Goal: Task Accomplishment & Management: Complete application form

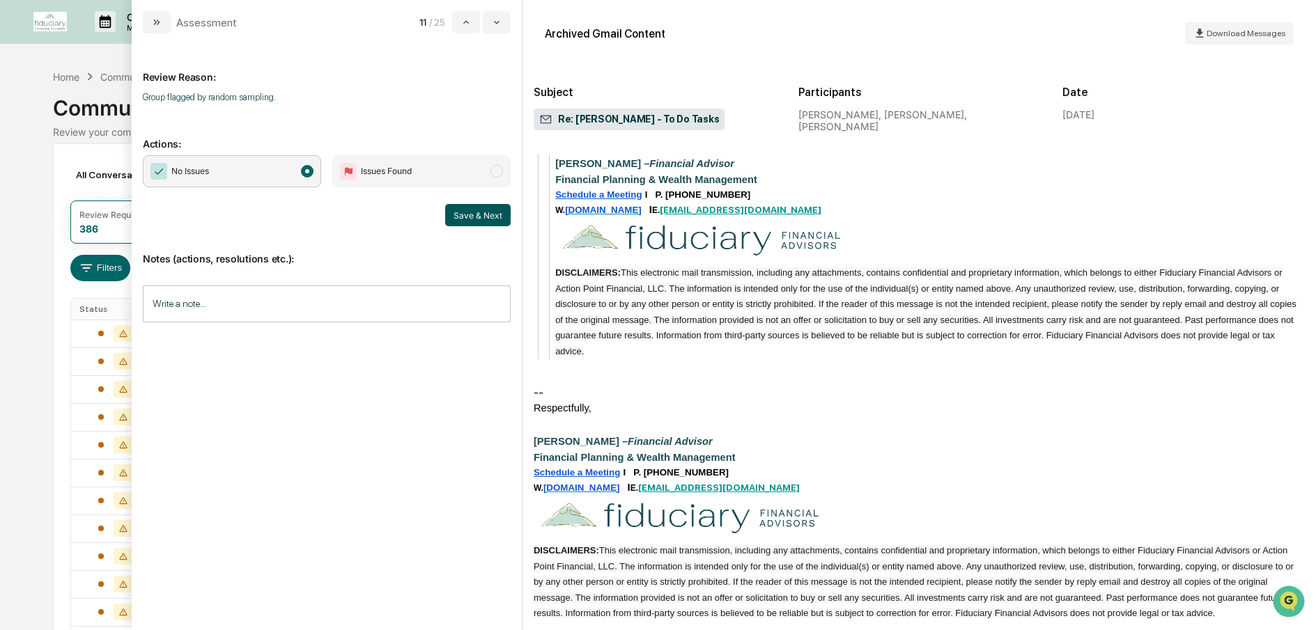
click at [482, 209] on button "Save & Next" at bounding box center [477, 215] width 65 height 22
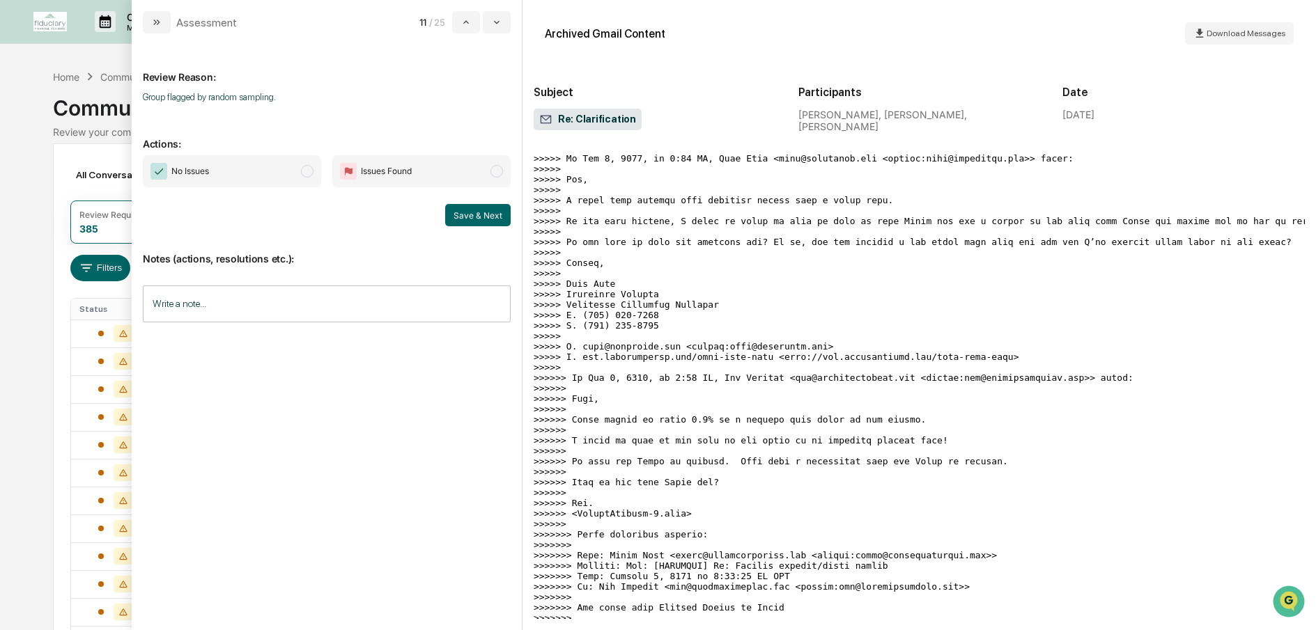
scroll to position [1392, 0]
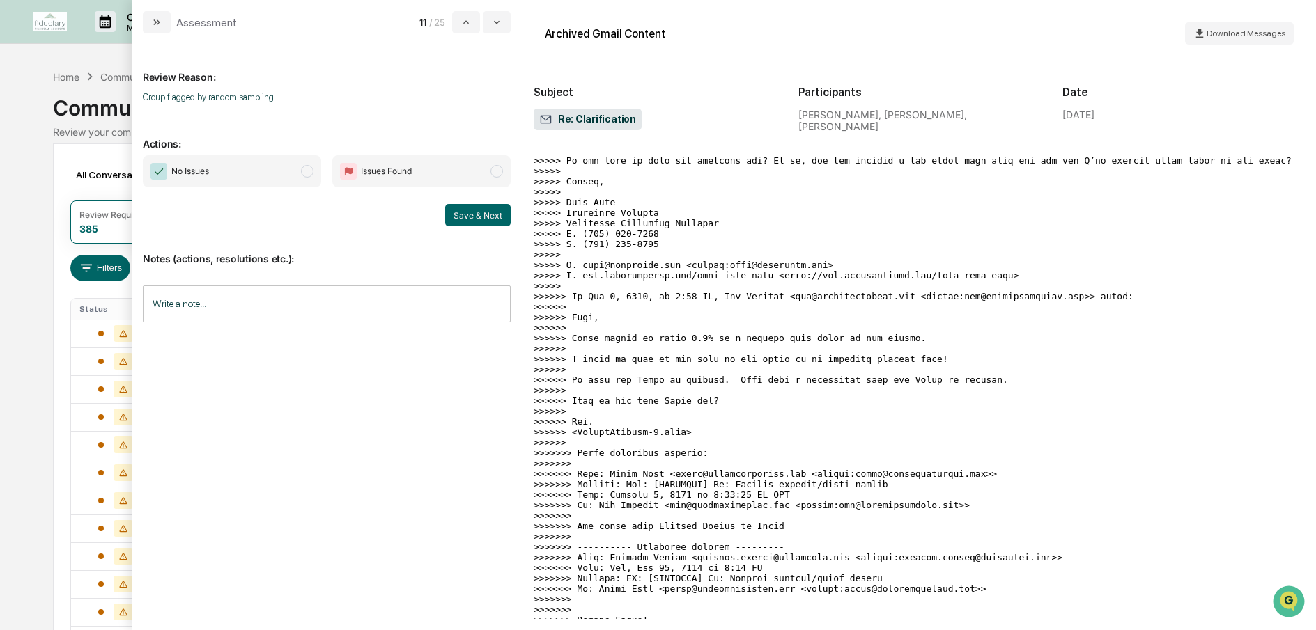
click at [309, 169] on span "modal" at bounding box center [307, 171] width 13 height 13
click at [469, 213] on button "Save & Next" at bounding box center [477, 215] width 65 height 22
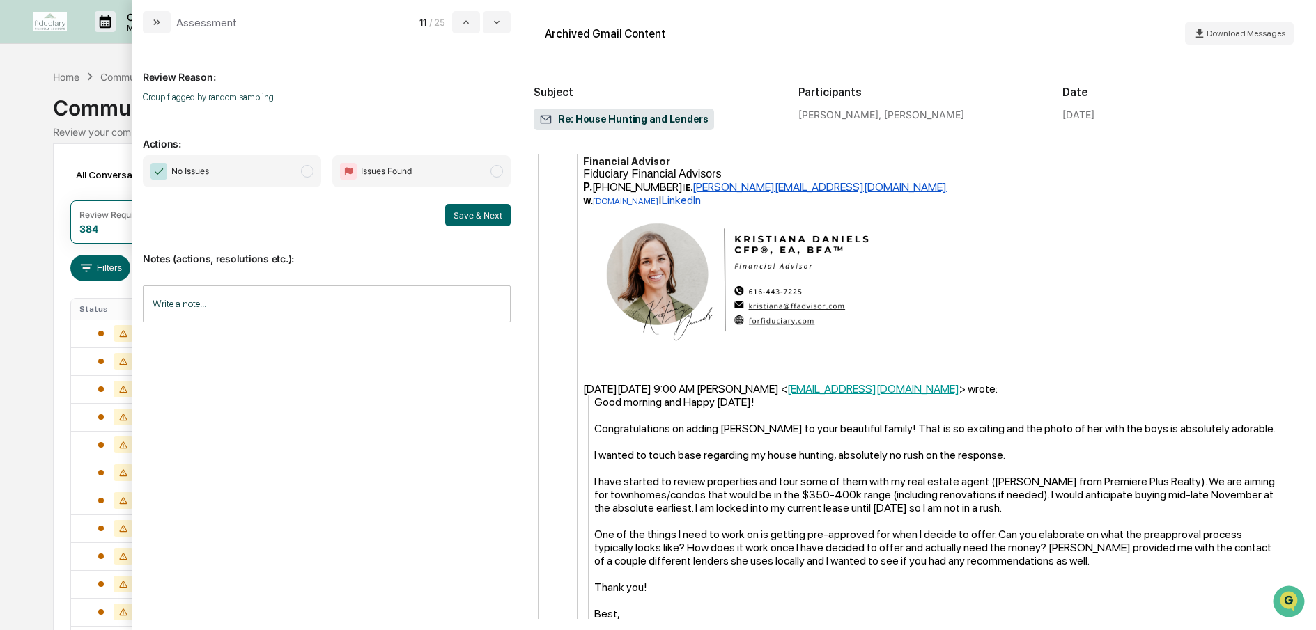
scroll to position [1103, 0]
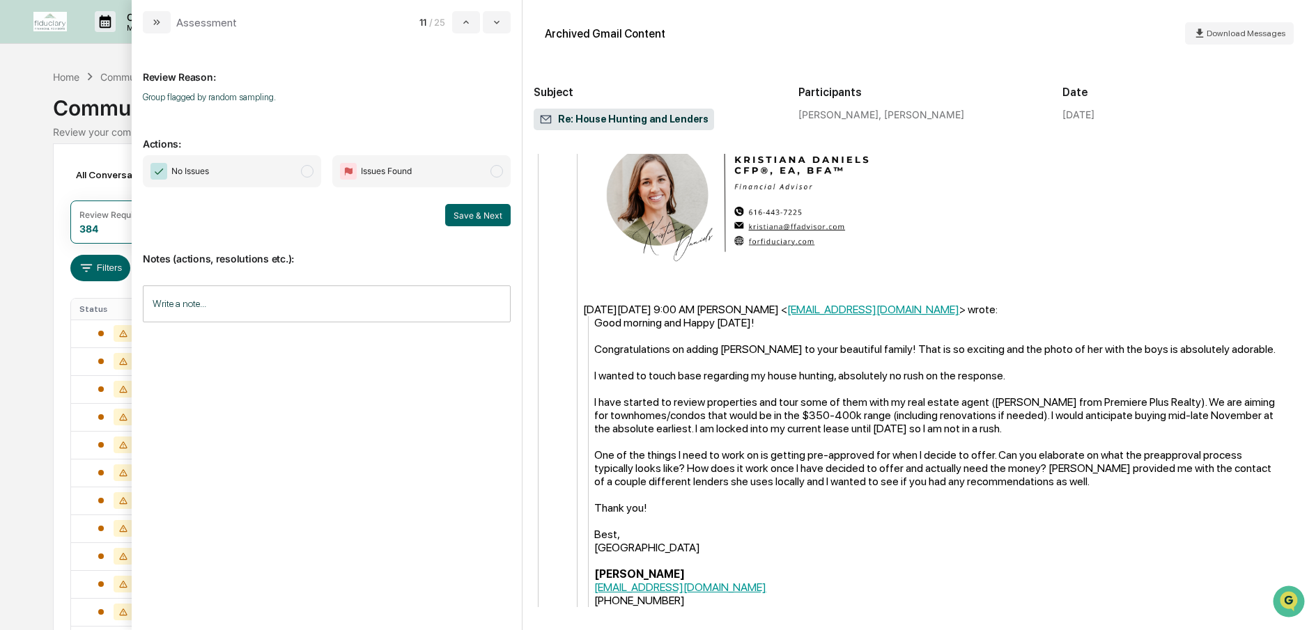
click at [315, 169] on span "No Issues" at bounding box center [232, 171] width 178 height 32
click at [465, 209] on button "Save & Next" at bounding box center [477, 215] width 65 height 22
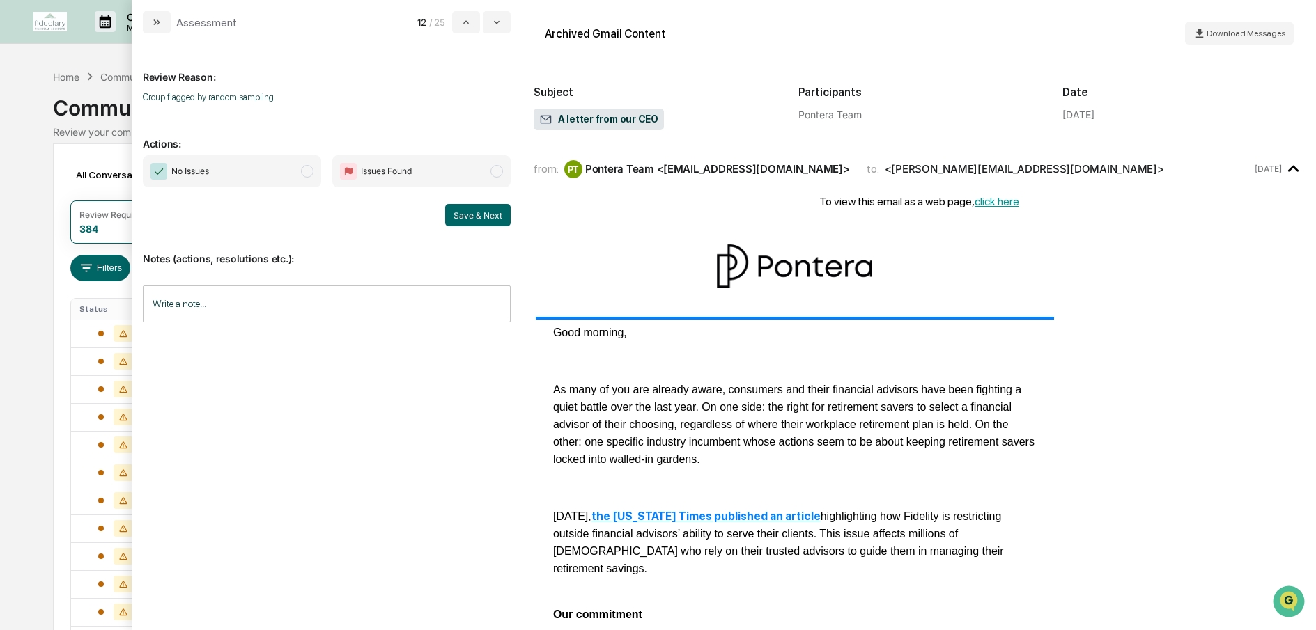
click at [308, 175] on span "modal" at bounding box center [307, 171] width 13 height 13
click at [479, 215] on button "Save & Next" at bounding box center [477, 215] width 65 height 22
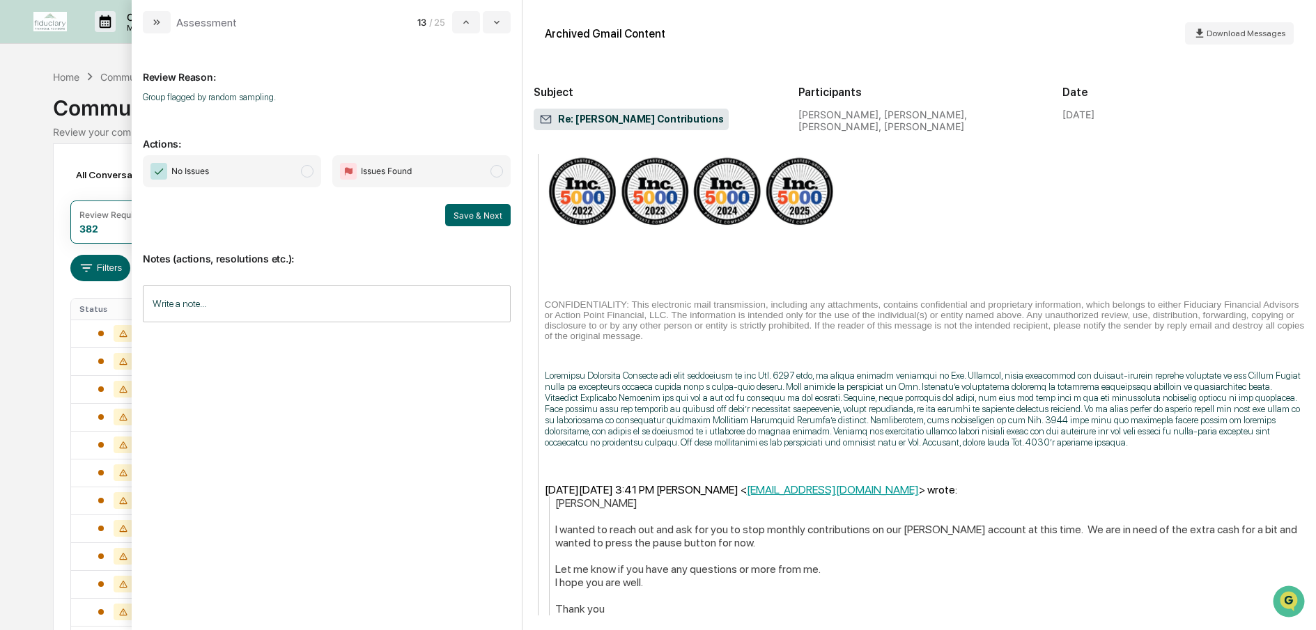
click at [302, 173] on span "modal" at bounding box center [307, 171] width 13 height 13
click at [463, 222] on button "Save & Next" at bounding box center [477, 215] width 65 height 22
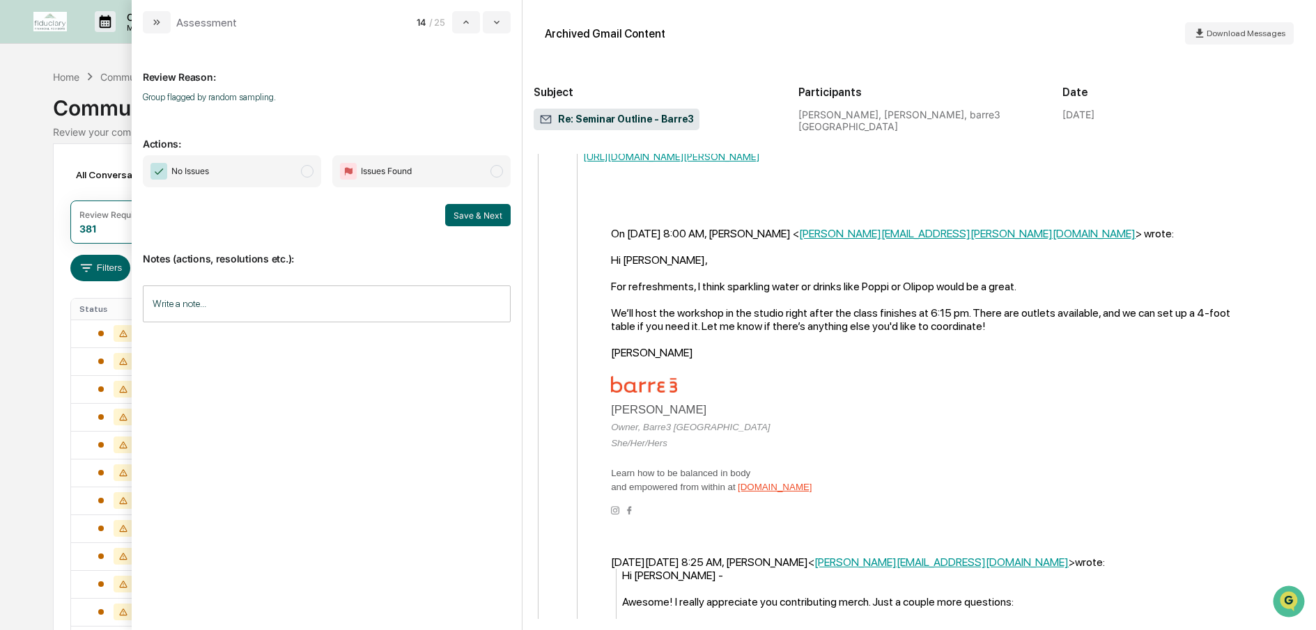
scroll to position [1426, 0]
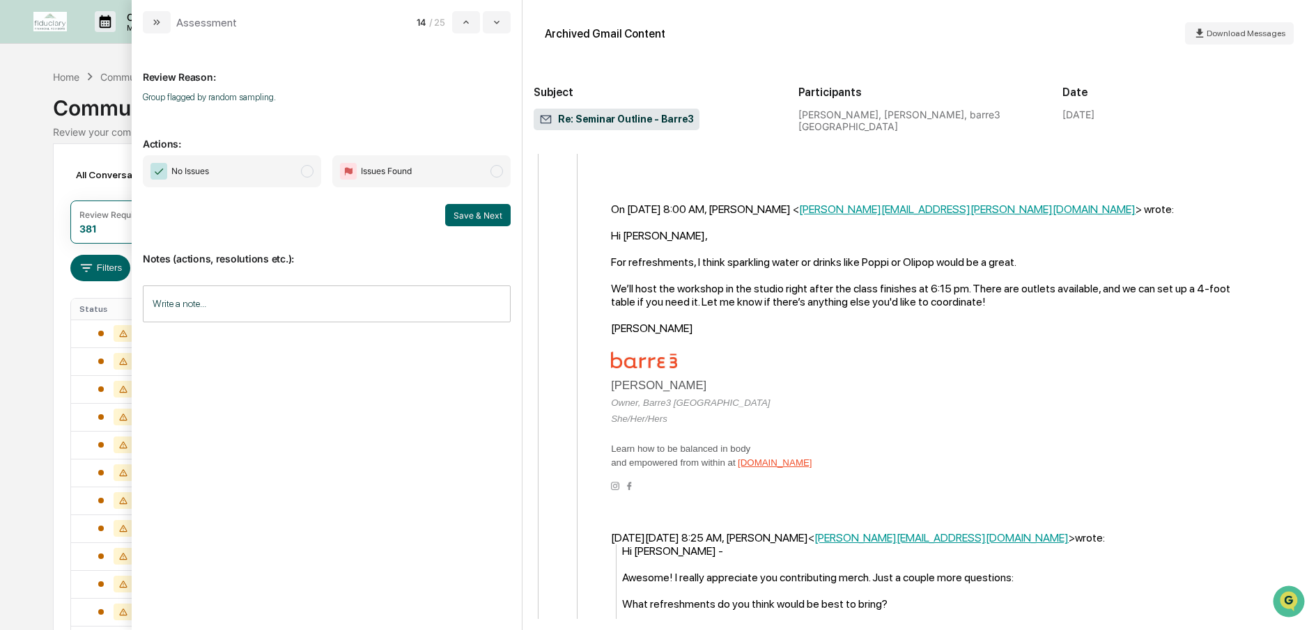
click at [304, 169] on span "modal" at bounding box center [307, 171] width 13 height 13
click at [464, 216] on button "Save & Next" at bounding box center [477, 215] width 65 height 22
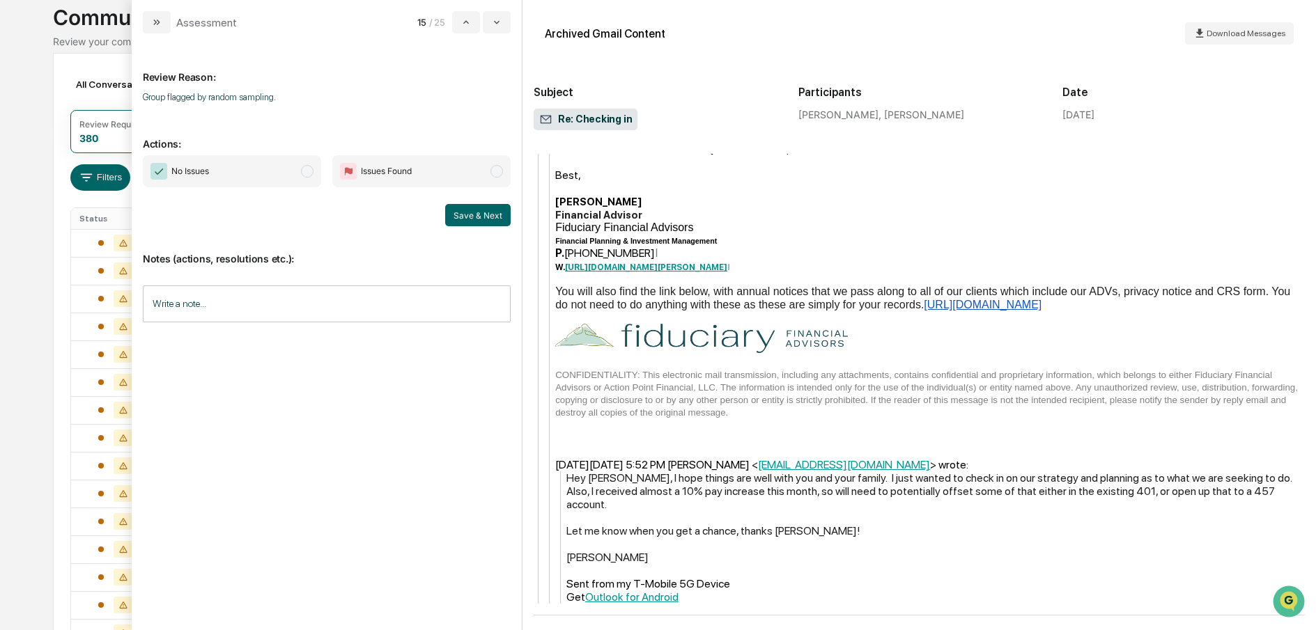
scroll to position [140, 0]
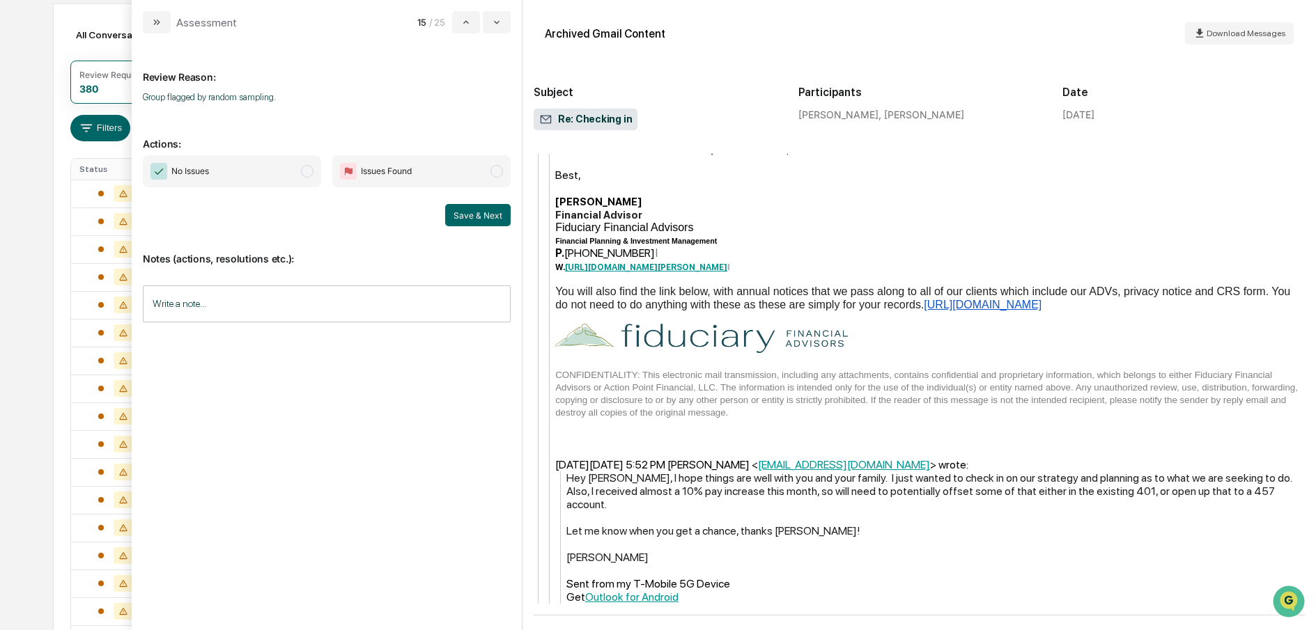
click at [311, 173] on span "modal" at bounding box center [307, 171] width 13 height 13
click at [467, 211] on button "Save & Next" at bounding box center [477, 215] width 65 height 22
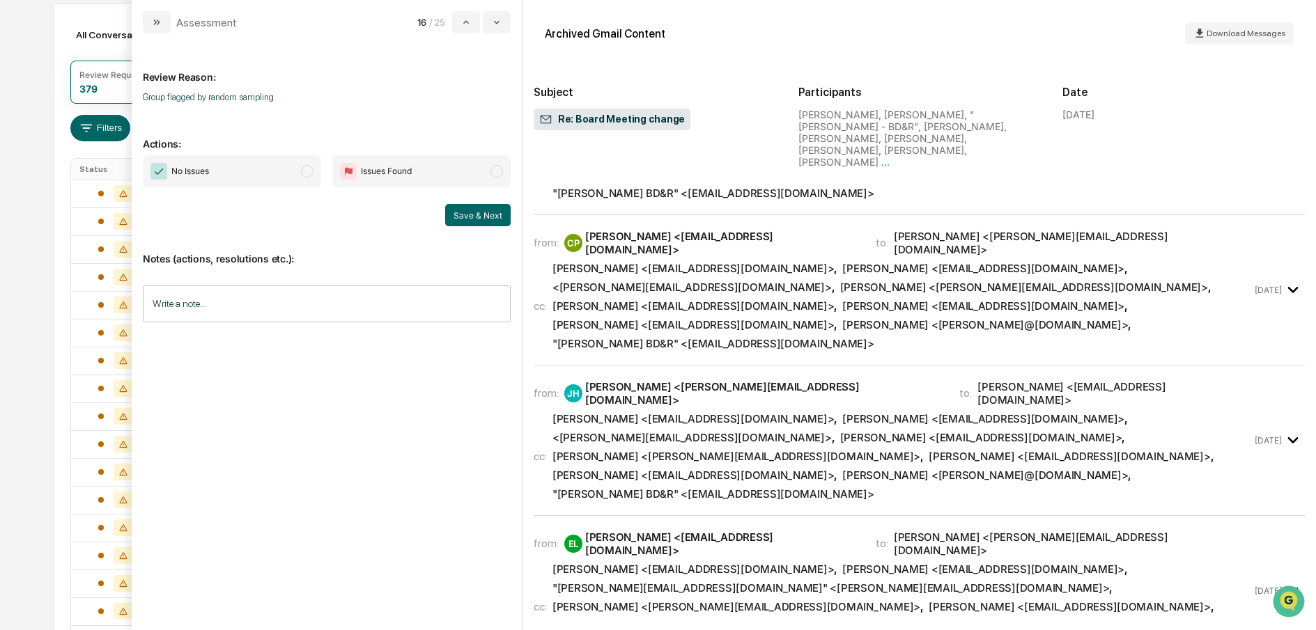
scroll to position [783, 0]
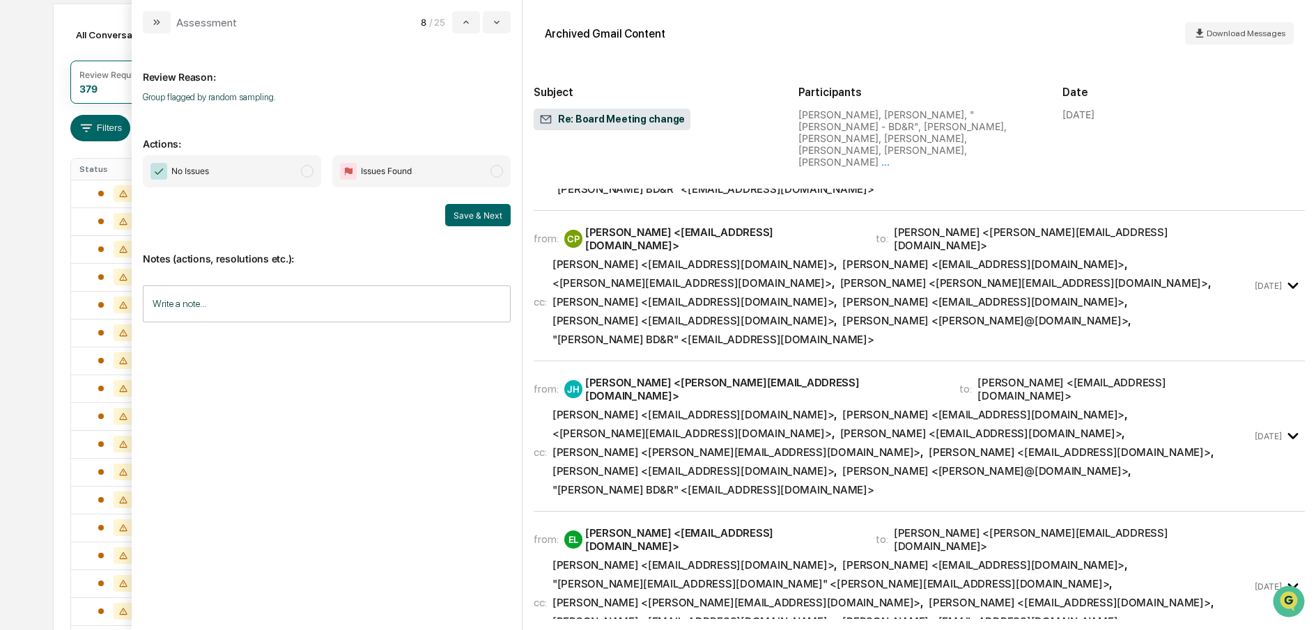
click at [302, 170] on span "modal" at bounding box center [307, 171] width 13 height 13
click at [494, 214] on button "Save & Next" at bounding box center [477, 215] width 65 height 22
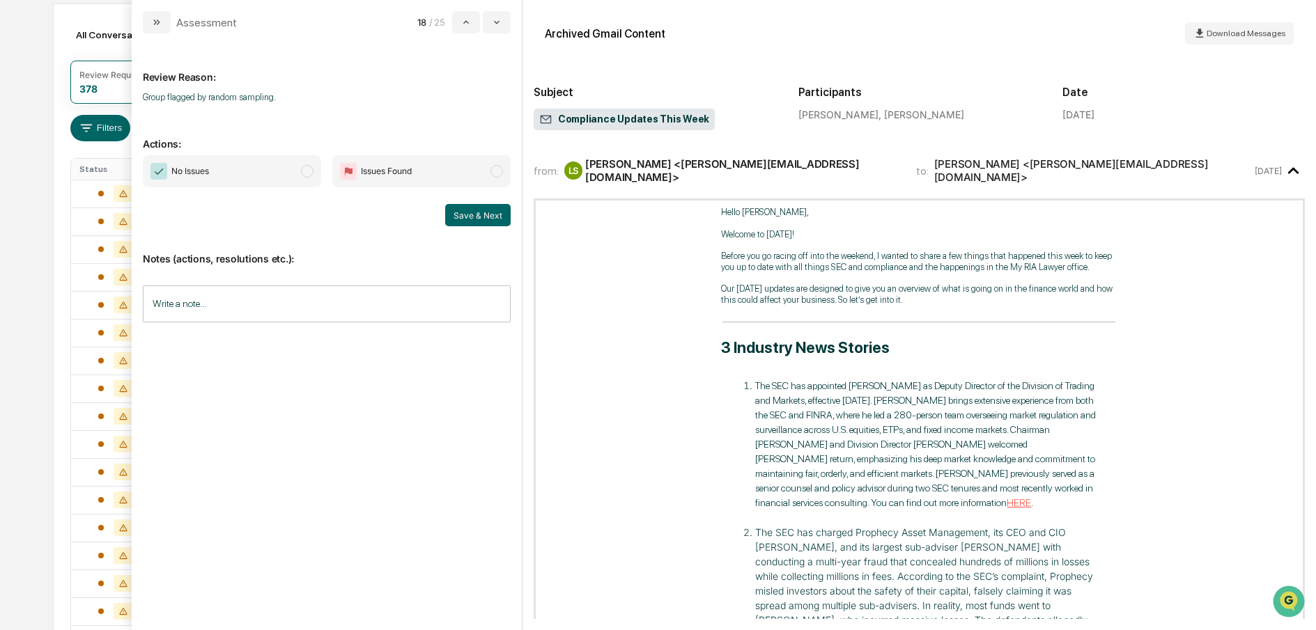
click at [312, 173] on span "modal" at bounding box center [307, 171] width 13 height 13
click at [477, 211] on button "Save & Next" at bounding box center [477, 215] width 65 height 22
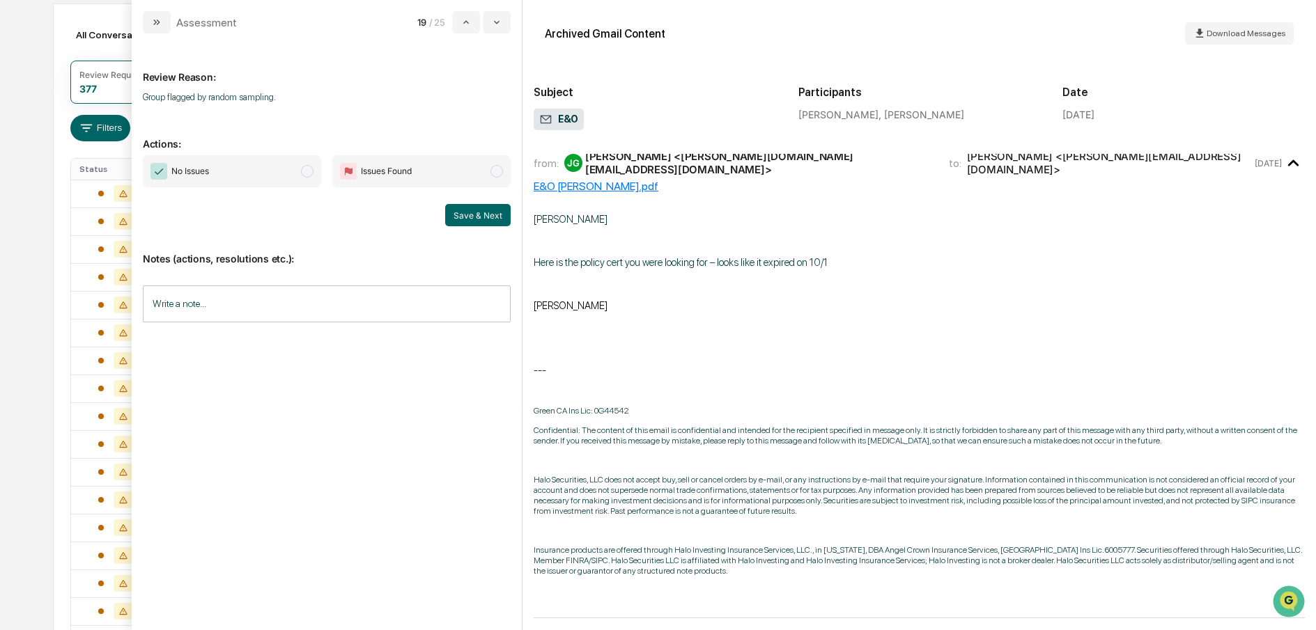
scroll to position [8, 0]
click at [300, 170] on span "No Issues" at bounding box center [232, 171] width 178 height 32
click at [458, 213] on button "Save & Next" at bounding box center [477, 215] width 65 height 22
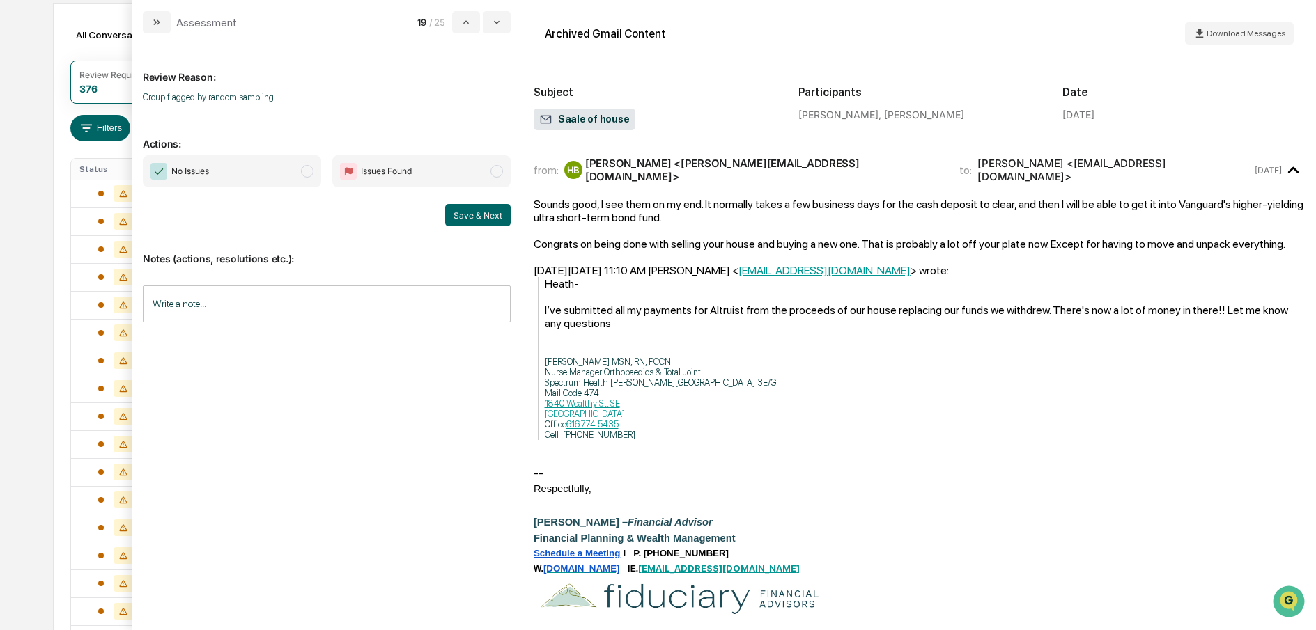
scroll to position [169, 0]
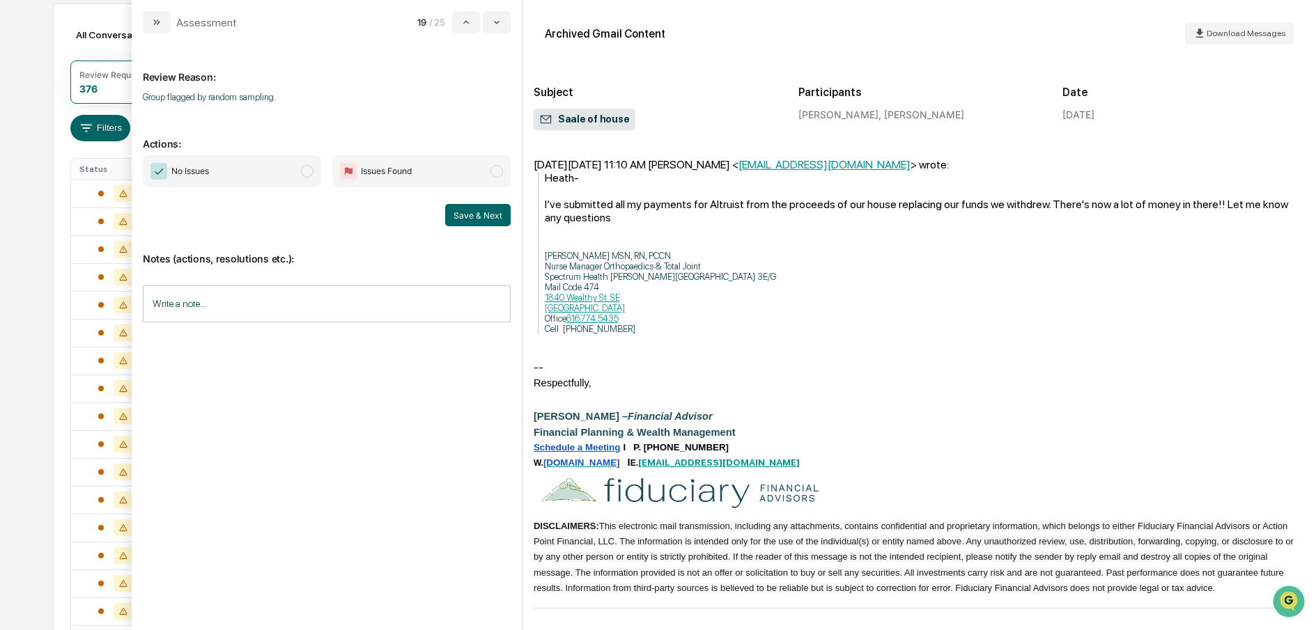
click at [308, 176] on span "modal" at bounding box center [307, 171] width 13 height 13
click at [480, 215] on button "Save & Next" at bounding box center [477, 215] width 65 height 22
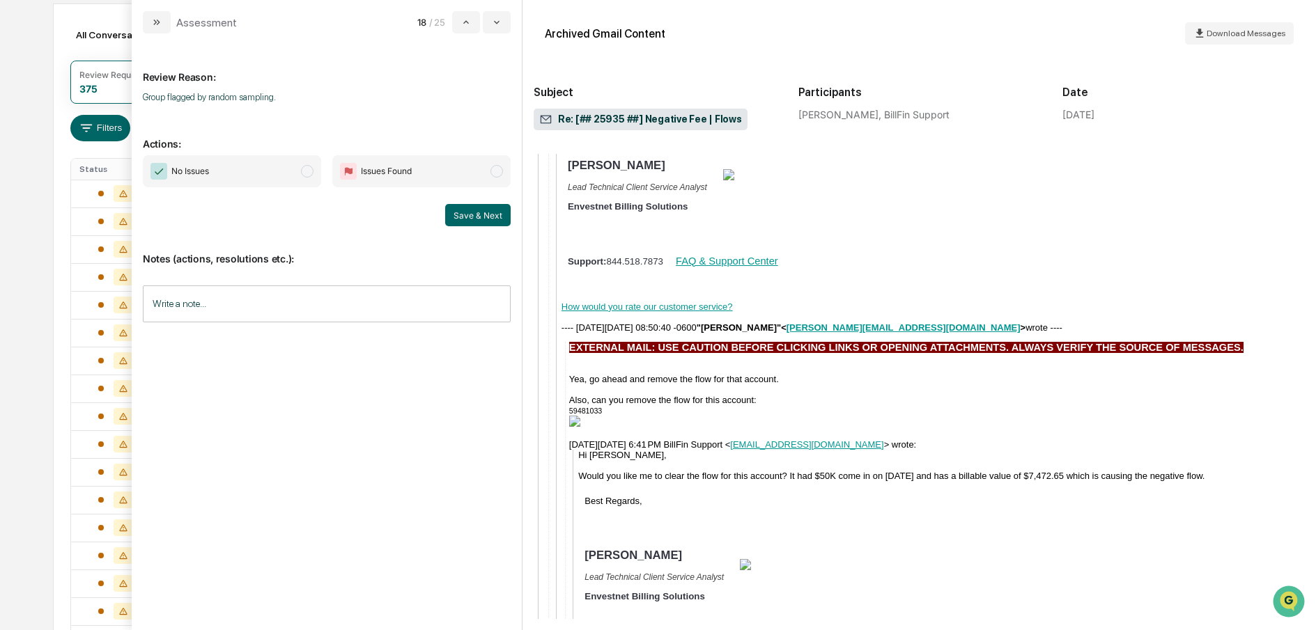
scroll to position [1018, 0]
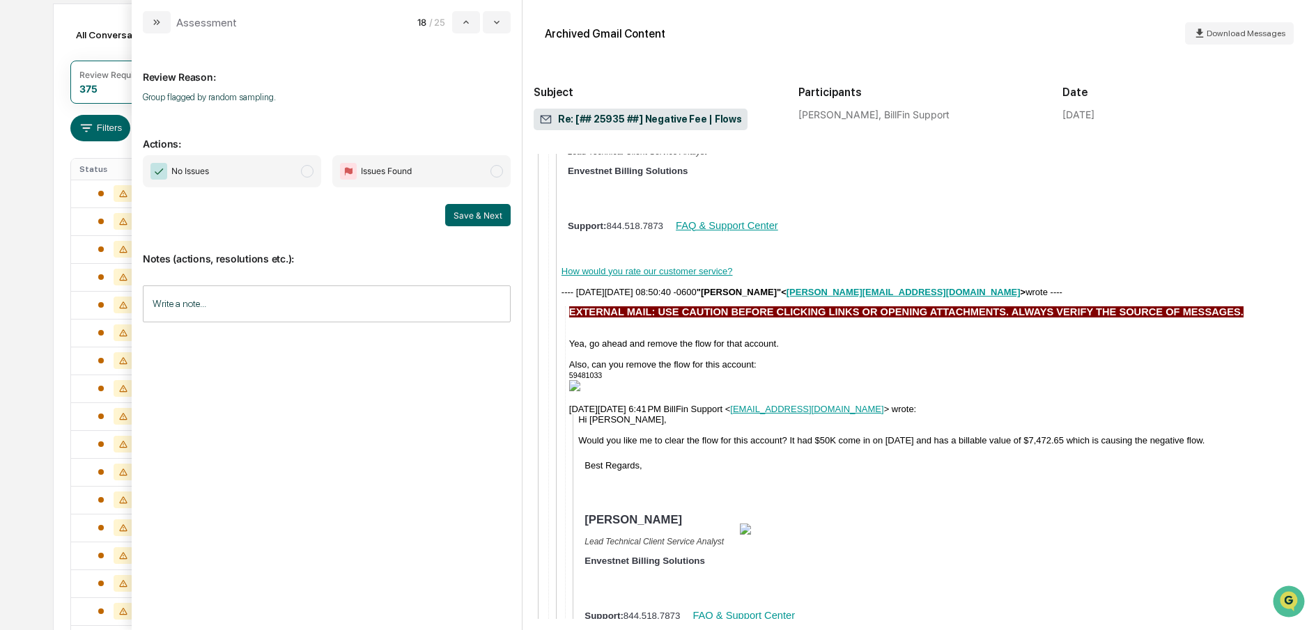
click at [302, 172] on span "modal" at bounding box center [307, 171] width 13 height 13
click at [482, 208] on button "Save & Next" at bounding box center [477, 215] width 65 height 22
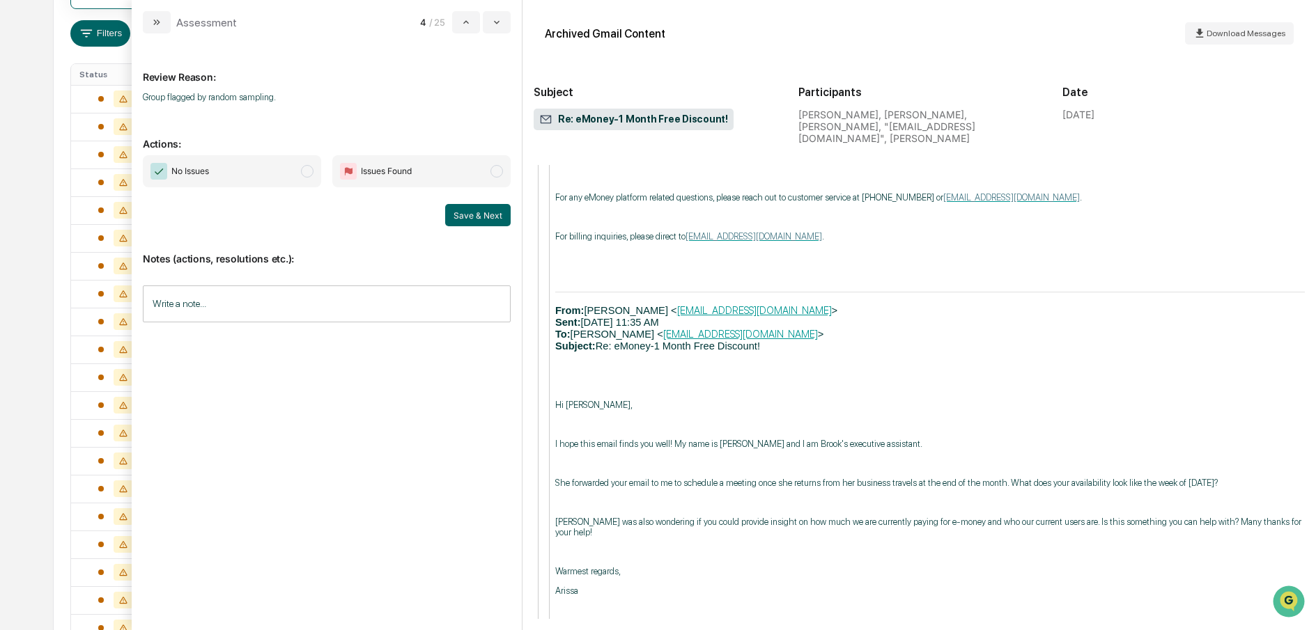
scroll to position [1830, 0]
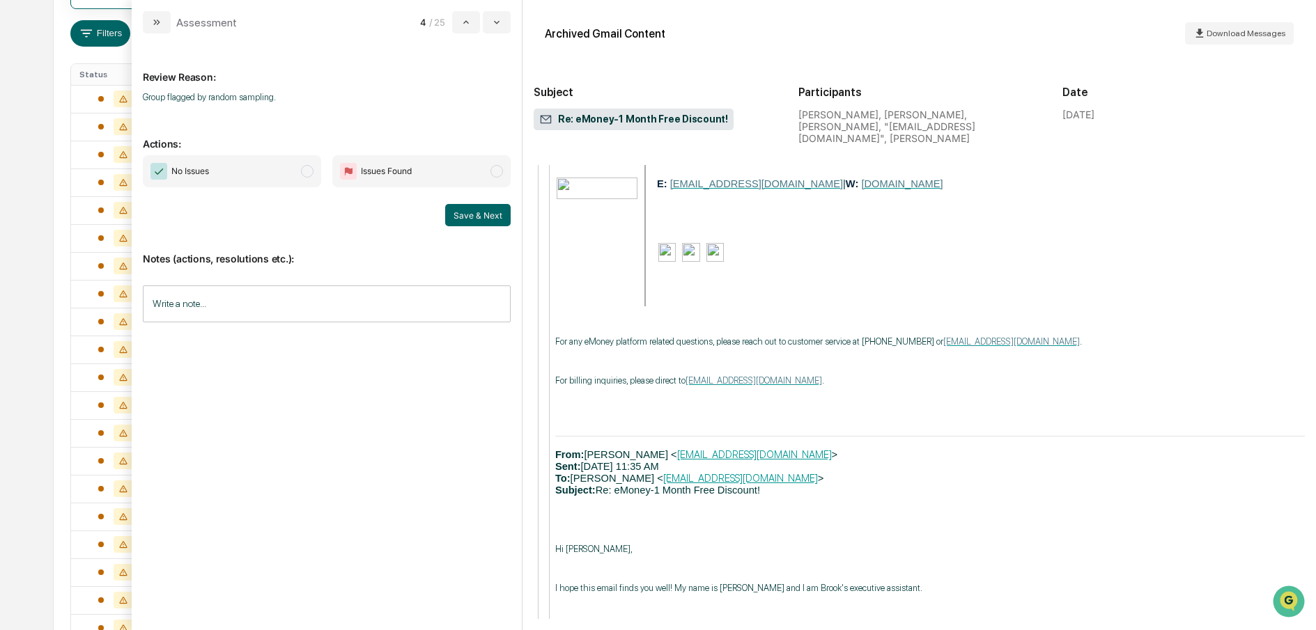
click at [305, 167] on span "modal" at bounding box center [307, 171] width 13 height 13
click at [500, 209] on button "Save & Next" at bounding box center [477, 215] width 65 height 22
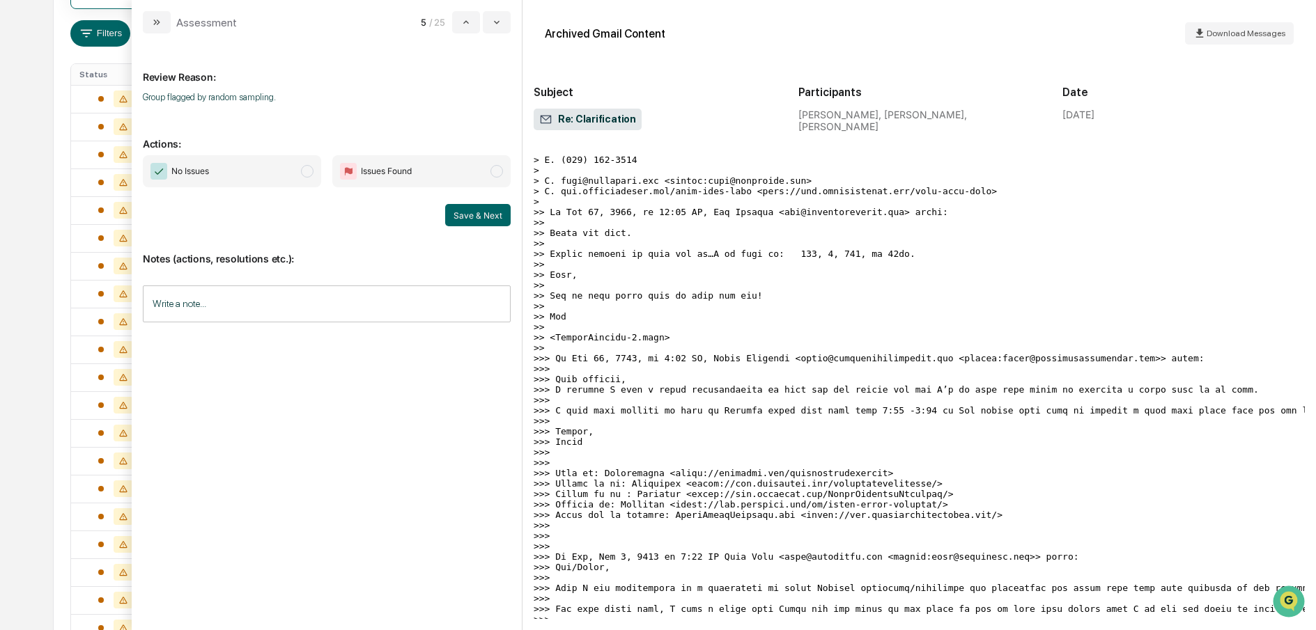
scroll to position [538, 0]
click at [306, 171] on span "modal" at bounding box center [307, 171] width 13 height 13
click at [479, 213] on button "Save & Next" at bounding box center [477, 215] width 65 height 22
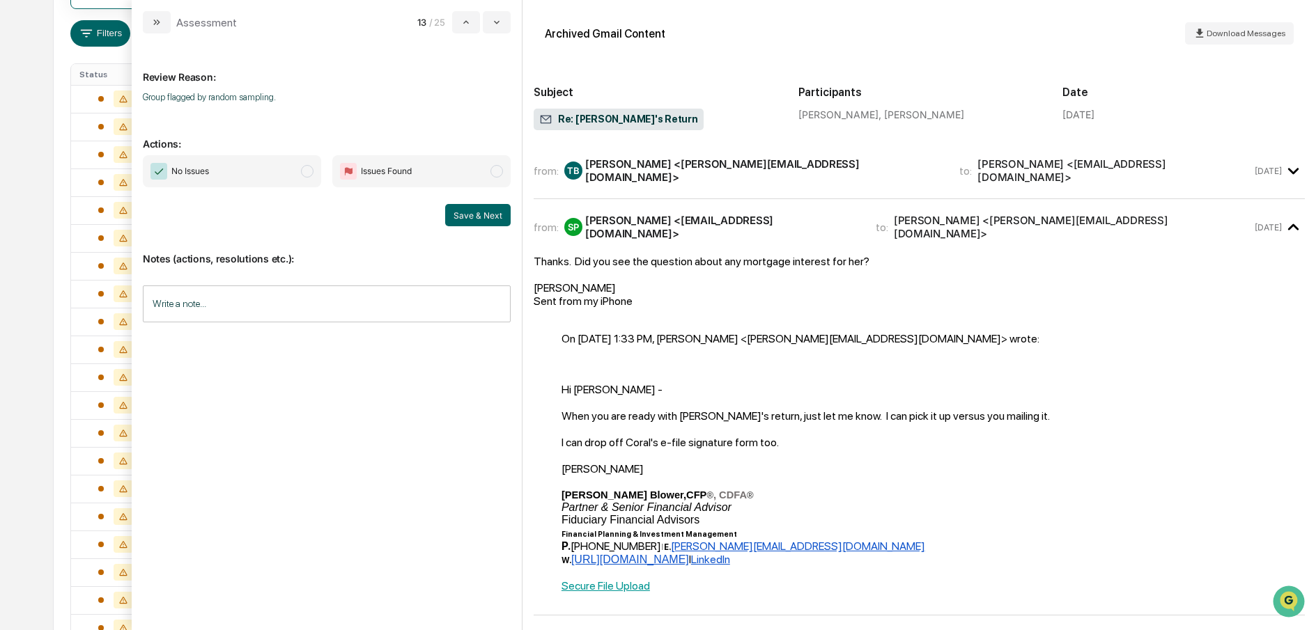
scroll to position [1, 0]
click at [302, 177] on span "No Issues" at bounding box center [232, 171] width 178 height 32
click at [500, 215] on button "Save & Next" at bounding box center [477, 215] width 65 height 22
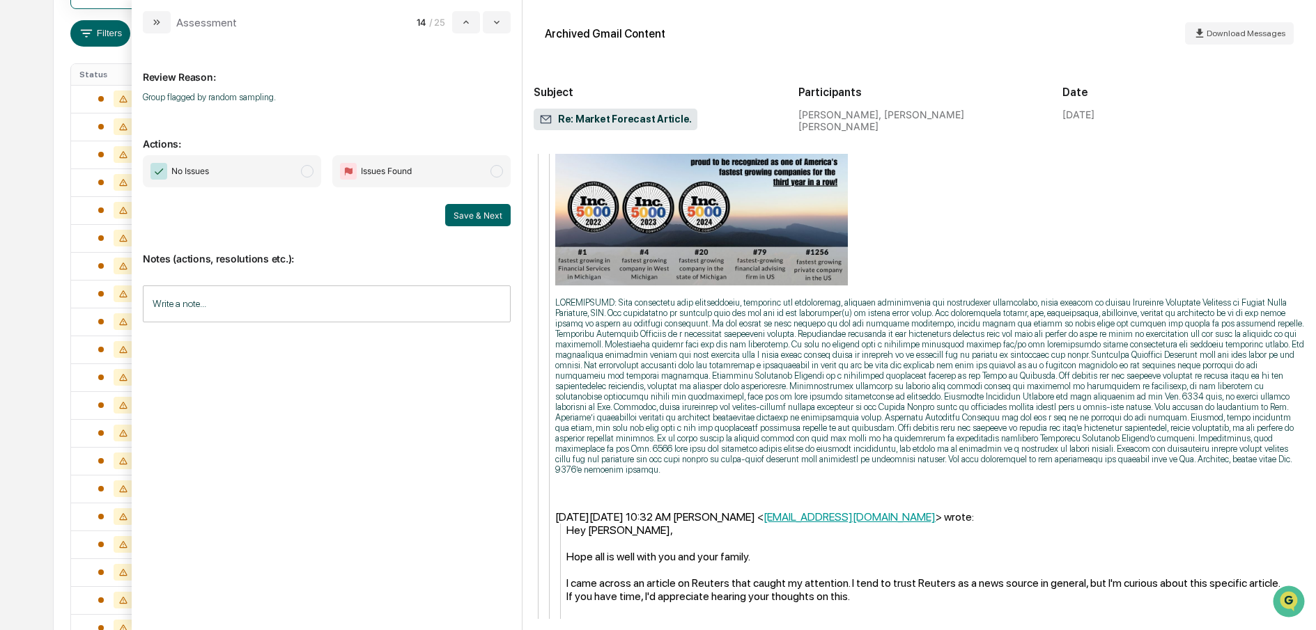
scroll to position [1506, 0]
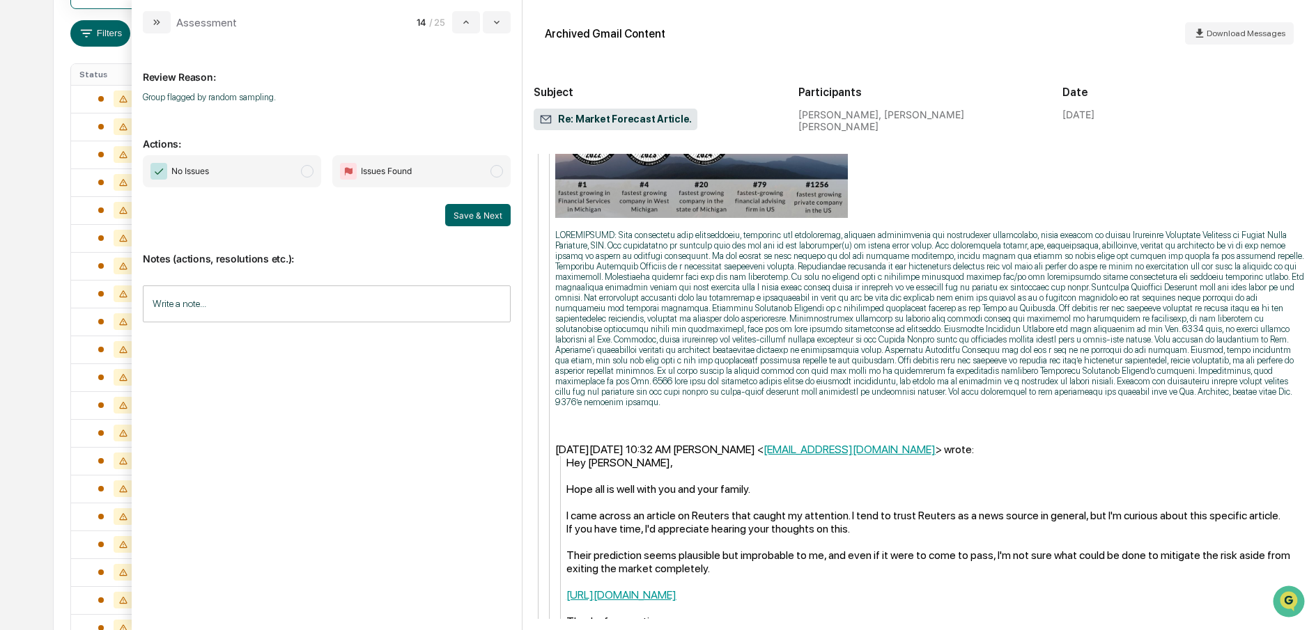
click at [308, 169] on span "modal" at bounding box center [307, 171] width 13 height 13
click at [467, 214] on button "Save & Next" at bounding box center [477, 215] width 65 height 22
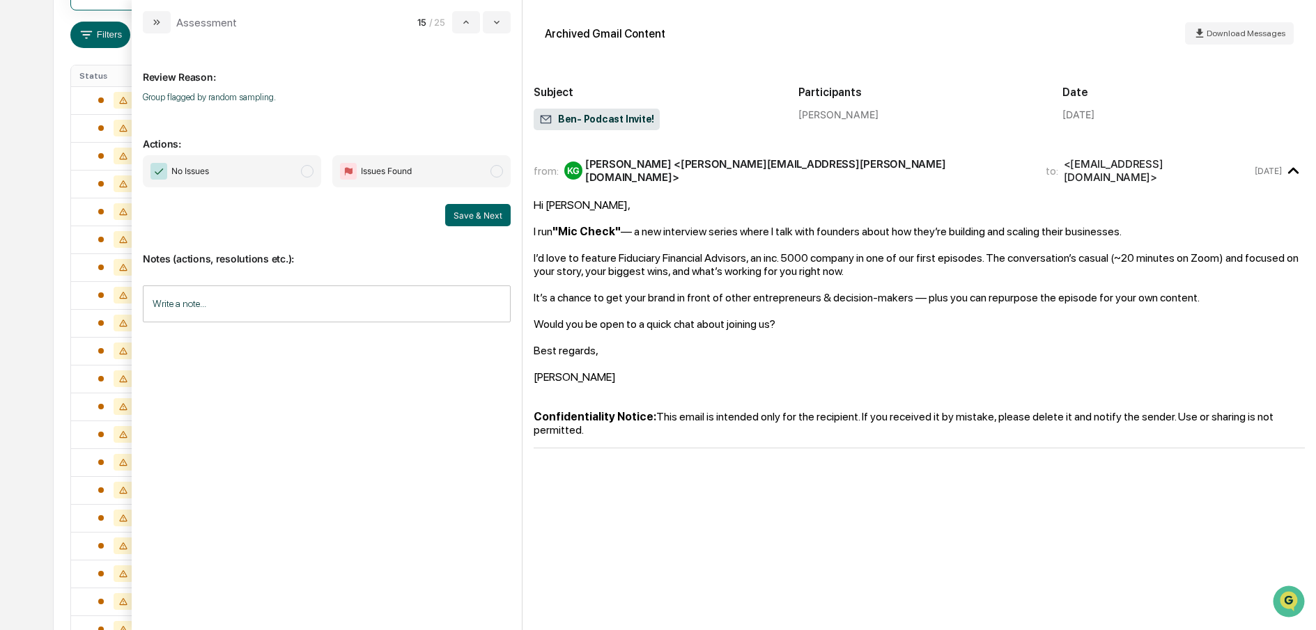
scroll to position [196, 0]
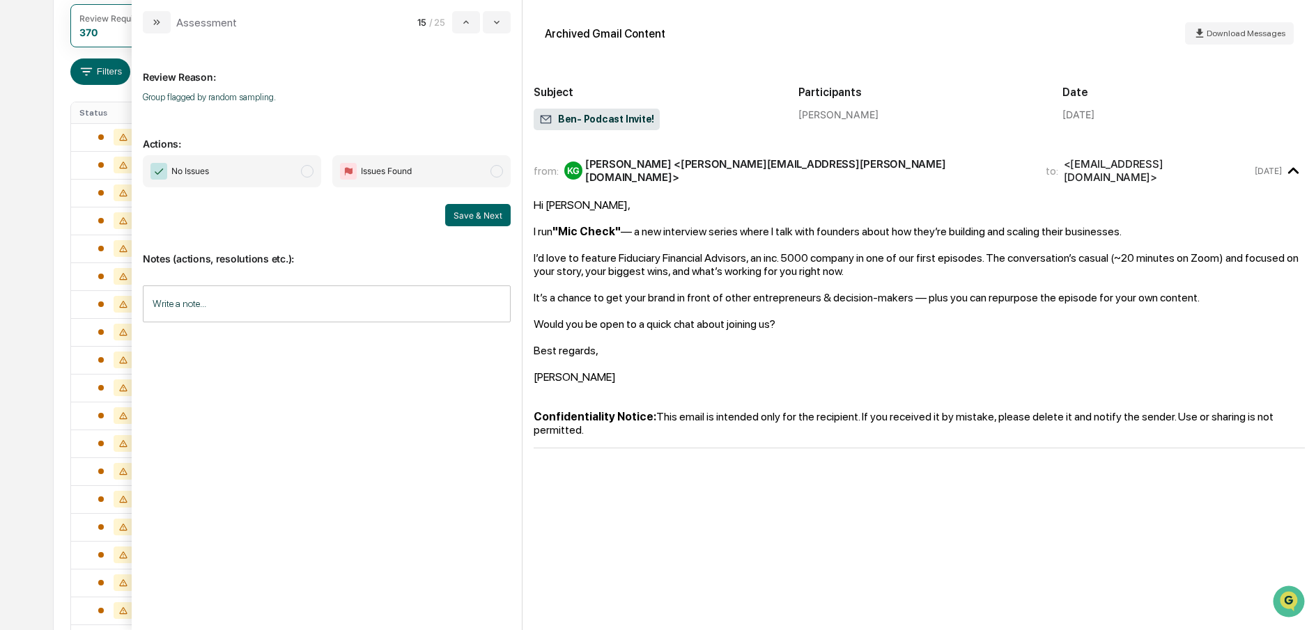
click at [310, 171] on span "modal" at bounding box center [307, 171] width 13 height 13
click at [469, 215] on button "Save & Next" at bounding box center [477, 215] width 65 height 22
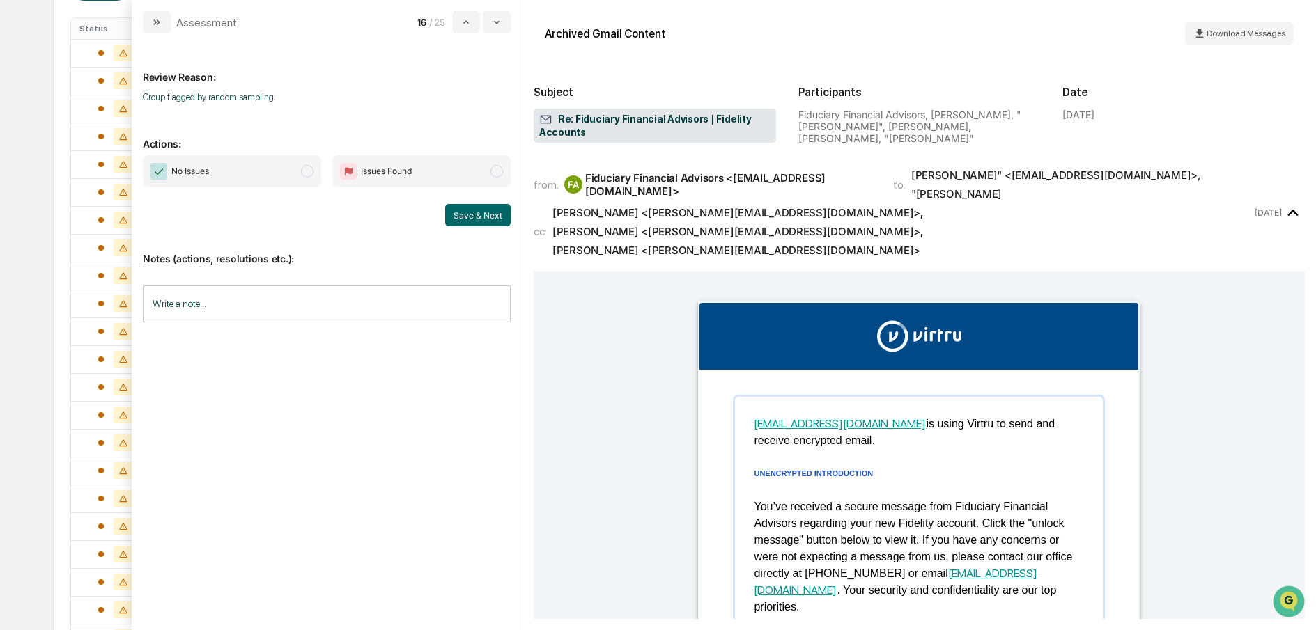
scroll to position [330, 0]
click at [310, 170] on span "modal" at bounding box center [307, 171] width 13 height 13
click at [487, 220] on button "Save & Next" at bounding box center [477, 215] width 65 height 22
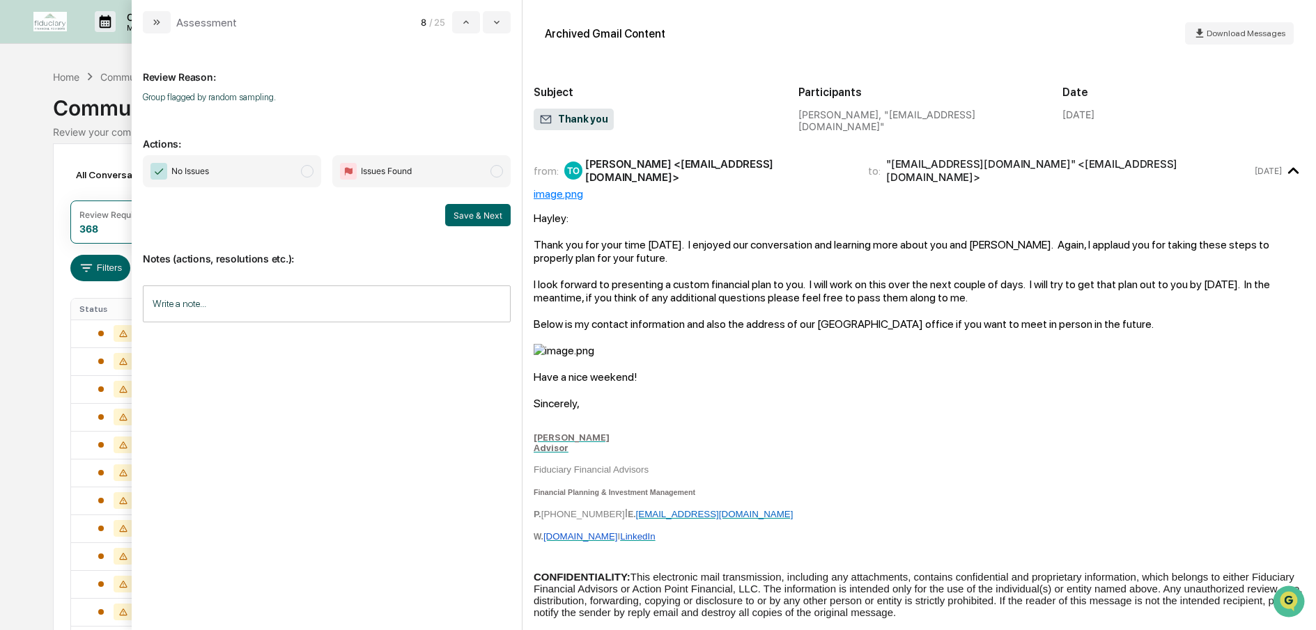
click at [306, 174] on span "modal" at bounding box center [307, 171] width 13 height 13
click at [478, 224] on button "Save & Next" at bounding box center [477, 215] width 65 height 22
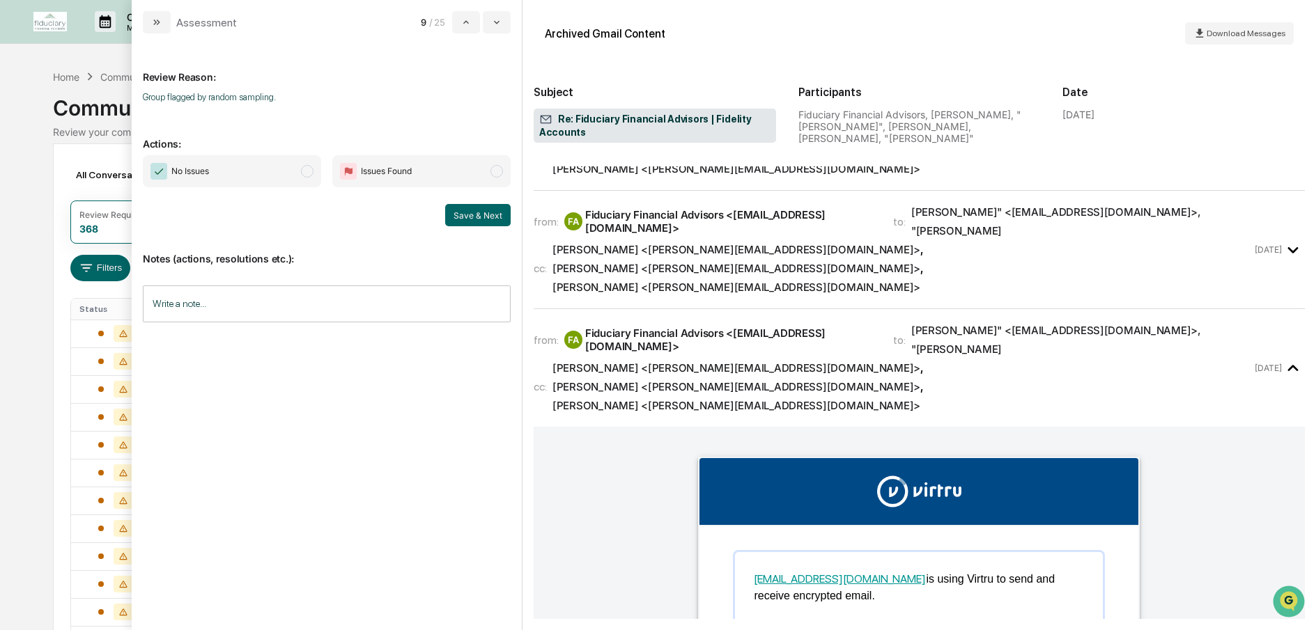
scroll to position [321, 0]
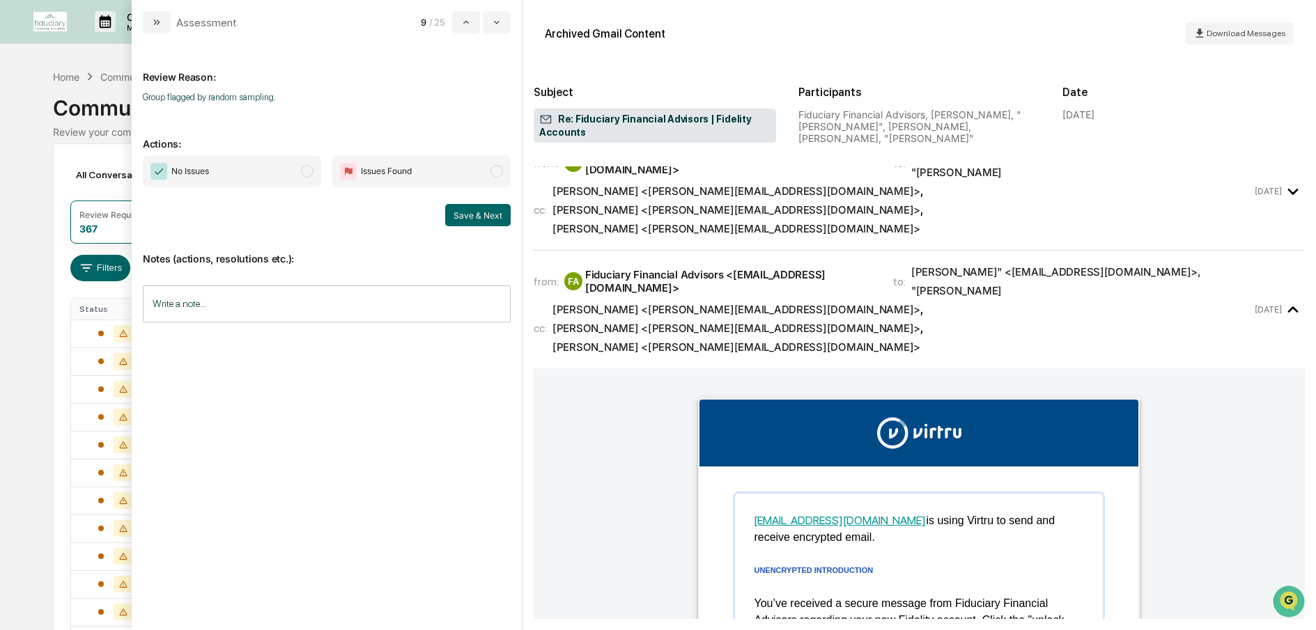
click at [304, 171] on span "modal" at bounding box center [307, 171] width 13 height 13
click at [468, 213] on button "Save & Next" at bounding box center [477, 215] width 65 height 22
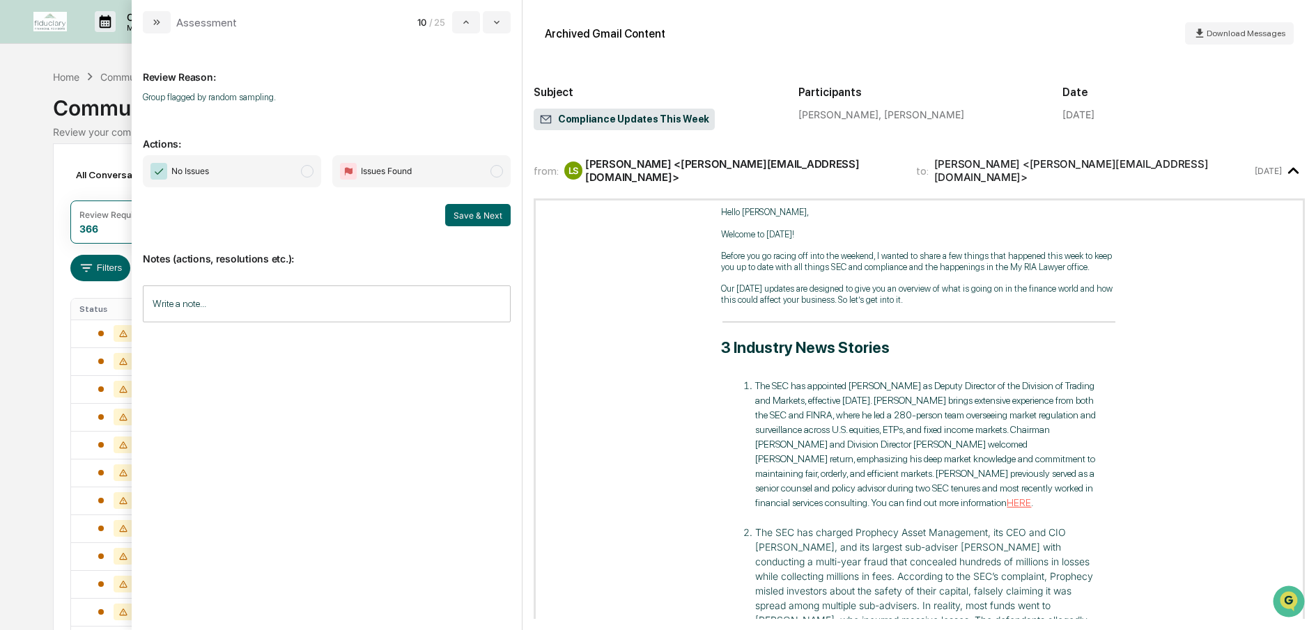
click at [302, 173] on span "modal" at bounding box center [307, 171] width 13 height 13
click at [464, 217] on button "Save & Next" at bounding box center [477, 215] width 65 height 22
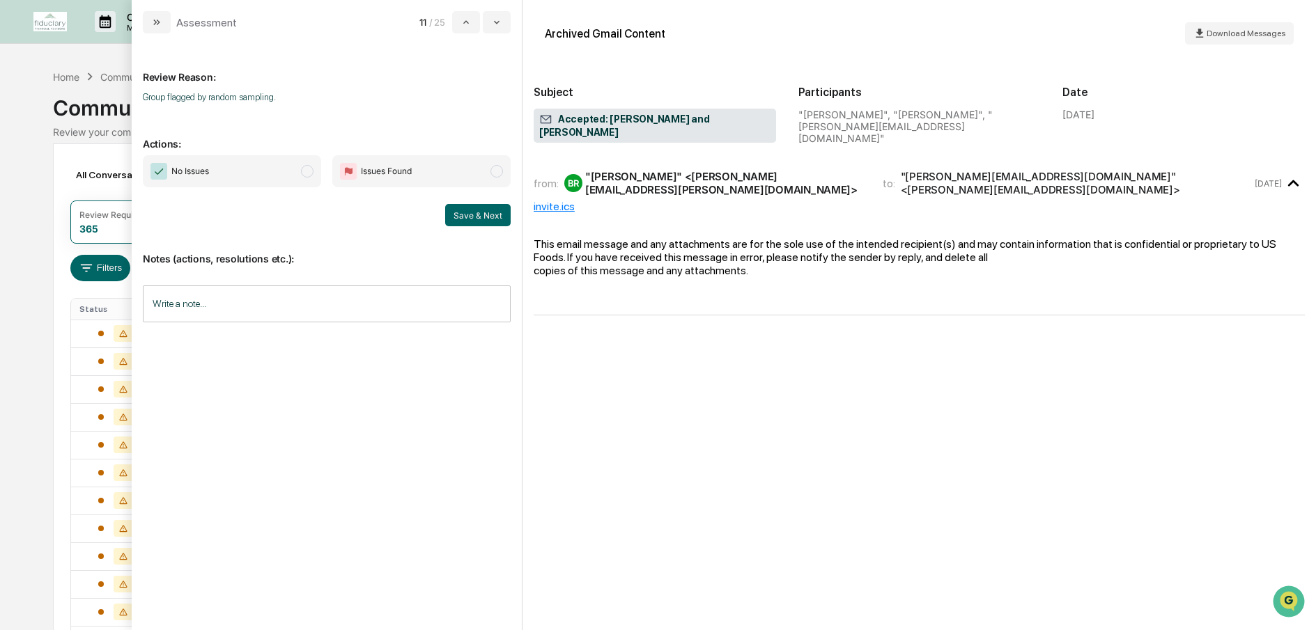
click at [305, 176] on span "modal" at bounding box center [307, 171] width 13 height 13
click at [469, 215] on button "Save & Next" at bounding box center [477, 215] width 65 height 22
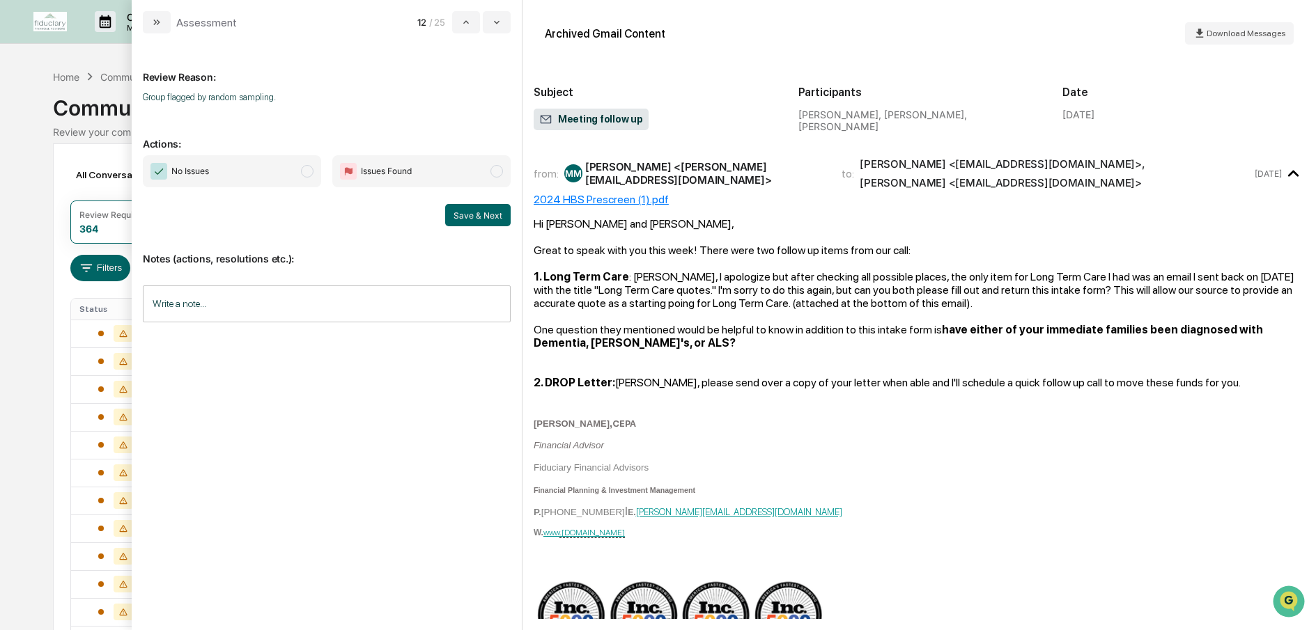
click at [313, 173] on span "modal" at bounding box center [307, 171] width 13 height 13
click at [488, 211] on button "Save & Next" at bounding box center [477, 215] width 65 height 22
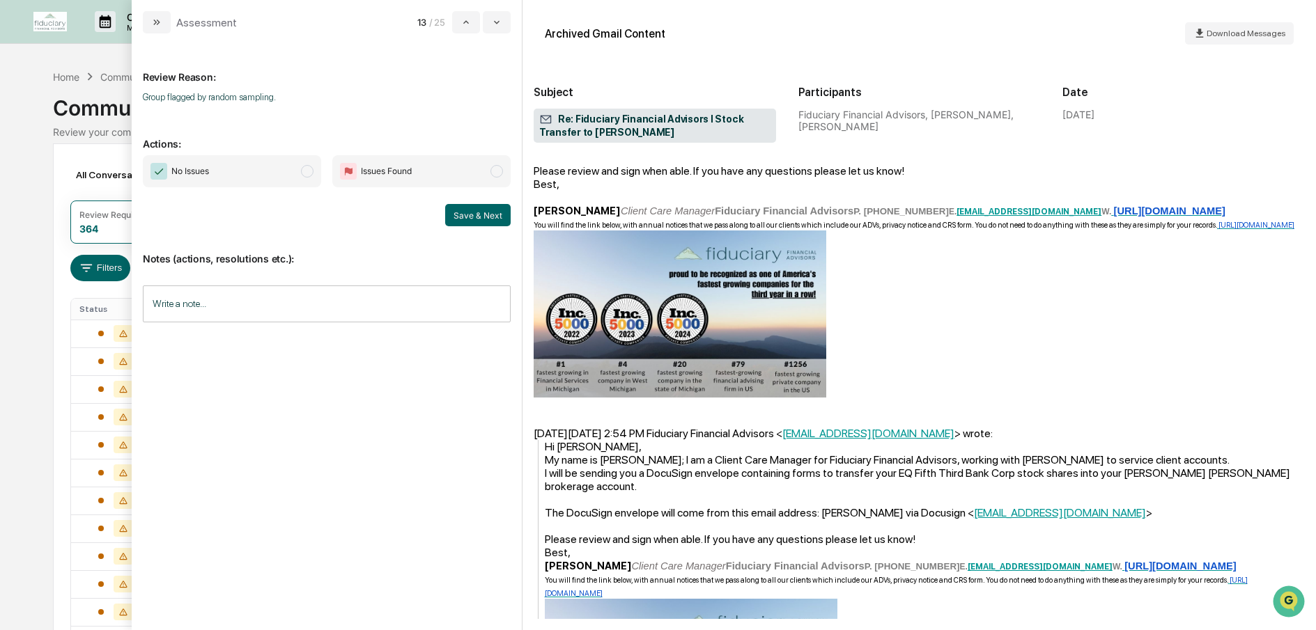
scroll to position [362, 0]
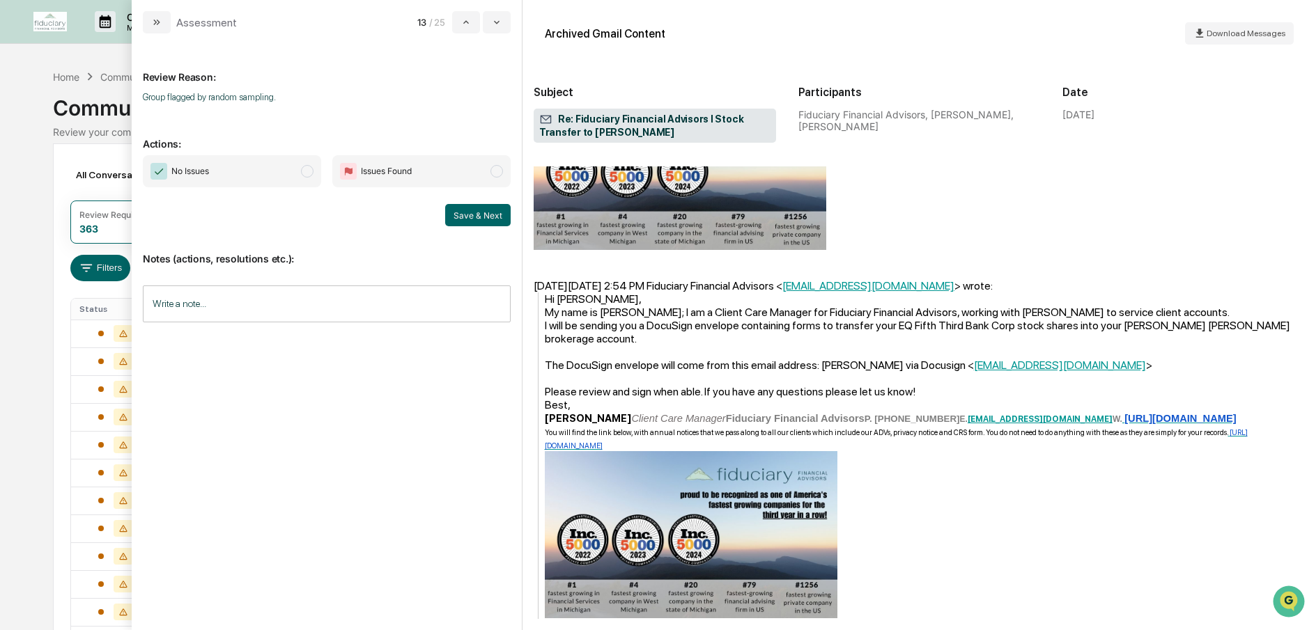
click at [304, 171] on span "modal" at bounding box center [307, 171] width 13 height 13
click at [456, 210] on button "Save & Next" at bounding box center [477, 215] width 65 height 22
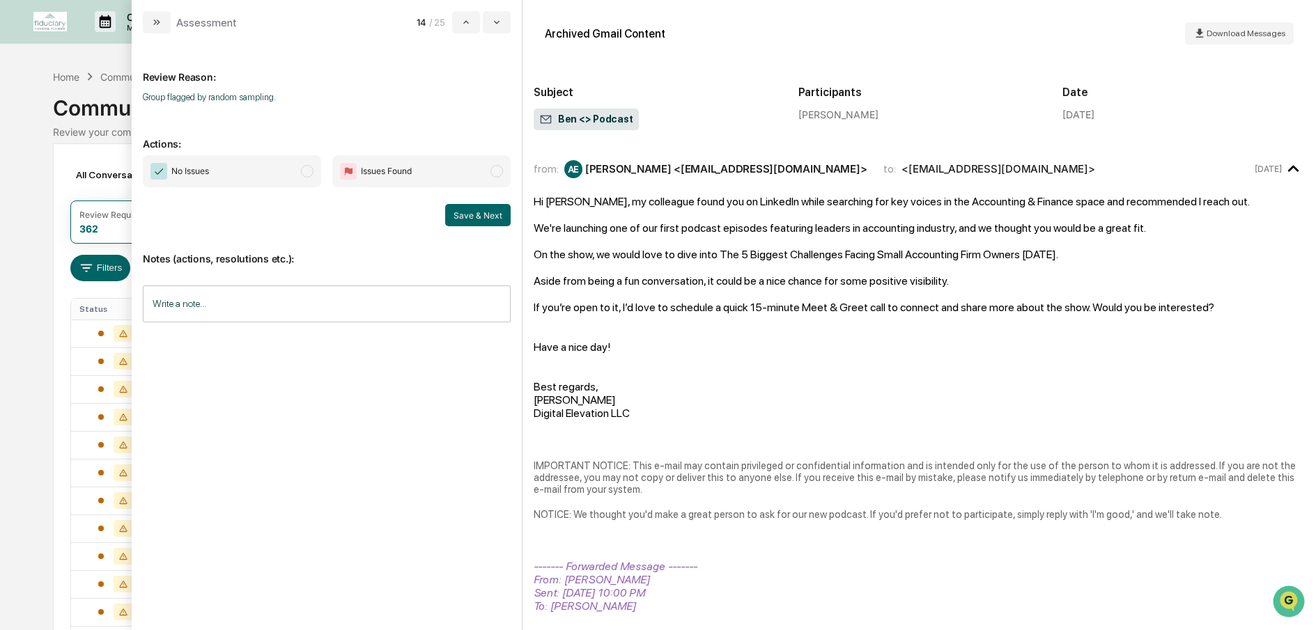
click at [306, 173] on span "modal" at bounding box center [307, 171] width 13 height 13
click at [467, 211] on button "Save & Next" at bounding box center [477, 215] width 65 height 22
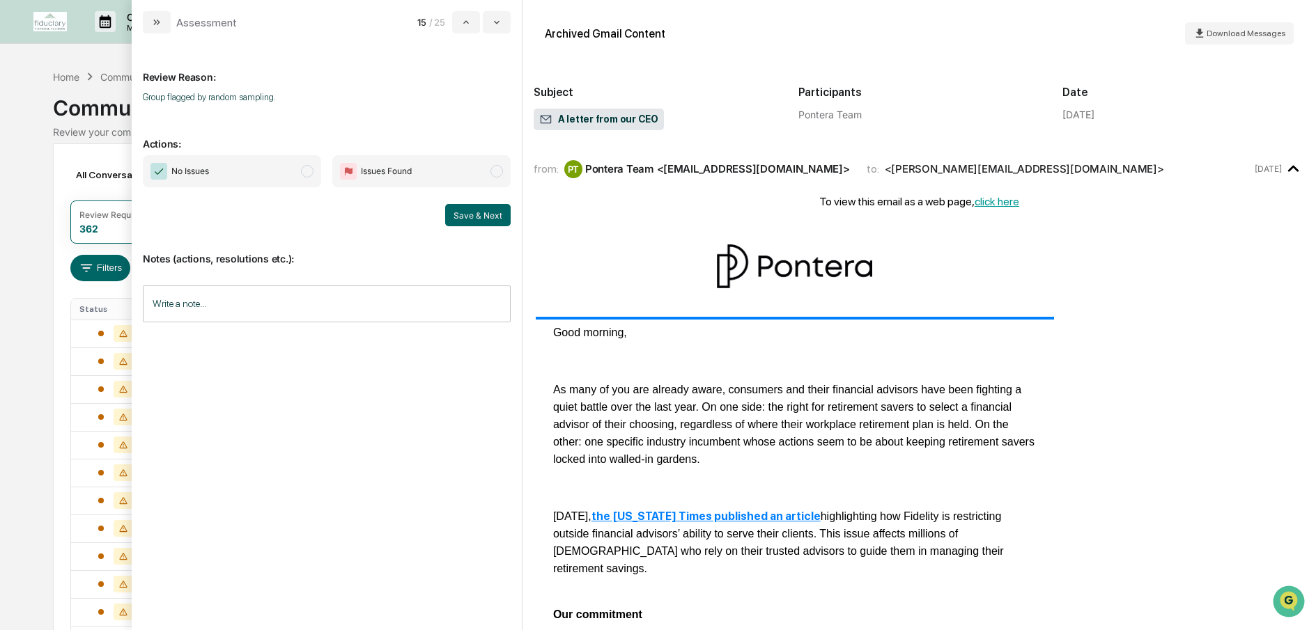
click at [309, 176] on span "modal" at bounding box center [307, 171] width 13 height 13
click at [451, 217] on button "Save & Next" at bounding box center [477, 215] width 65 height 22
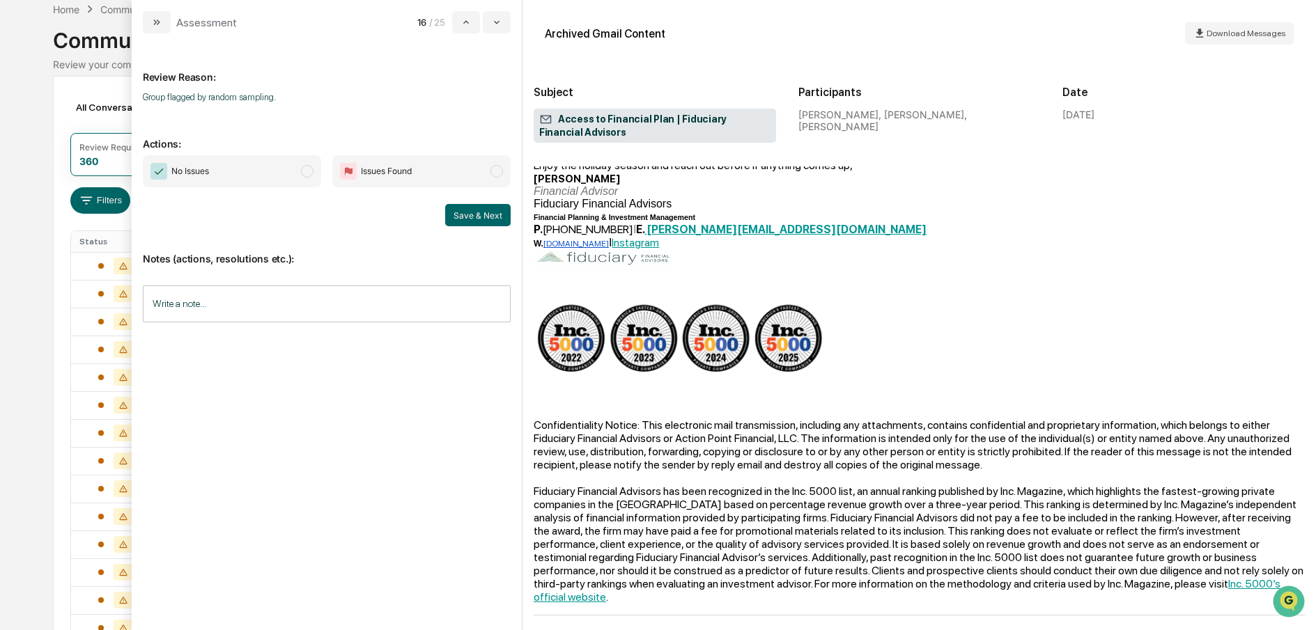
scroll to position [70, 0]
click at [312, 168] on span "modal" at bounding box center [307, 171] width 13 height 13
click at [475, 213] on button "Save & Next" at bounding box center [477, 215] width 65 height 22
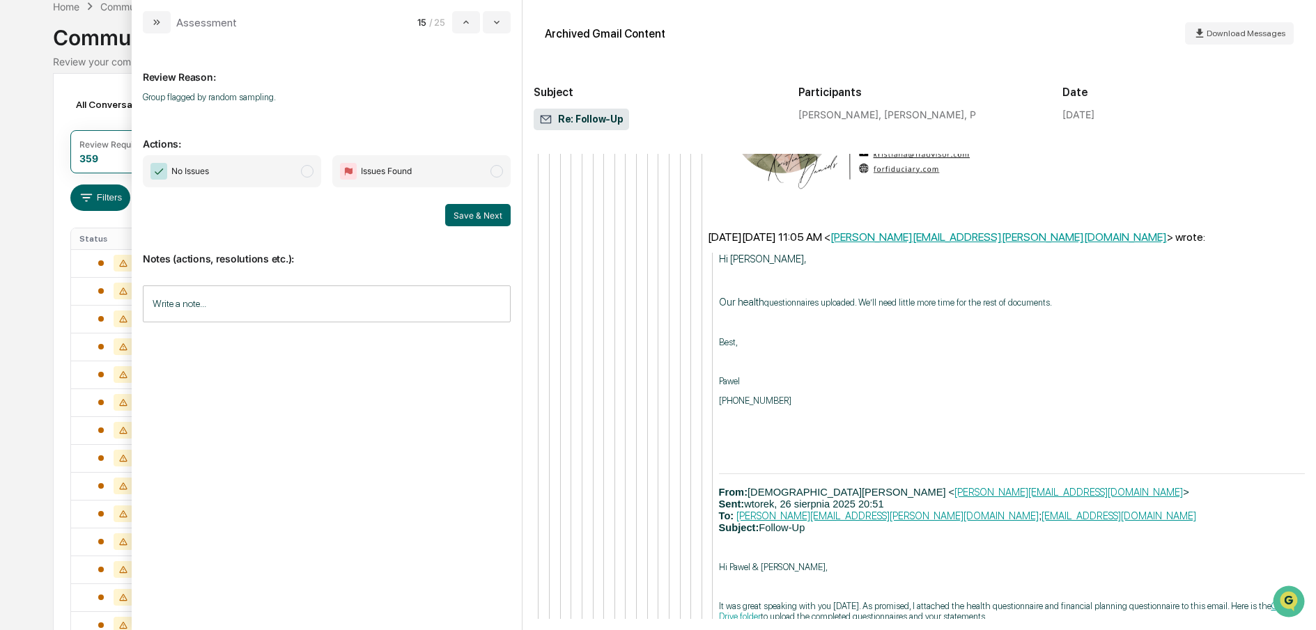
scroll to position [6220, 0]
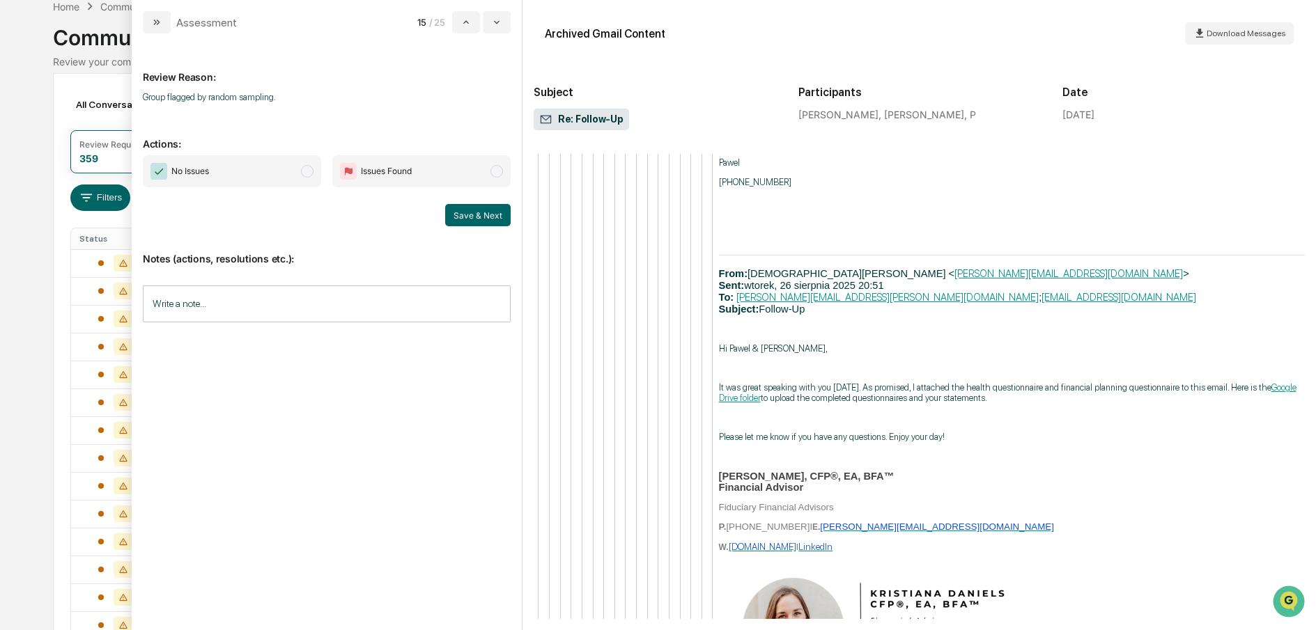
click at [311, 171] on span "modal" at bounding box center [307, 171] width 13 height 13
click at [468, 212] on button "Save & Next" at bounding box center [477, 215] width 65 height 22
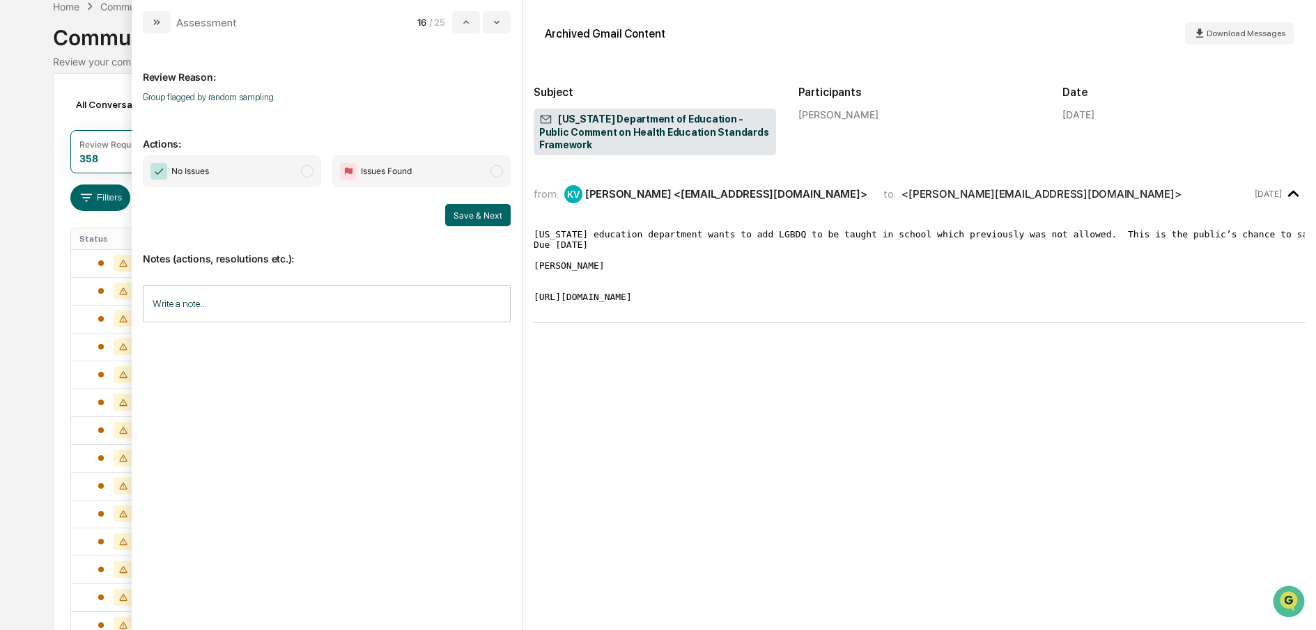
click at [308, 169] on span "modal" at bounding box center [307, 171] width 13 height 13
click at [468, 215] on button "Save & Next" at bounding box center [477, 215] width 65 height 22
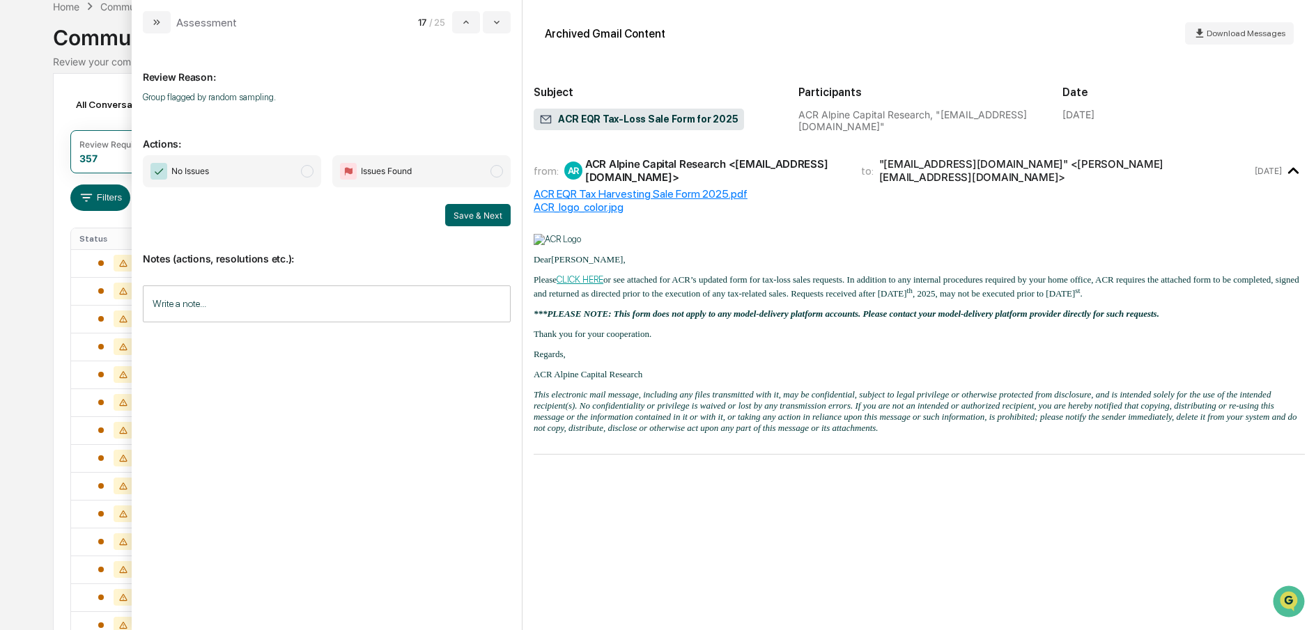
click at [305, 173] on span "modal" at bounding box center [307, 171] width 13 height 13
click at [457, 212] on button "Save & Next" at bounding box center [477, 215] width 65 height 22
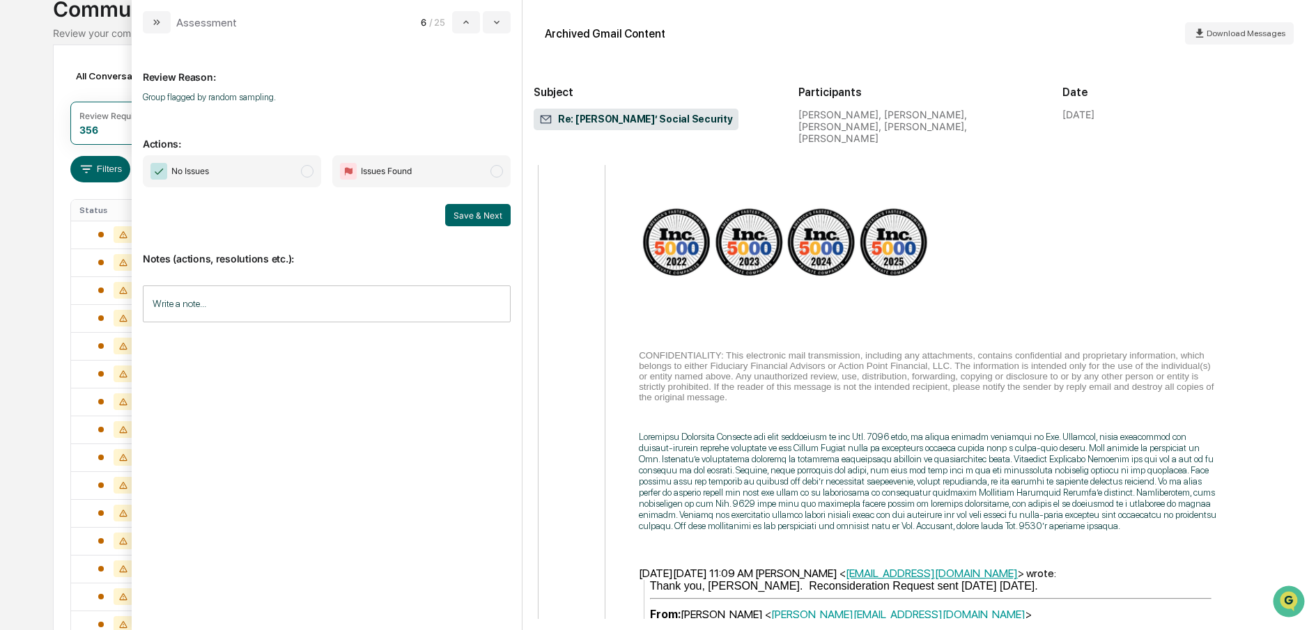
scroll to position [2259, 0]
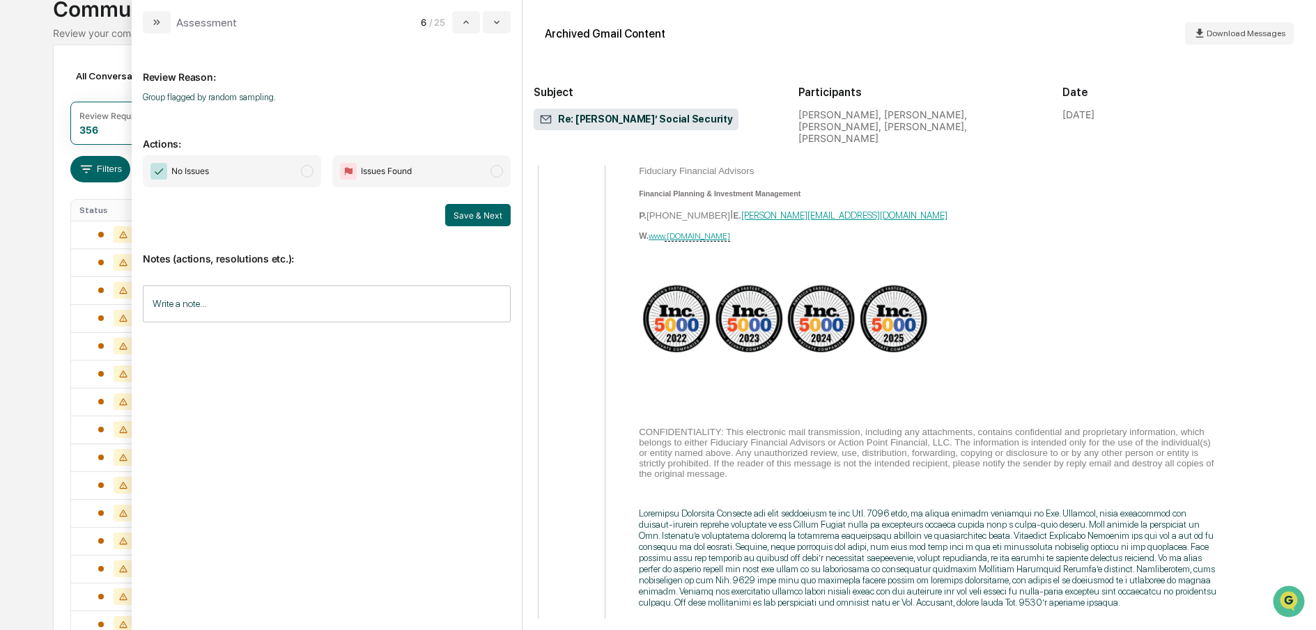
click at [309, 171] on span "modal" at bounding box center [307, 171] width 13 height 13
click at [492, 214] on button "Save & Next" at bounding box center [477, 215] width 65 height 22
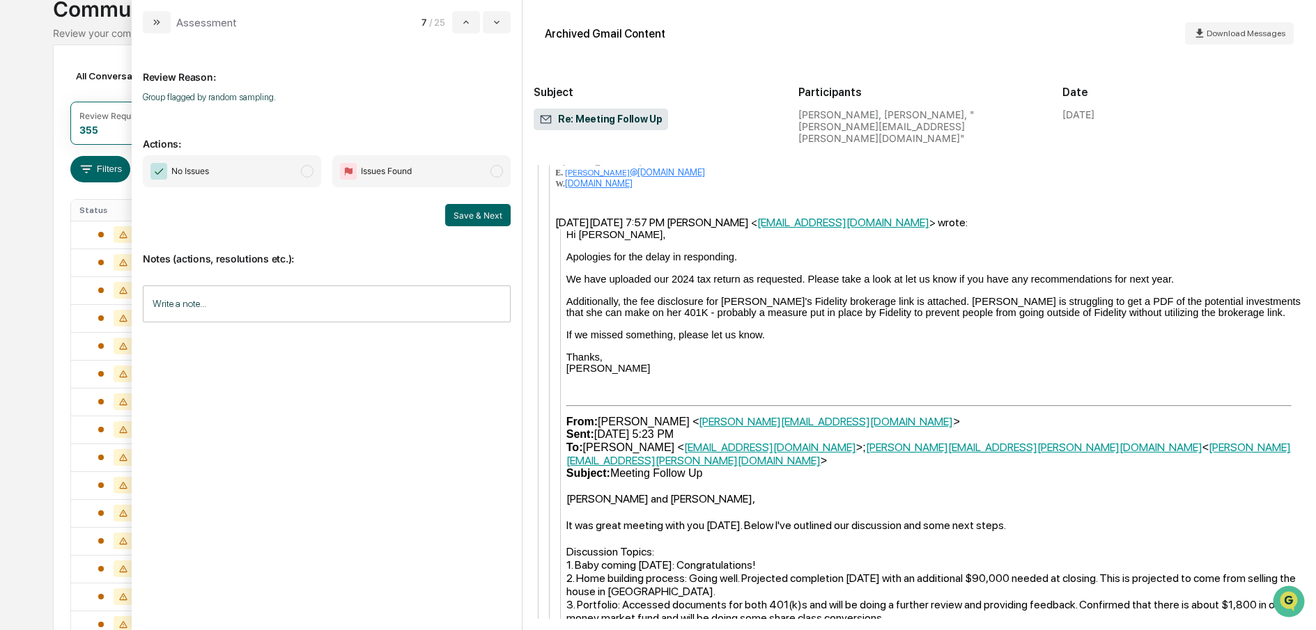
scroll to position [1389, 0]
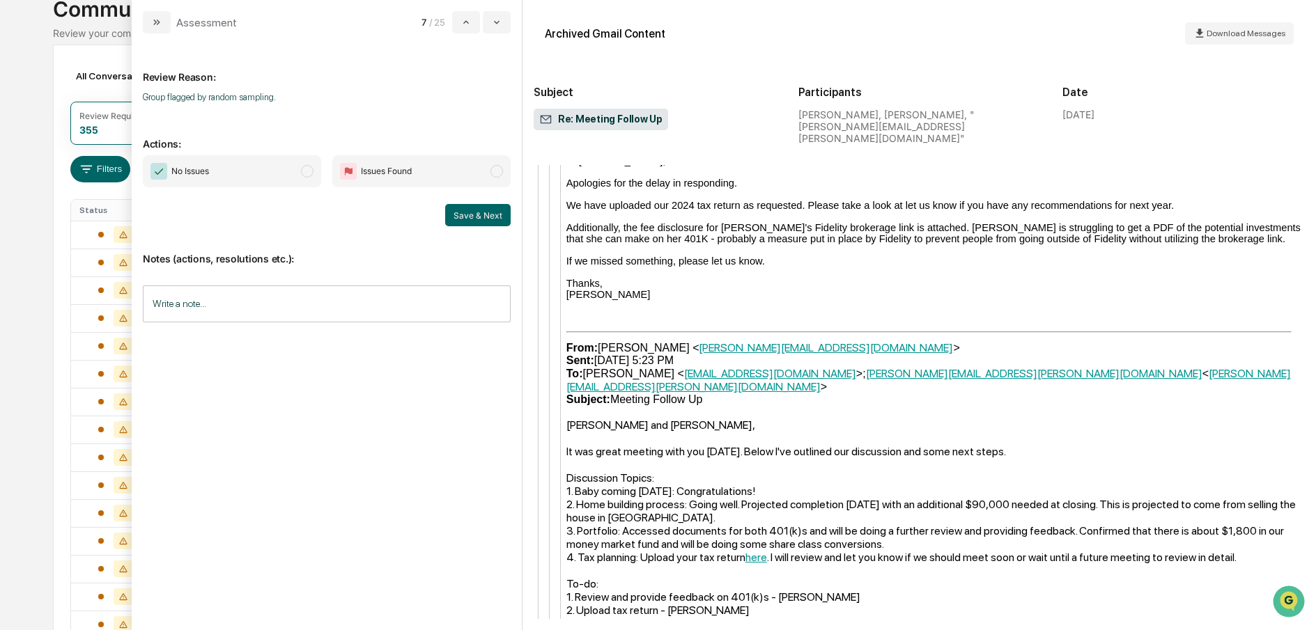
click at [309, 173] on span "modal" at bounding box center [307, 171] width 13 height 13
click at [474, 210] on button "Save & Next" at bounding box center [477, 215] width 65 height 22
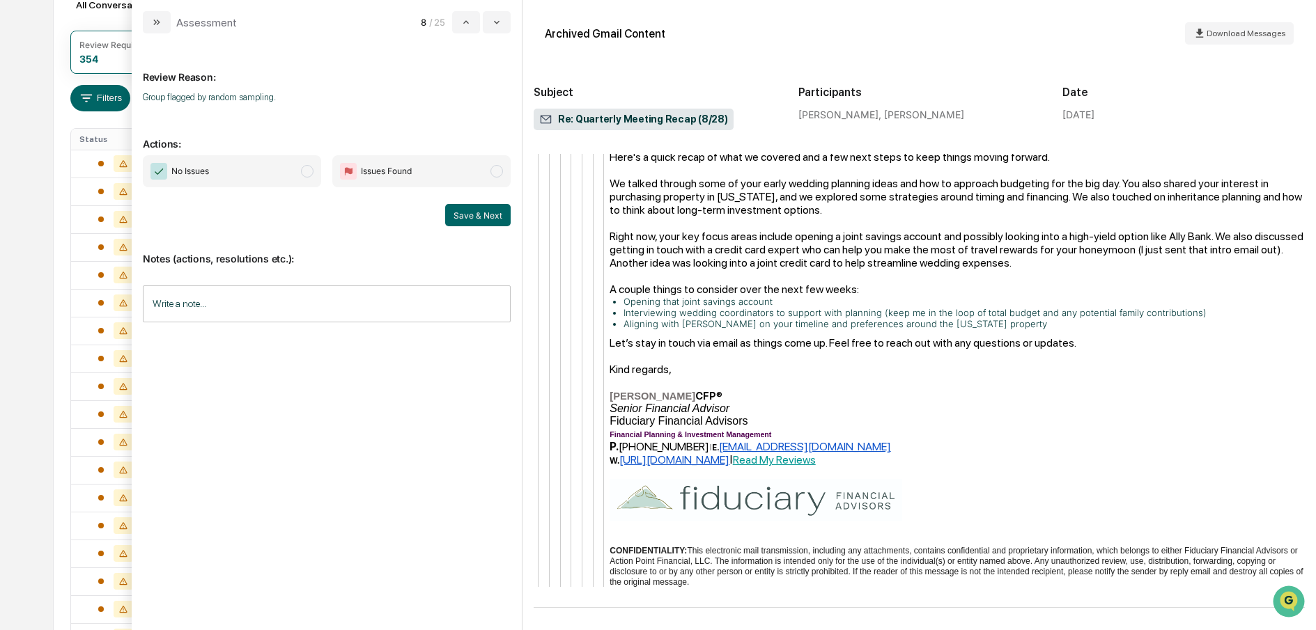
scroll to position [190, 0]
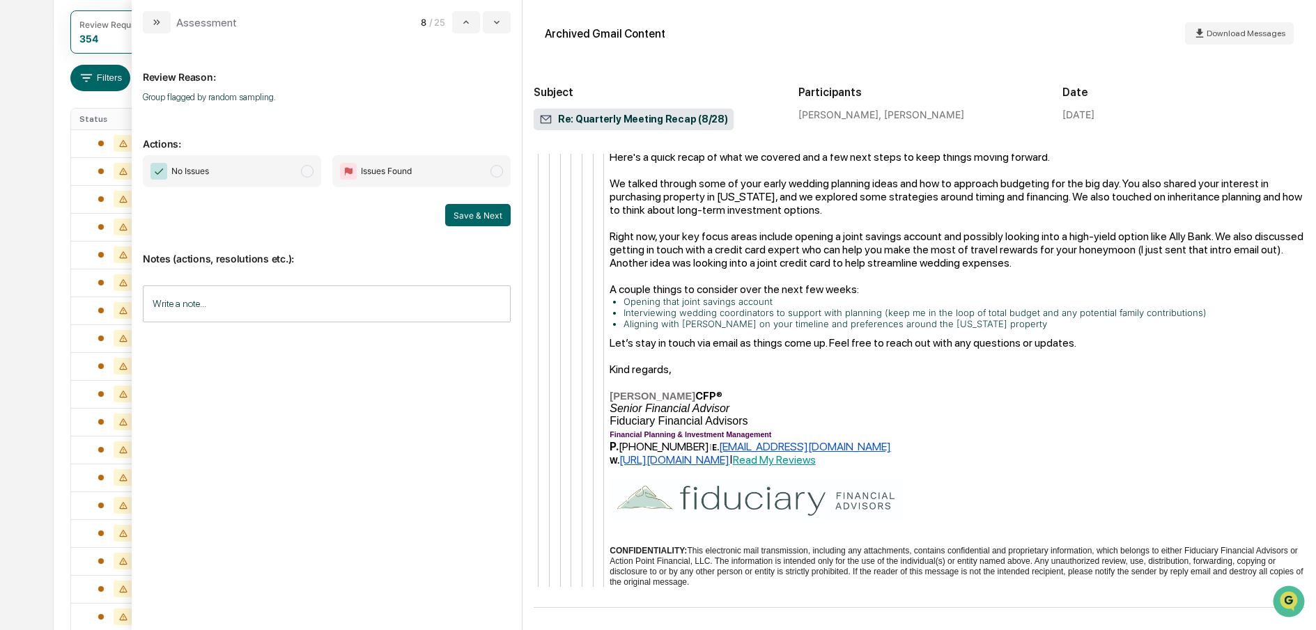
click at [309, 169] on span "modal" at bounding box center [307, 171] width 13 height 13
click at [481, 209] on button "Save & Next" at bounding box center [477, 215] width 65 height 22
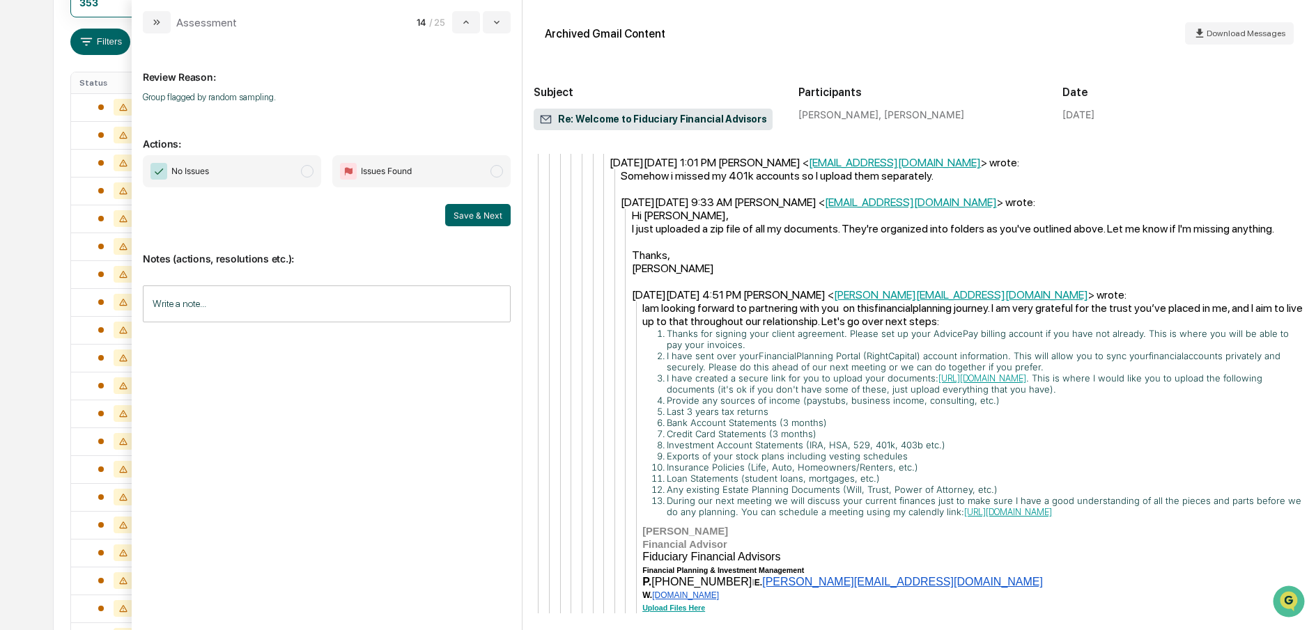
scroll to position [239, 0]
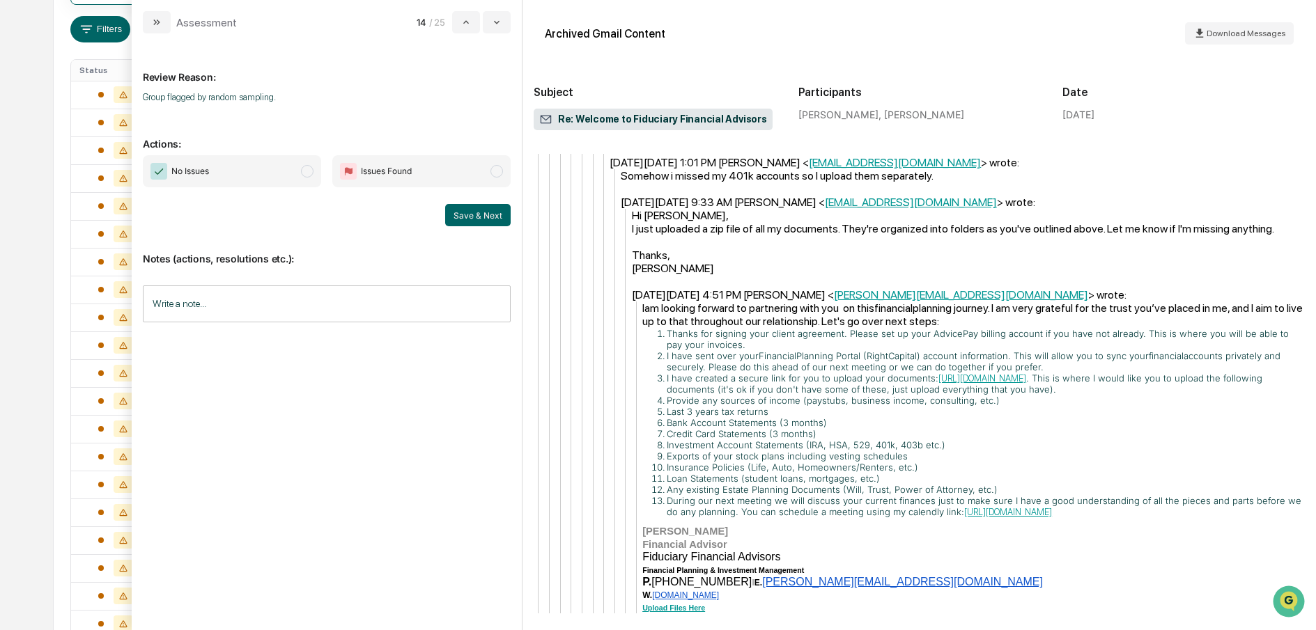
click at [306, 170] on span "modal" at bounding box center [307, 171] width 13 height 13
click at [475, 214] on button "Save & Next" at bounding box center [477, 215] width 65 height 22
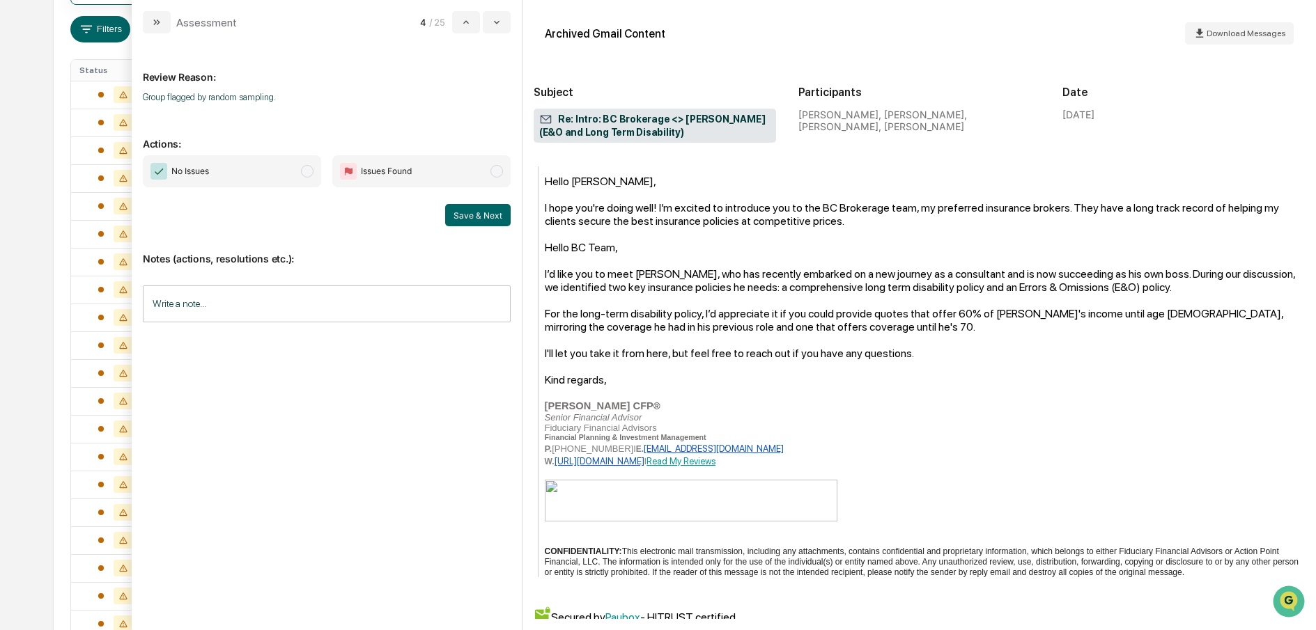
scroll to position [1876, 0]
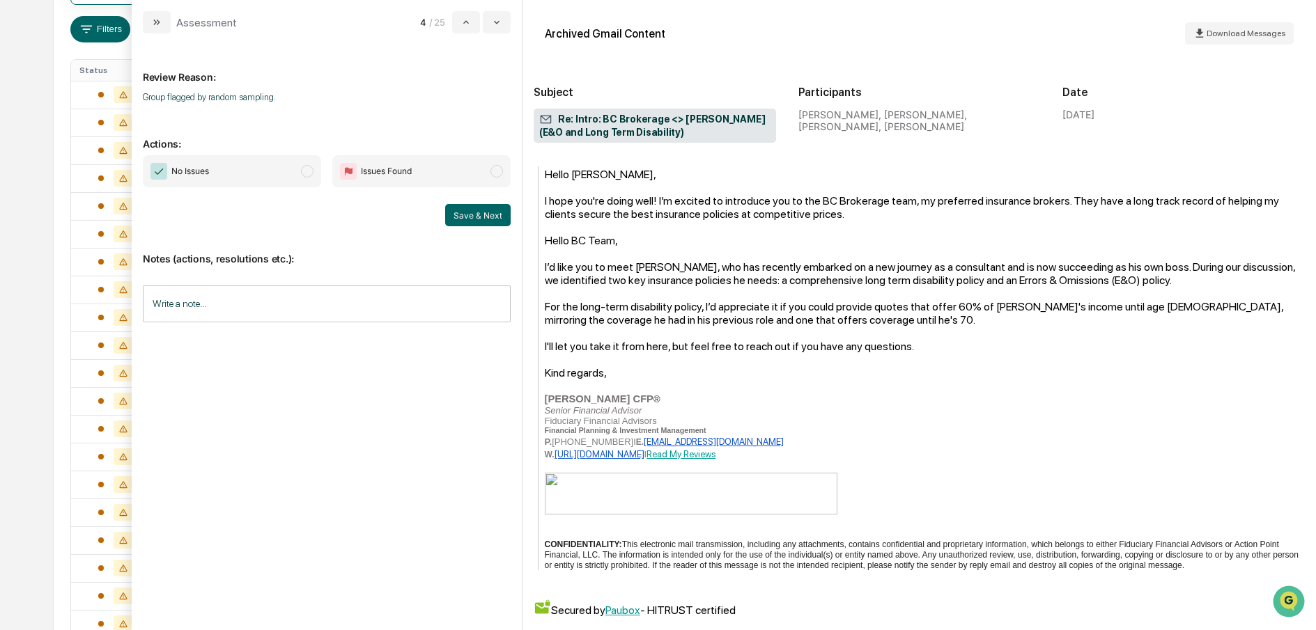
click at [308, 170] on span "modal" at bounding box center [307, 171] width 13 height 13
click at [458, 213] on button "Save & Next" at bounding box center [477, 215] width 65 height 22
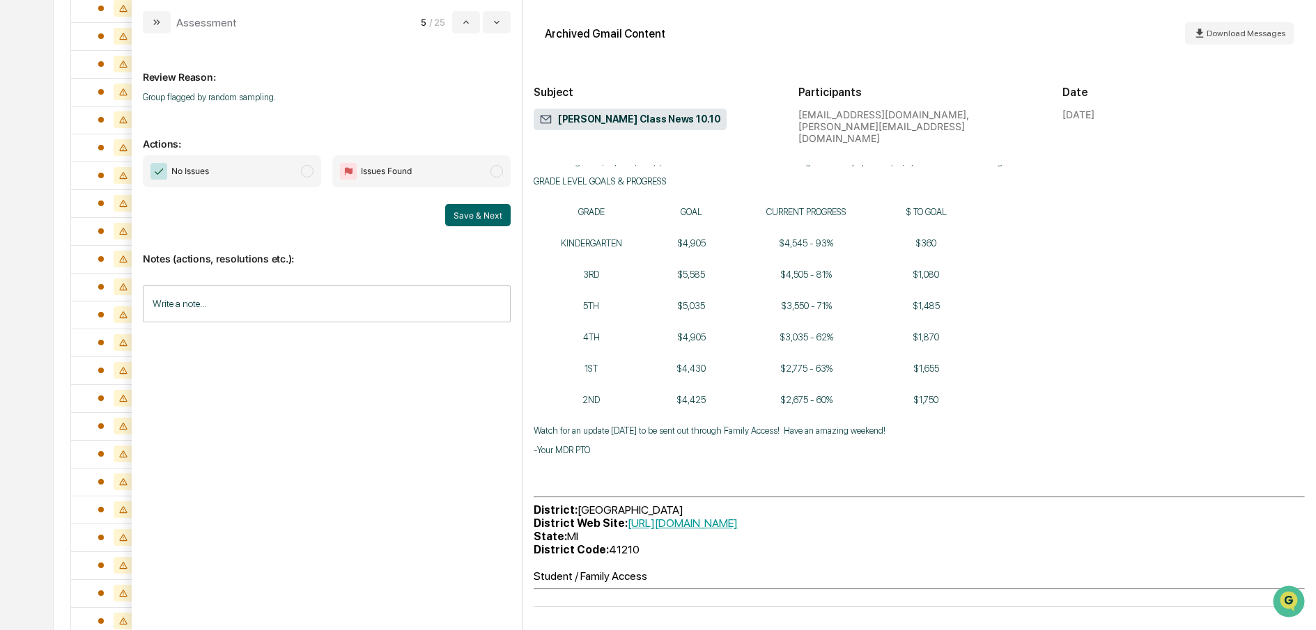
scroll to position [465, 0]
click at [309, 172] on span "modal" at bounding box center [307, 171] width 13 height 13
click at [471, 218] on button "Save & Next" at bounding box center [477, 215] width 65 height 22
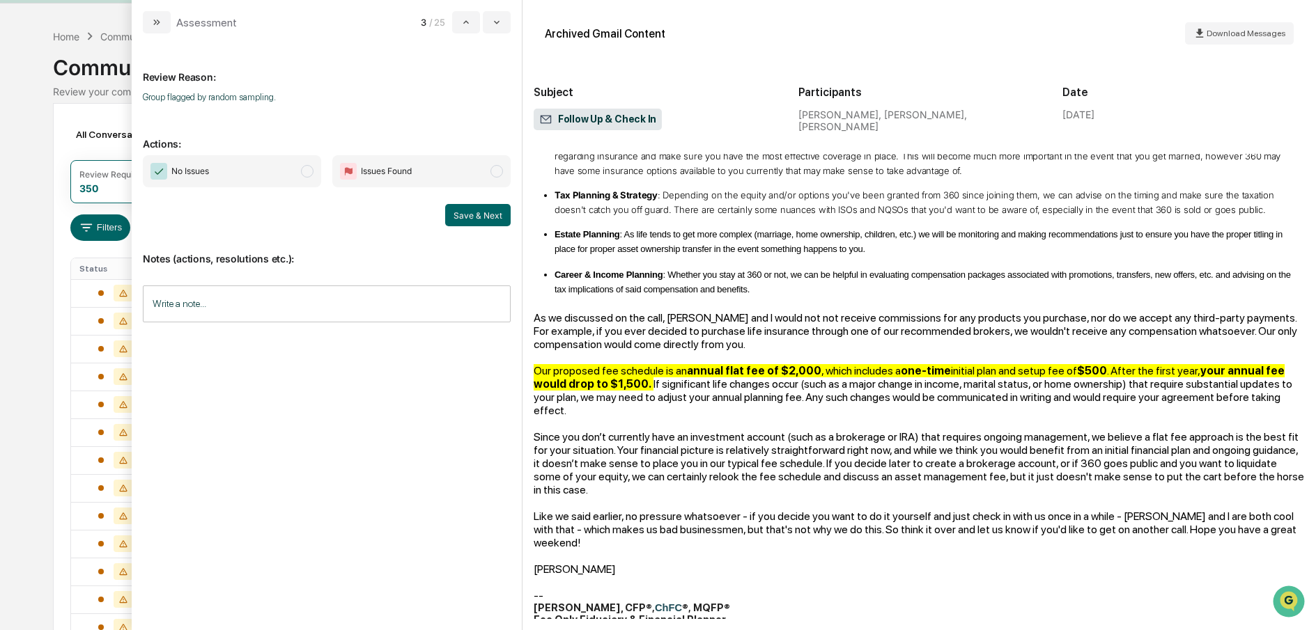
scroll to position [360, 0]
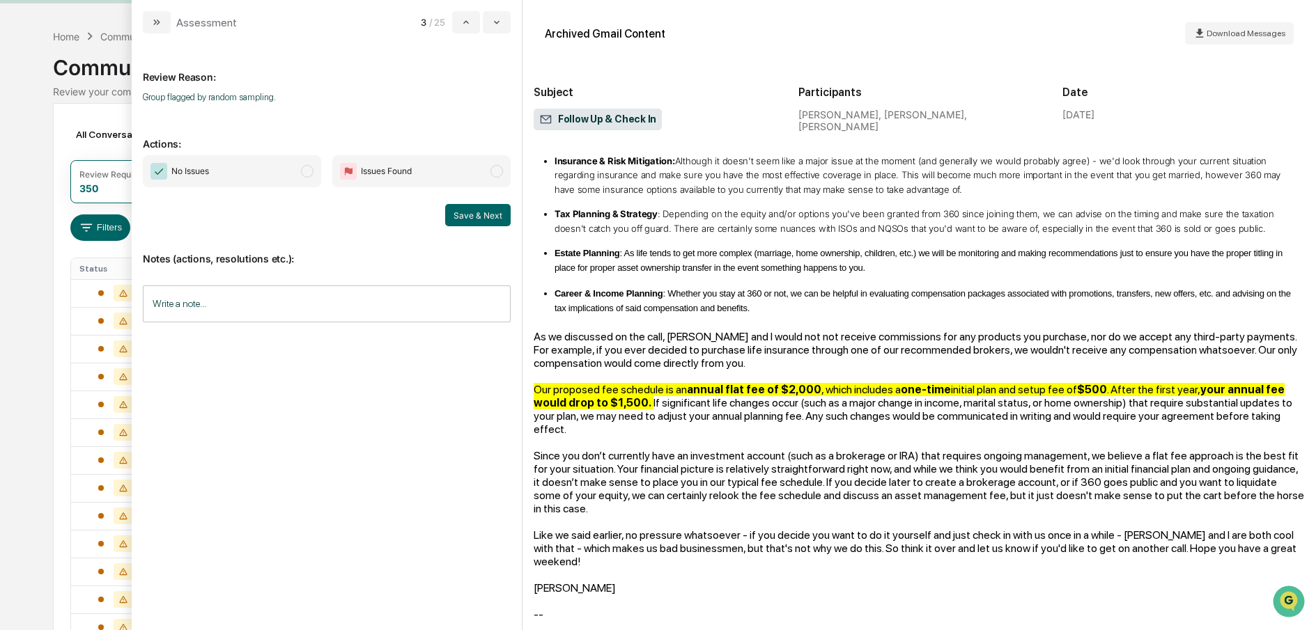
click at [307, 174] on span "modal" at bounding box center [307, 171] width 13 height 13
click at [464, 211] on button "Save & Next" at bounding box center [477, 215] width 65 height 22
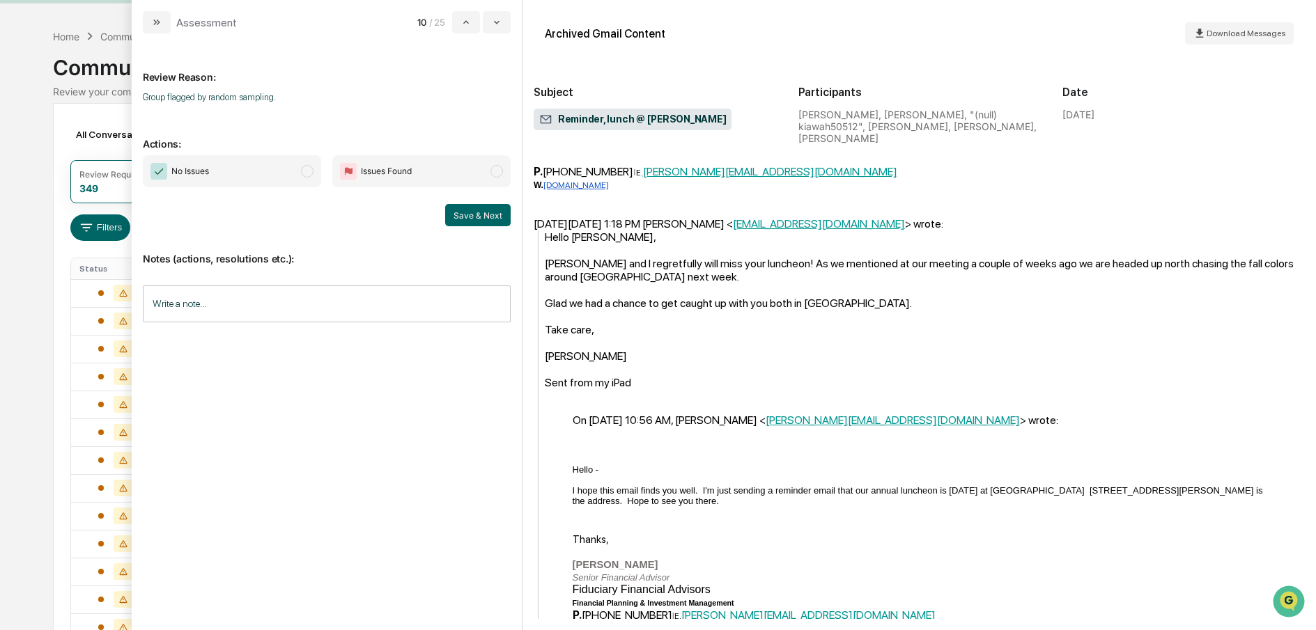
scroll to position [53, 0]
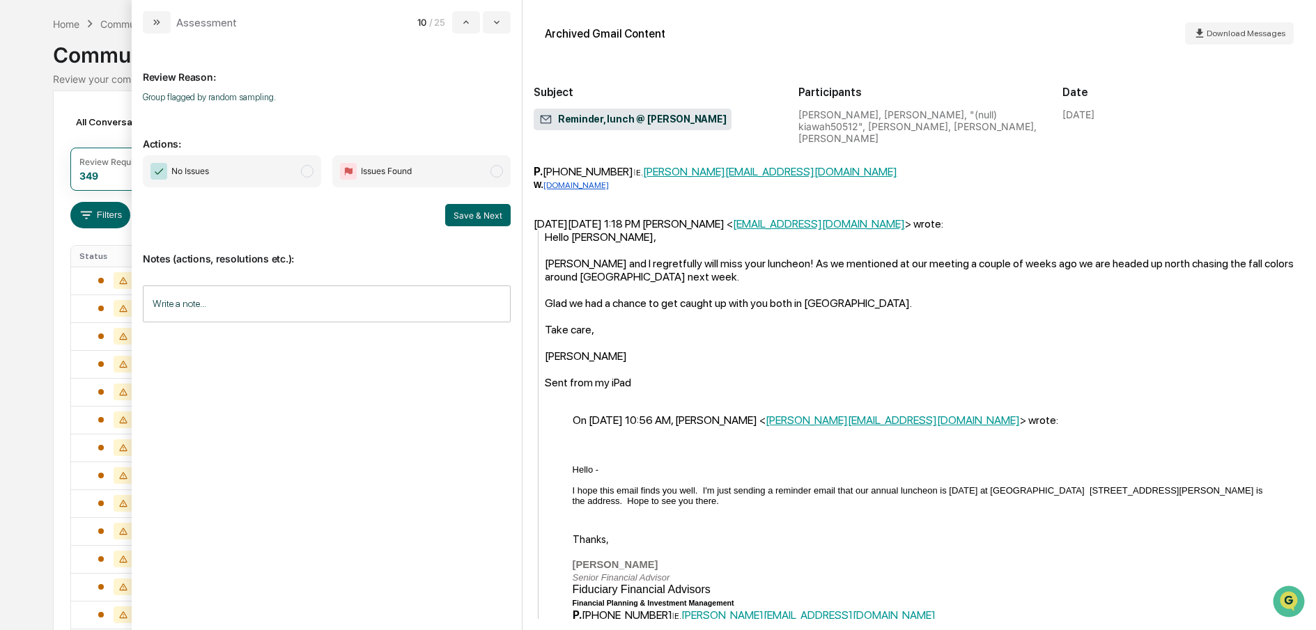
click at [306, 170] on span "modal" at bounding box center [307, 171] width 13 height 13
click at [474, 215] on button "Save & Next" at bounding box center [477, 215] width 65 height 22
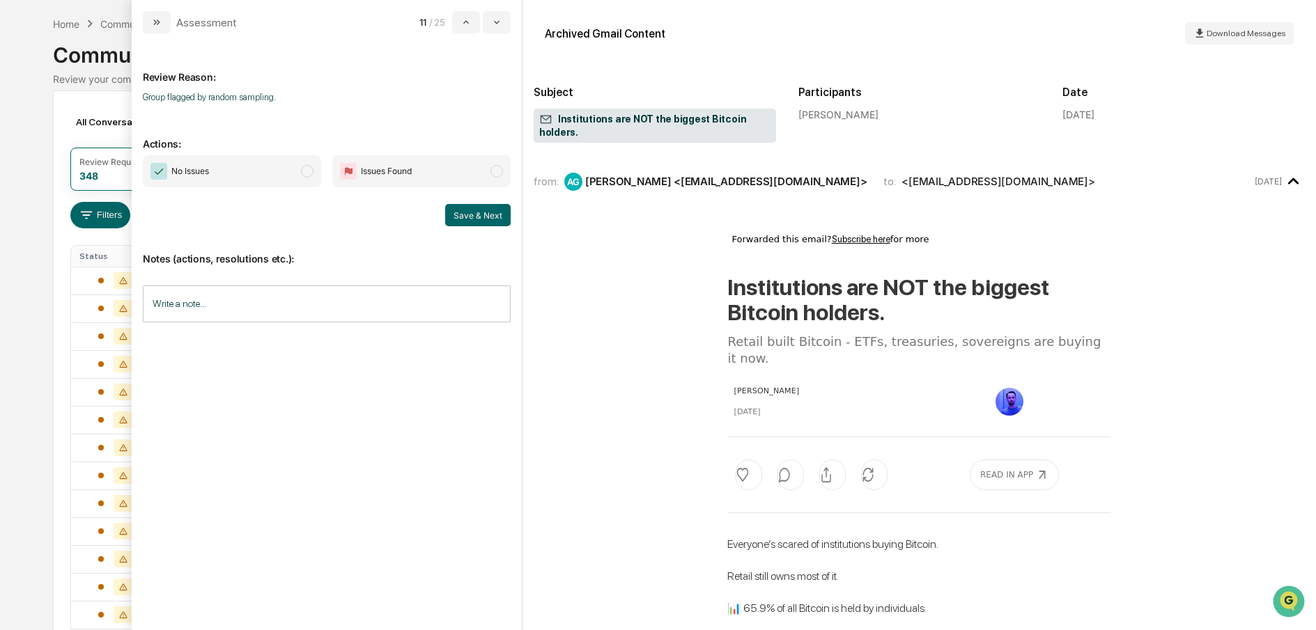
click at [310, 167] on span "modal" at bounding box center [307, 171] width 13 height 13
click at [477, 209] on button "Save & Next" at bounding box center [477, 215] width 65 height 22
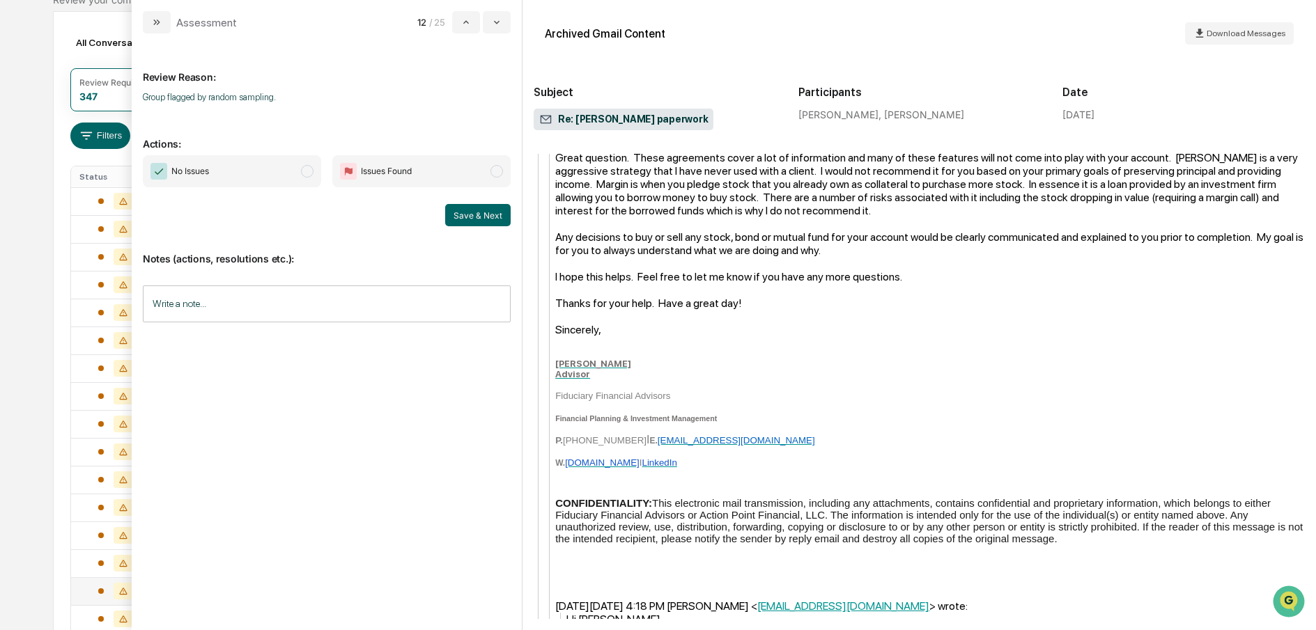
scroll to position [672, 0]
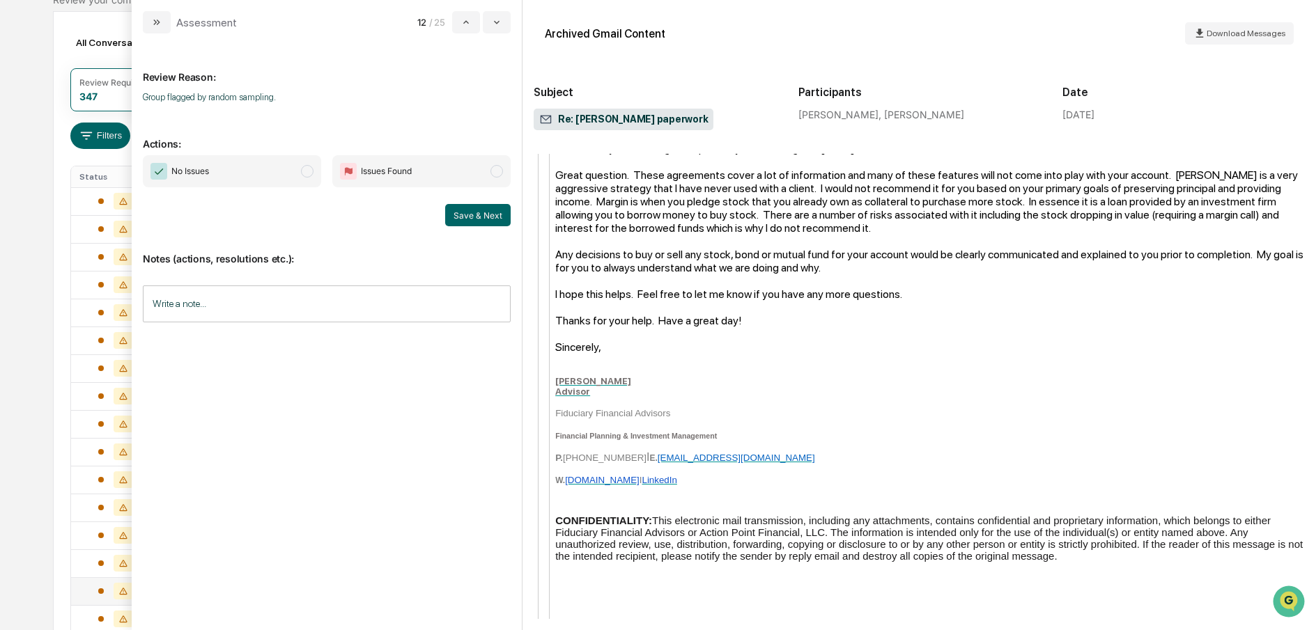
click at [302, 173] on span "modal" at bounding box center [307, 171] width 13 height 13
click at [464, 210] on button "Save & Next" at bounding box center [477, 215] width 65 height 22
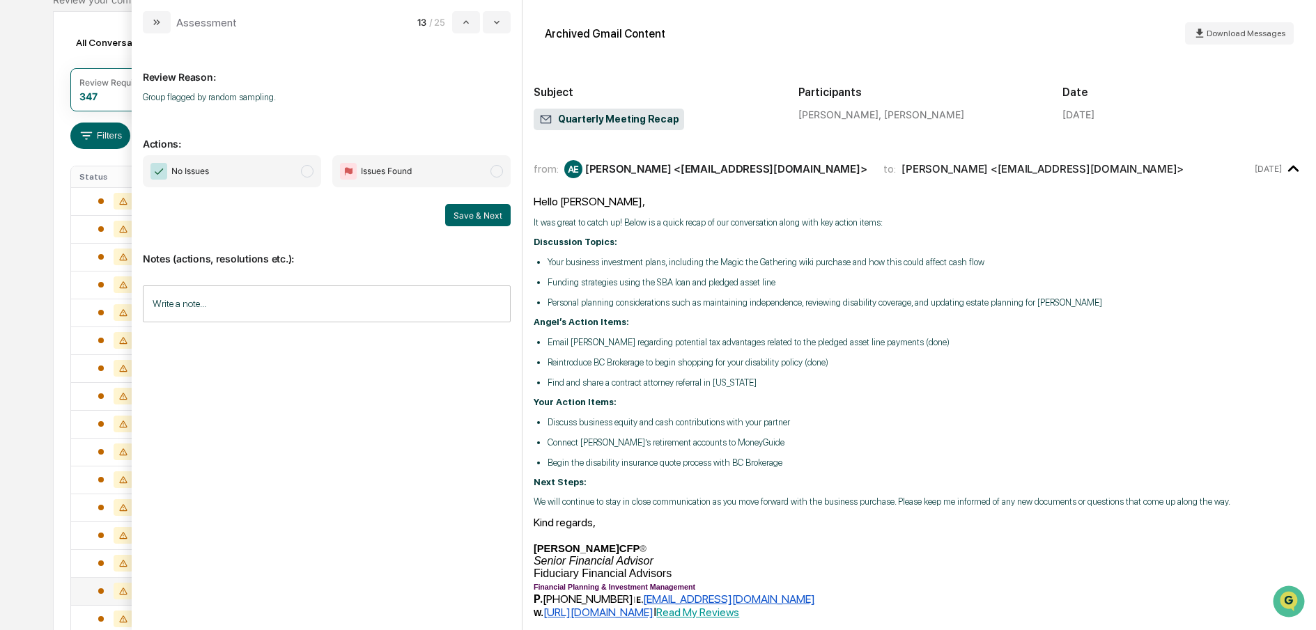
click at [309, 170] on span "modal" at bounding box center [307, 171] width 13 height 13
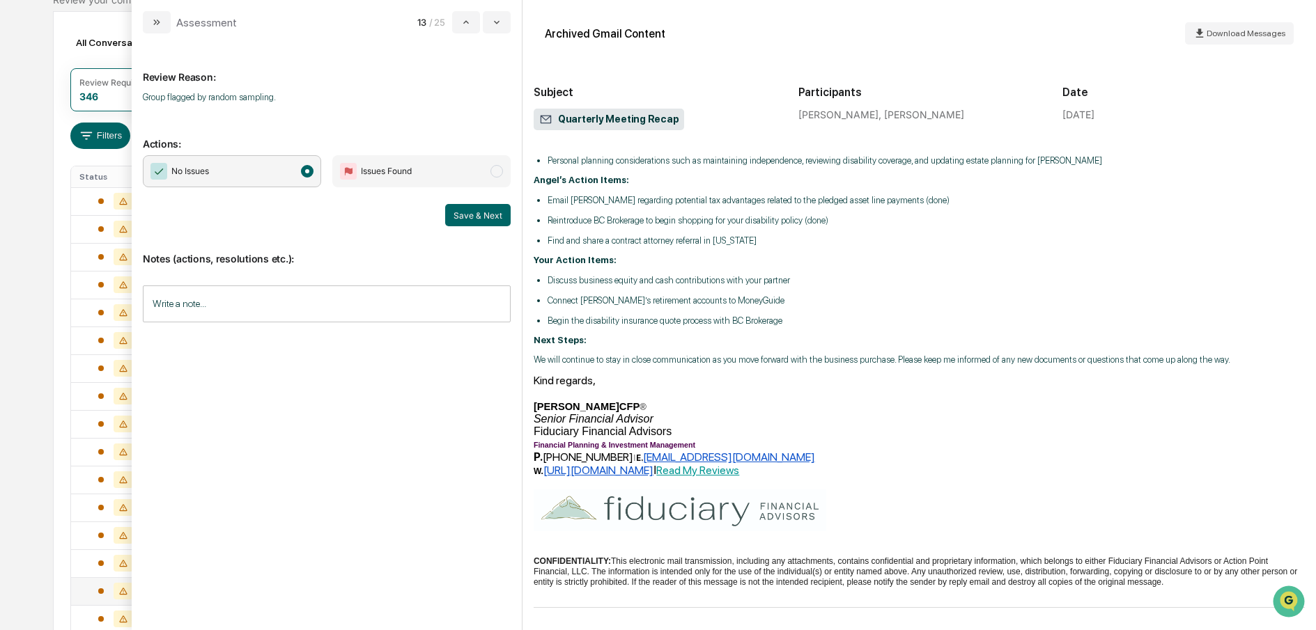
scroll to position [157, 0]
click at [312, 171] on span "modal" at bounding box center [307, 171] width 13 height 13
click at [476, 211] on button "Save & Next" at bounding box center [477, 215] width 65 height 22
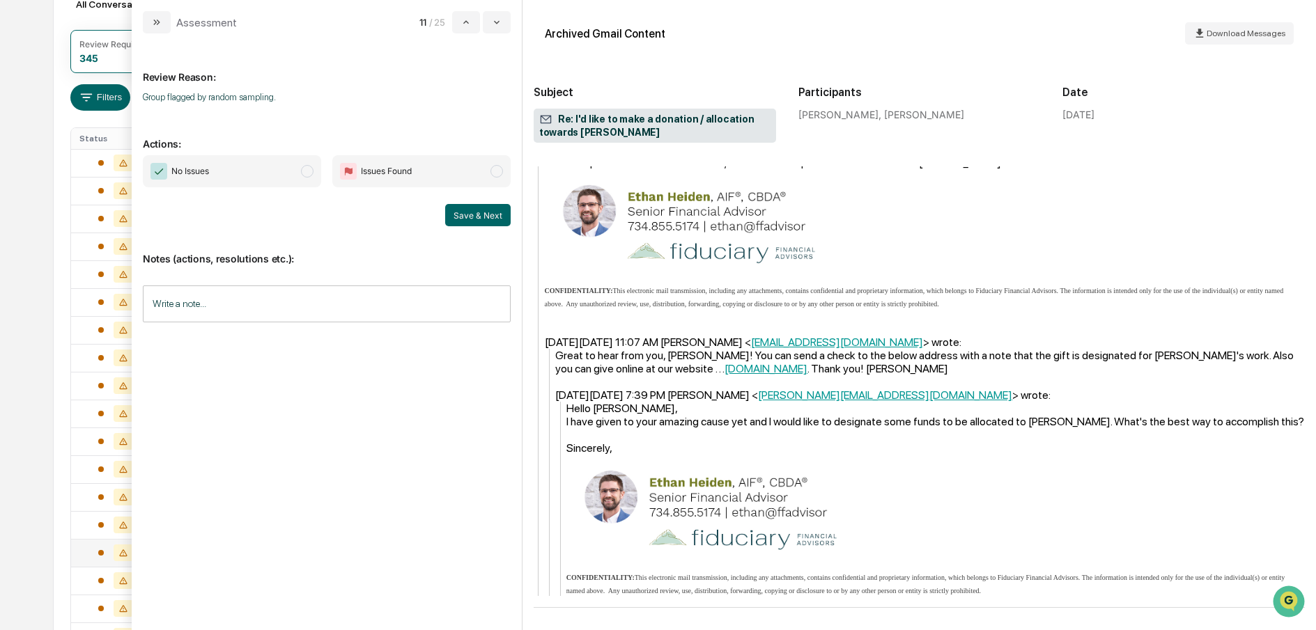
scroll to position [178, 0]
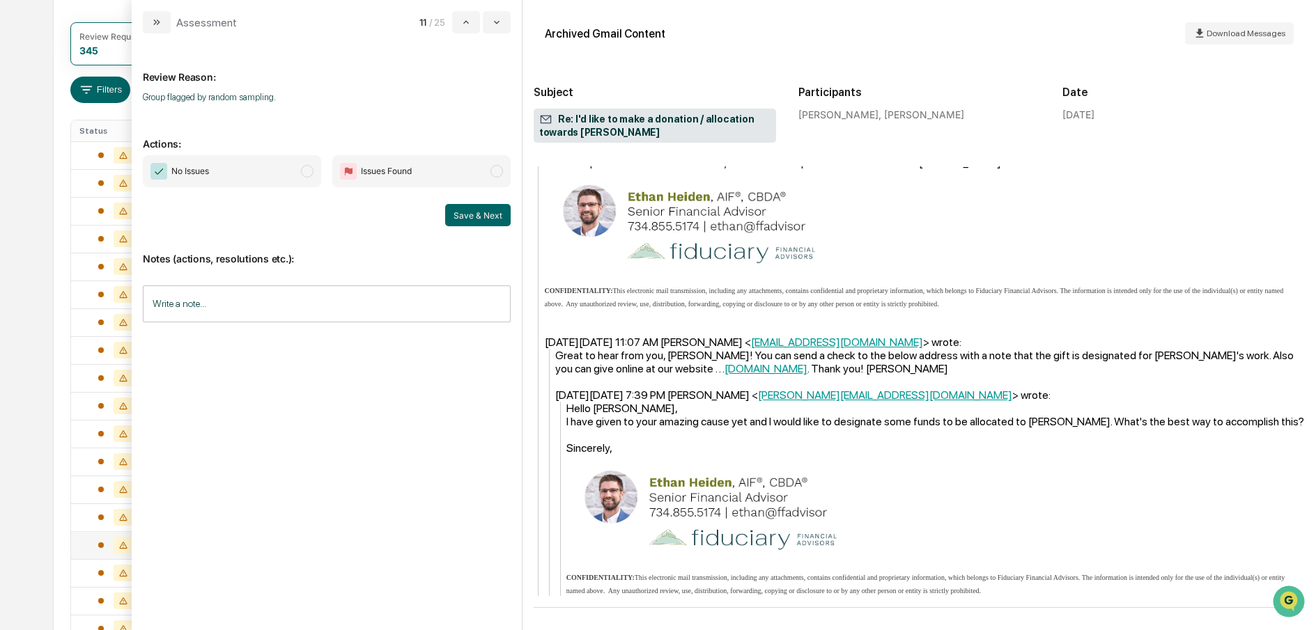
click at [311, 173] on span "modal" at bounding box center [307, 171] width 13 height 13
click at [460, 211] on button "Save & Next" at bounding box center [477, 215] width 65 height 22
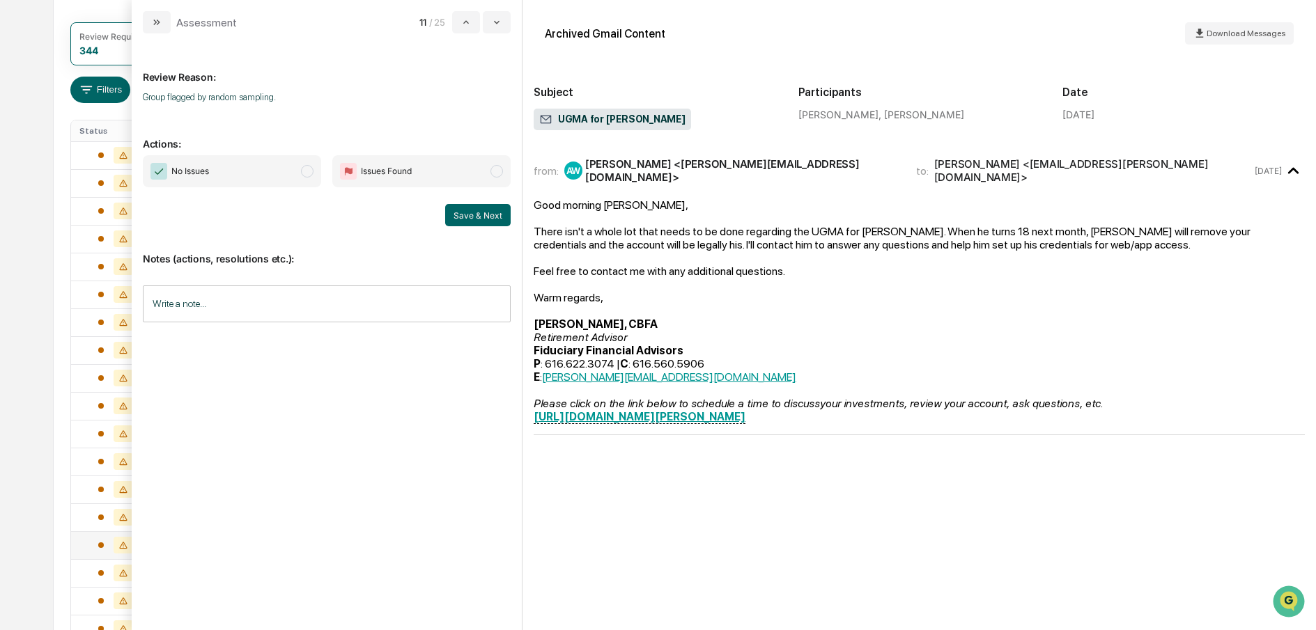
click at [309, 174] on span "modal" at bounding box center [307, 171] width 13 height 13
click at [460, 218] on button "Save & Next" at bounding box center [477, 215] width 65 height 22
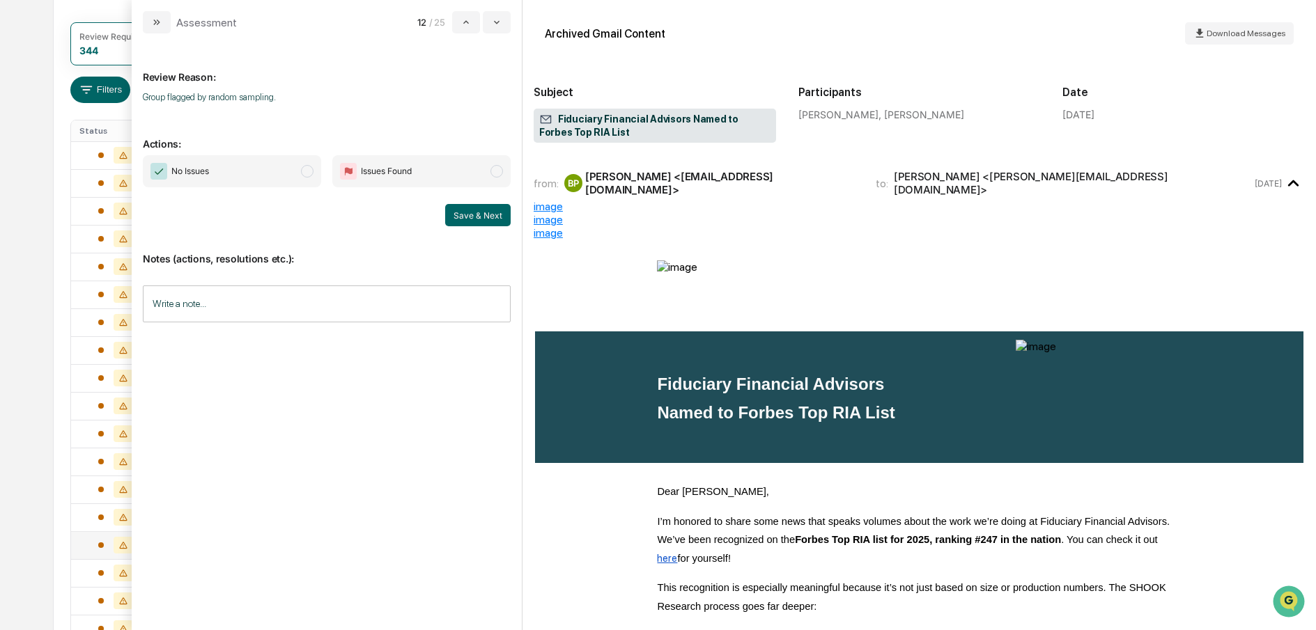
click at [306, 179] on span "No Issues" at bounding box center [232, 171] width 178 height 32
click at [471, 218] on button "Save & Next" at bounding box center [477, 215] width 65 height 22
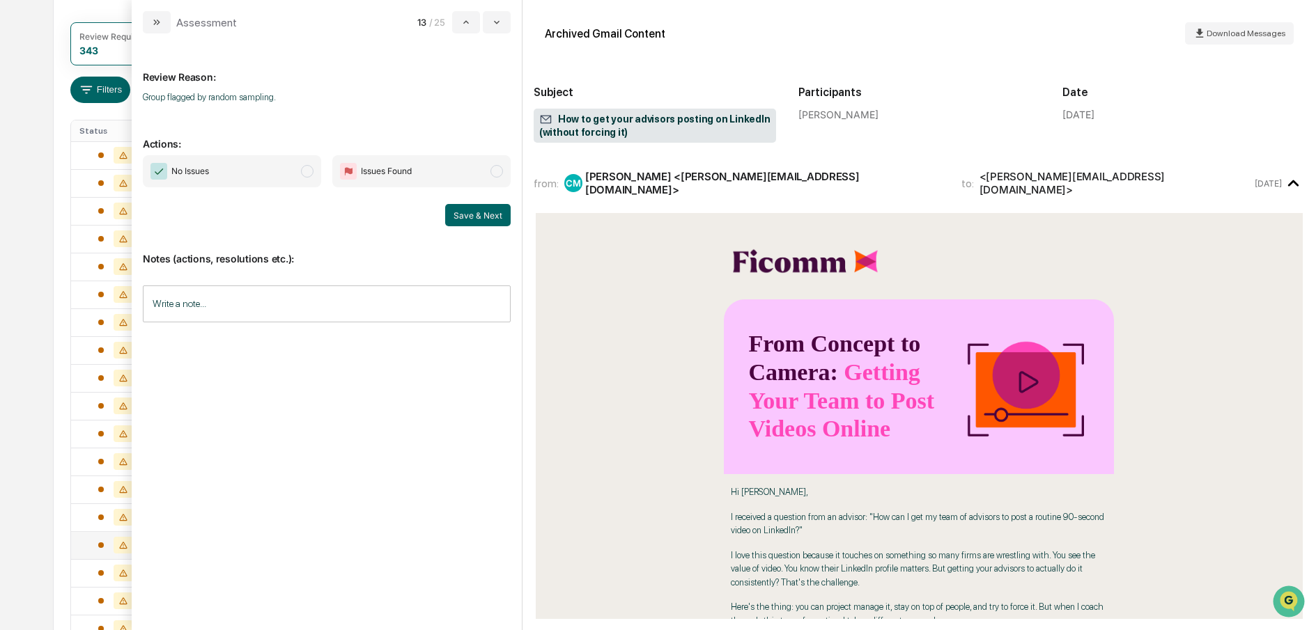
click at [308, 169] on span "modal" at bounding box center [307, 171] width 13 height 13
click at [467, 214] on button "Save & Next" at bounding box center [477, 215] width 65 height 22
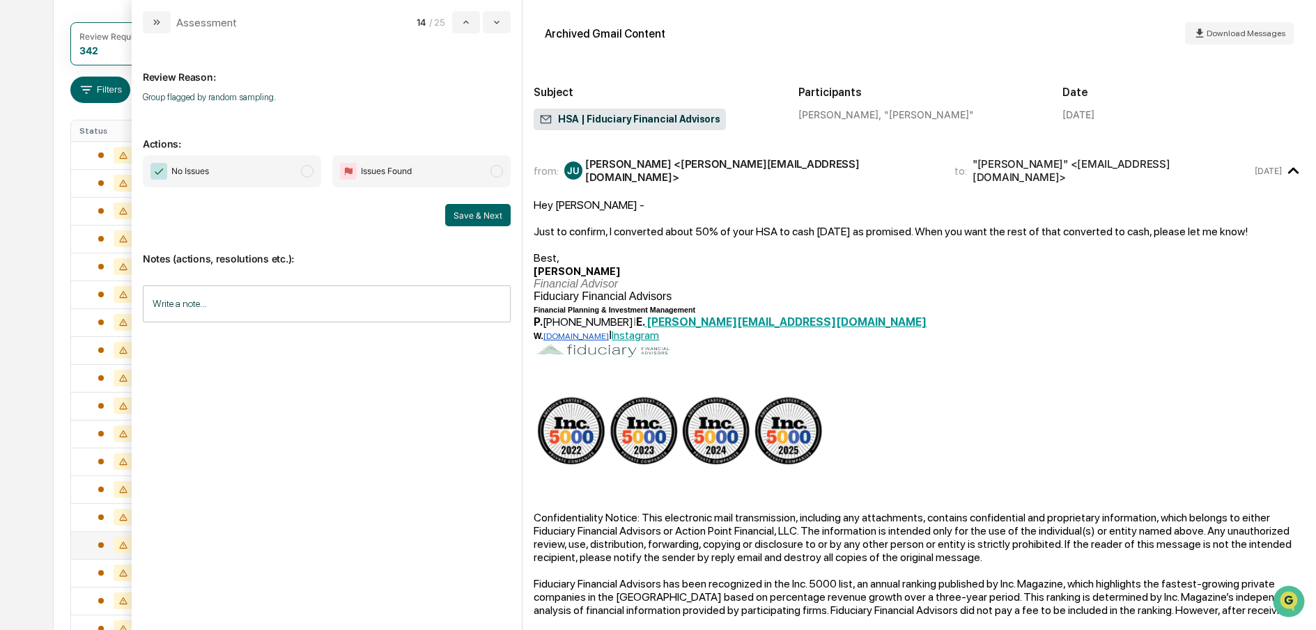
click at [307, 169] on span "modal" at bounding box center [307, 171] width 13 height 13
click at [476, 213] on button "Save & Next" at bounding box center [477, 215] width 65 height 22
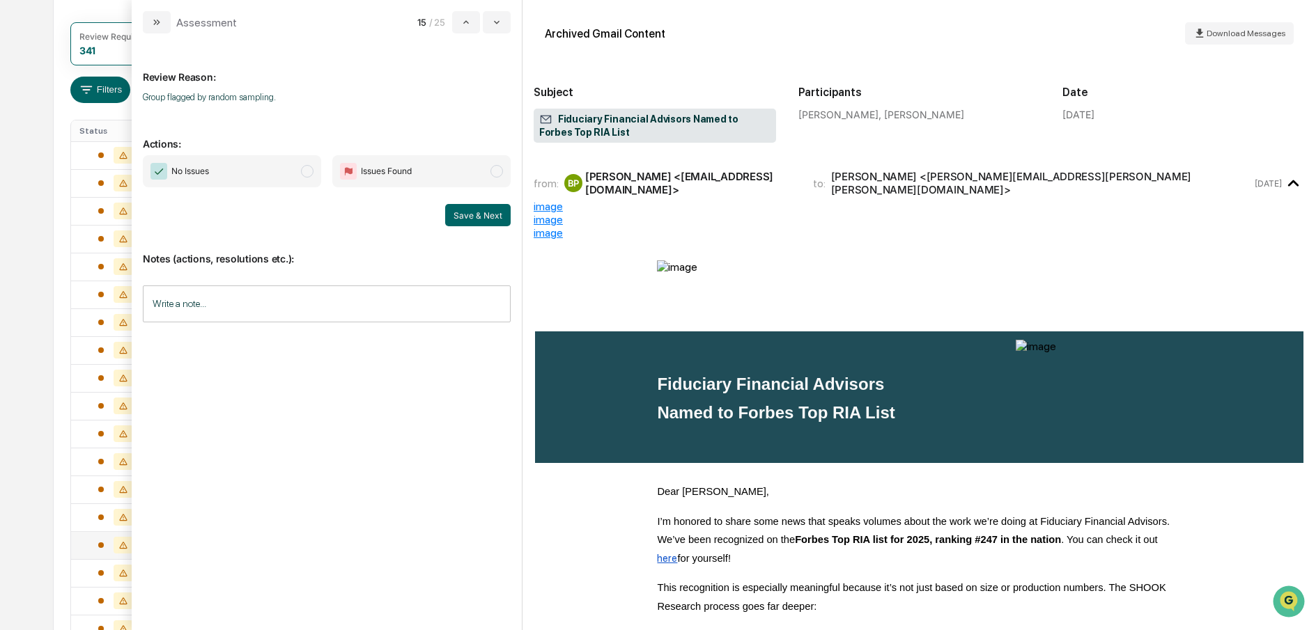
click at [315, 176] on span "No Issues" at bounding box center [232, 171] width 178 height 32
click at [460, 217] on button "Save & Next" at bounding box center [477, 215] width 65 height 22
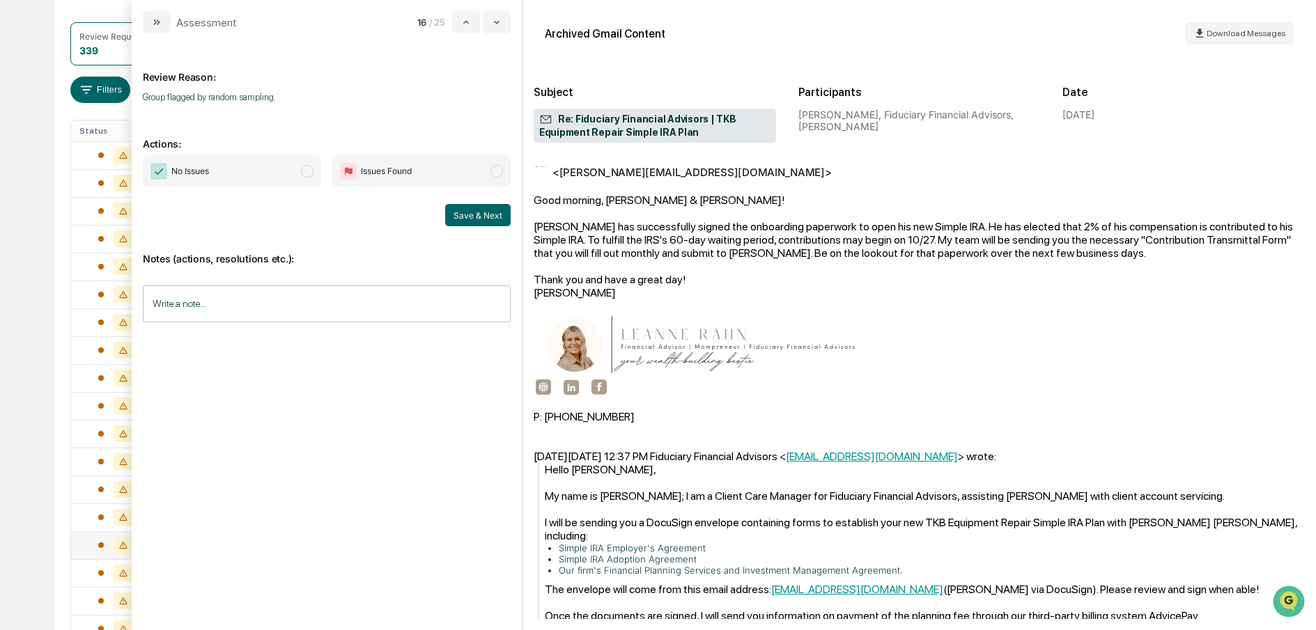
scroll to position [54, 0]
click at [311, 179] on span "No Issues" at bounding box center [232, 171] width 178 height 32
click at [472, 218] on button "Save & Next" at bounding box center [477, 215] width 65 height 22
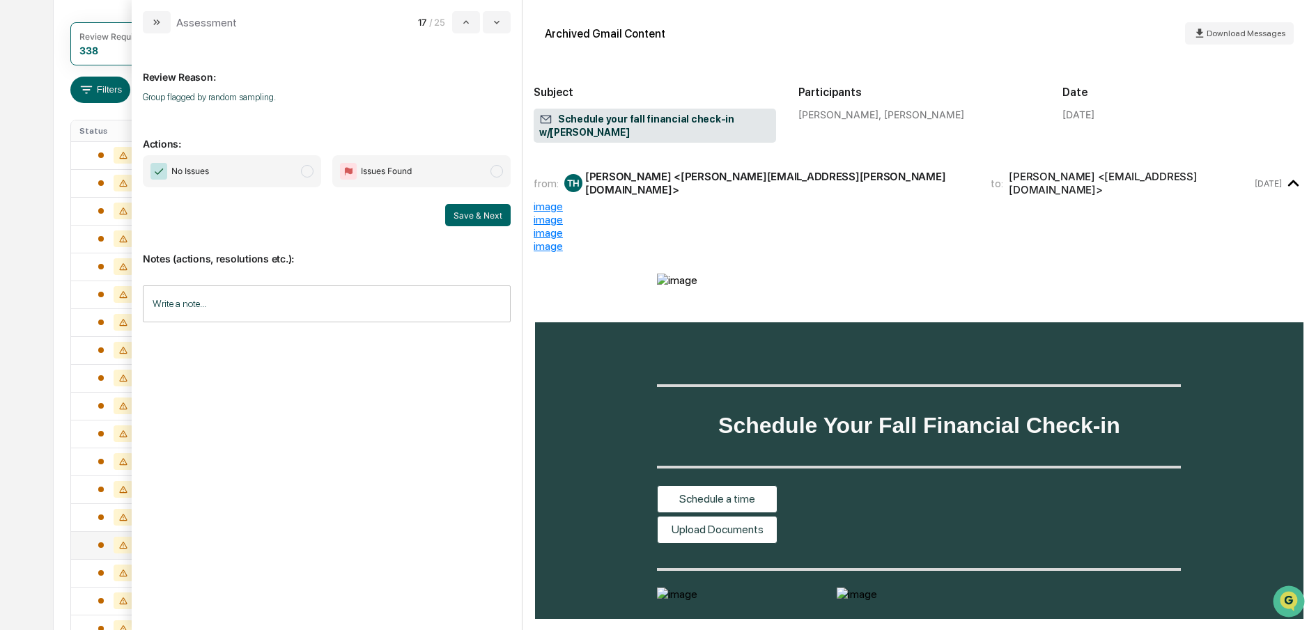
click at [317, 176] on span "No Issues" at bounding box center [232, 171] width 178 height 32
click at [480, 212] on button "Save & Next" at bounding box center [477, 215] width 65 height 22
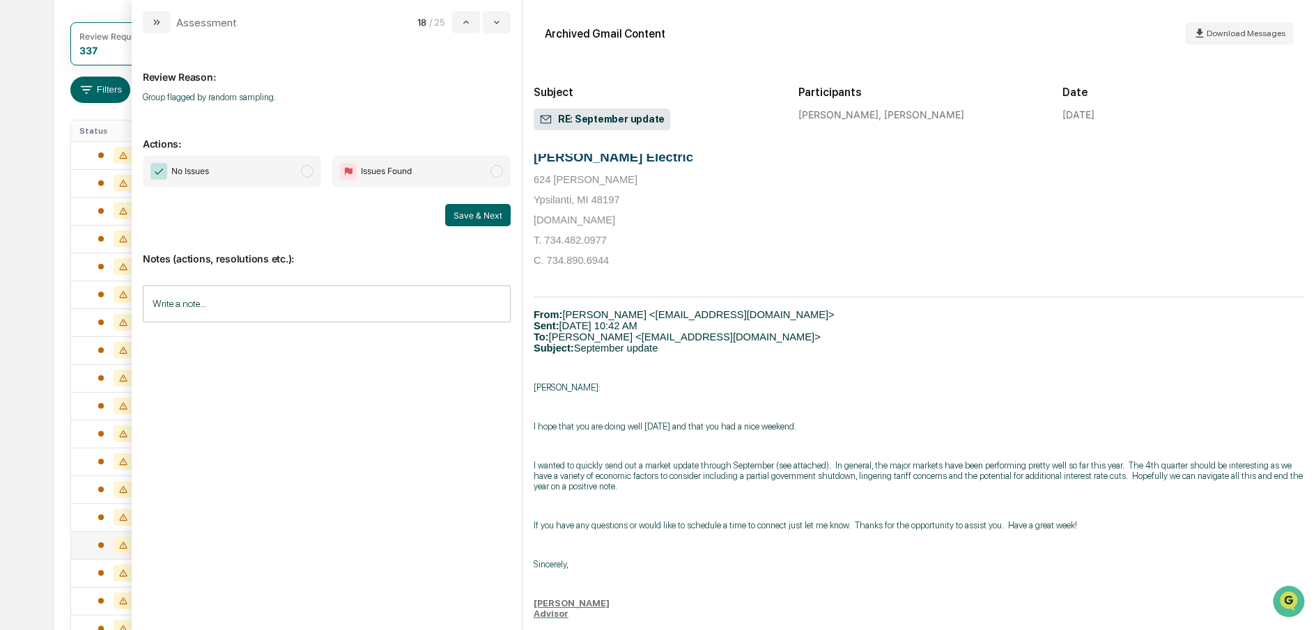
scroll to position [451, 0]
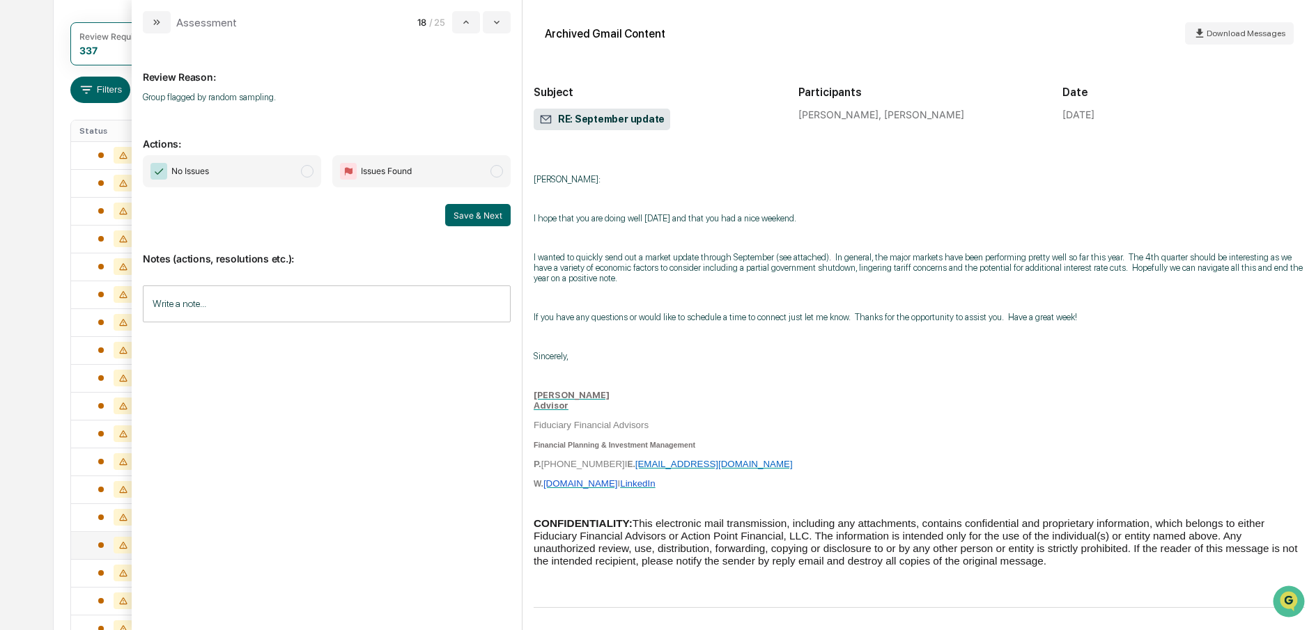
click at [313, 171] on span "No Issues" at bounding box center [232, 171] width 178 height 32
click at [490, 213] on button "Save & Next" at bounding box center [477, 215] width 65 height 22
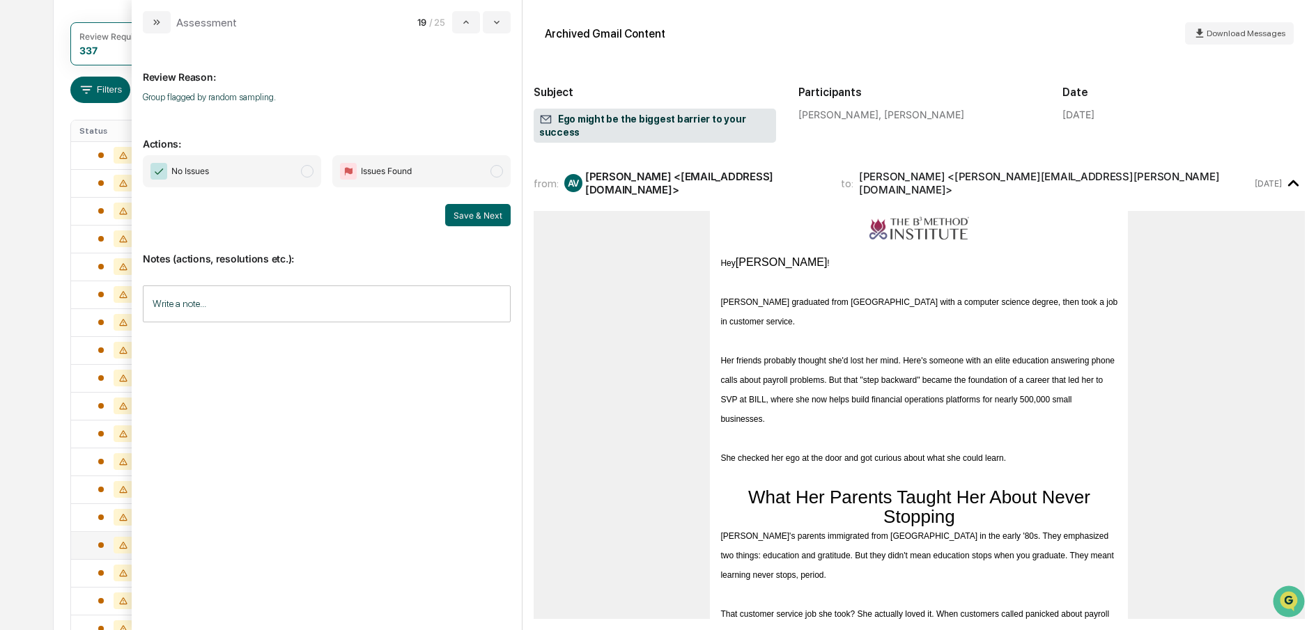
click at [306, 171] on span "modal" at bounding box center [307, 171] width 13 height 13
click at [488, 215] on button "Save & Next" at bounding box center [477, 215] width 65 height 22
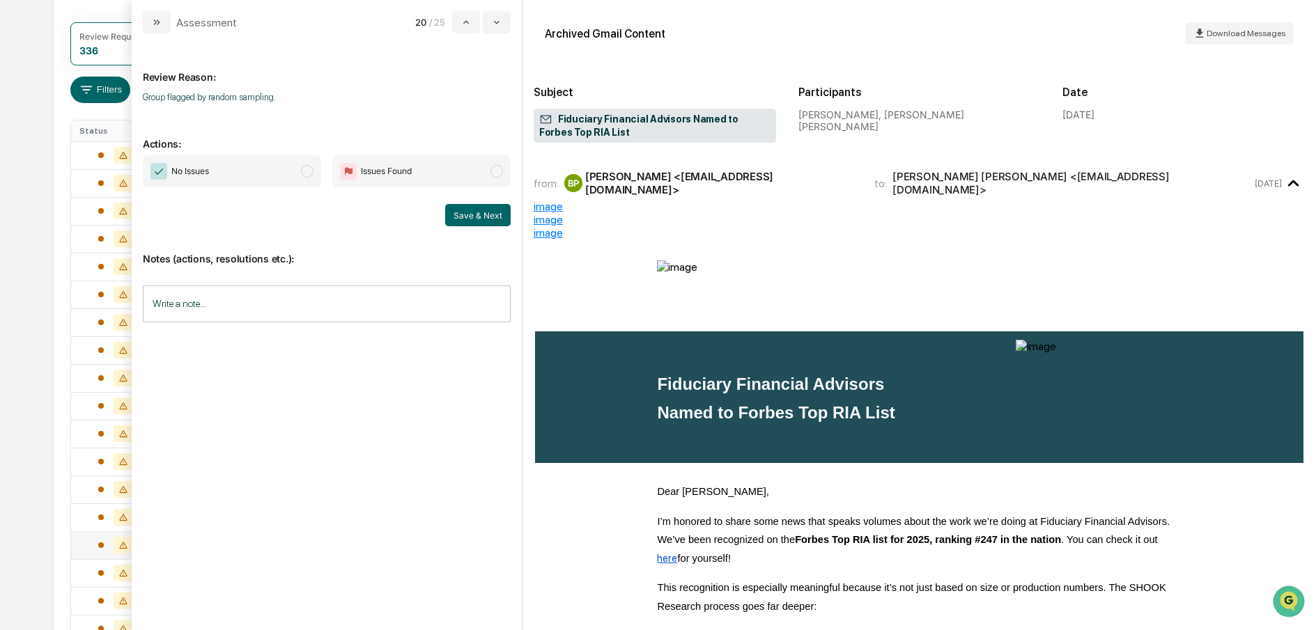
click at [305, 169] on span "modal" at bounding box center [307, 171] width 13 height 13
click at [491, 222] on button "Save & Next" at bounding box center [477, 215] width 65 height 22
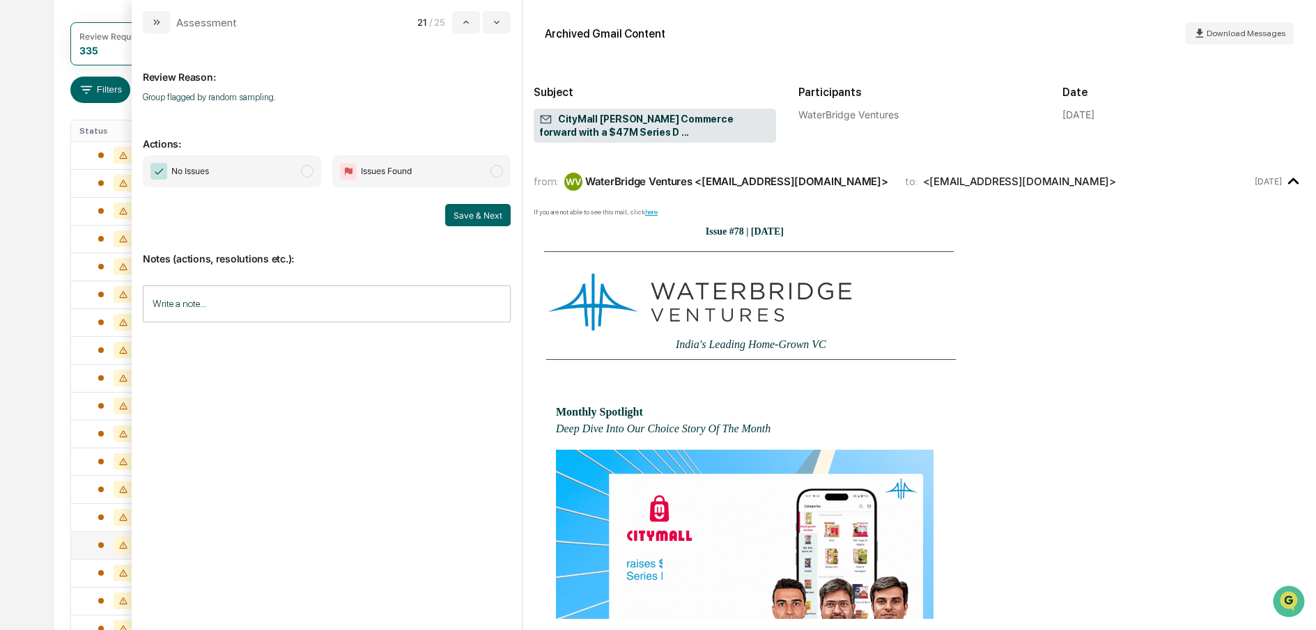
click at [305, 169] on span "modal" at bounding box center [307, 171] width 13 height 13
click at [490, 210] on button "Save & Next" at bounding box center [477, 215] width 65 height 22
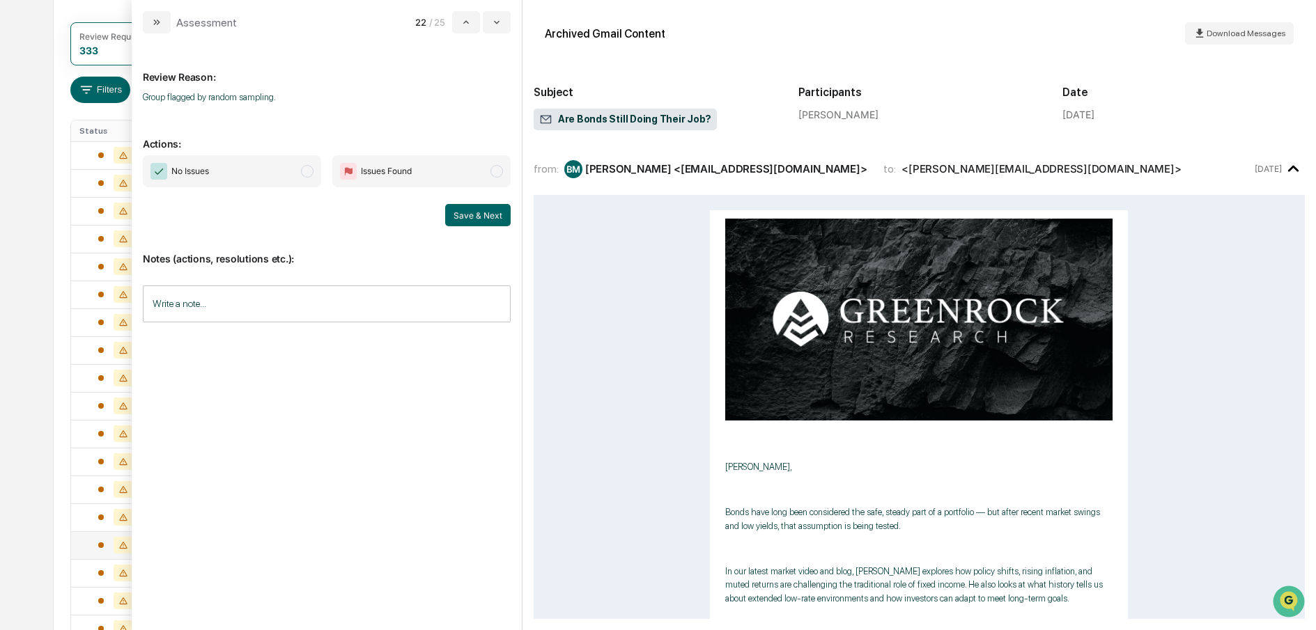
click at [306, 172] on span "modal" at bounding box center [307, 171] width 13 height 13
click at [476, 218] on button "Save & Next" at bounding box center [477, 215] width 65 height 22
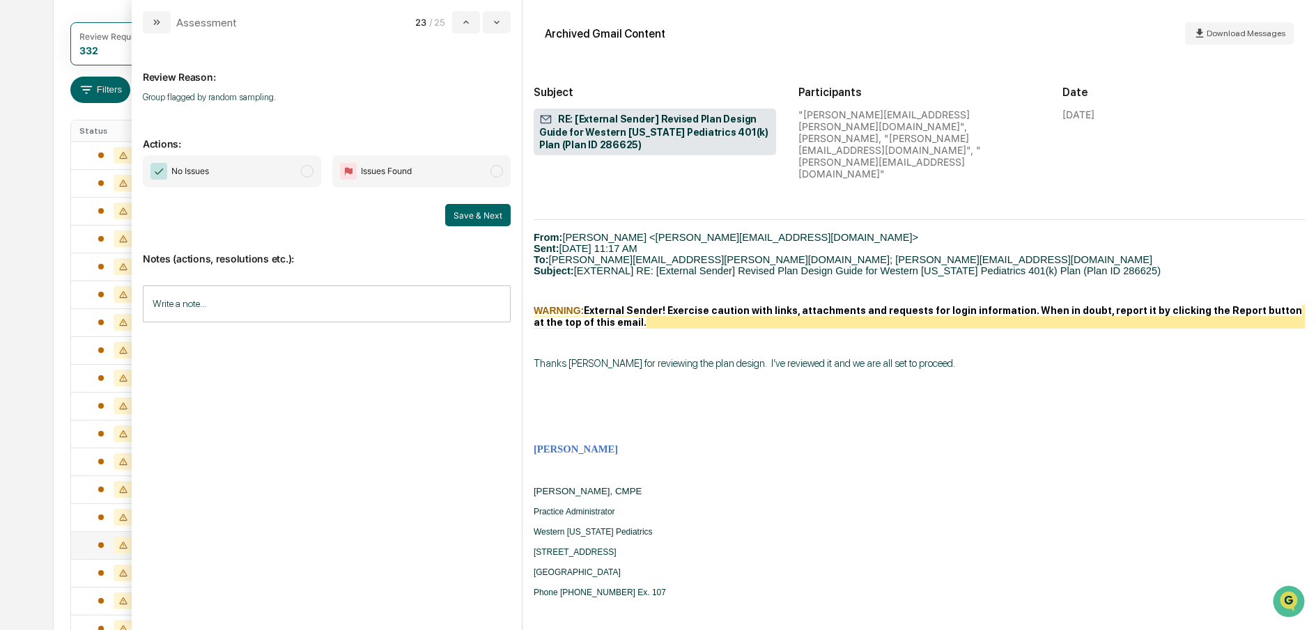
scroll to position [673, 0]
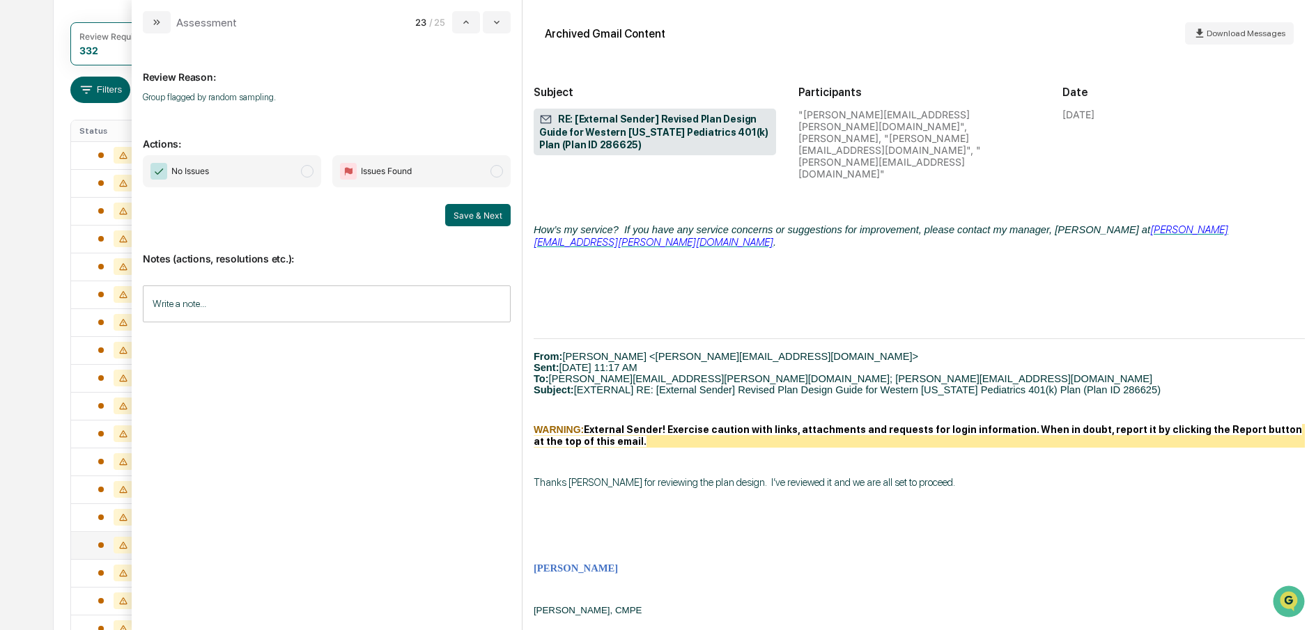
click at [306, 178] on span "No Issues" at bounding box center [232, 171] width 178 height 32
click at [462, 210] on button "Save & Next" at bounding box center [477, 215] width 65 height 22
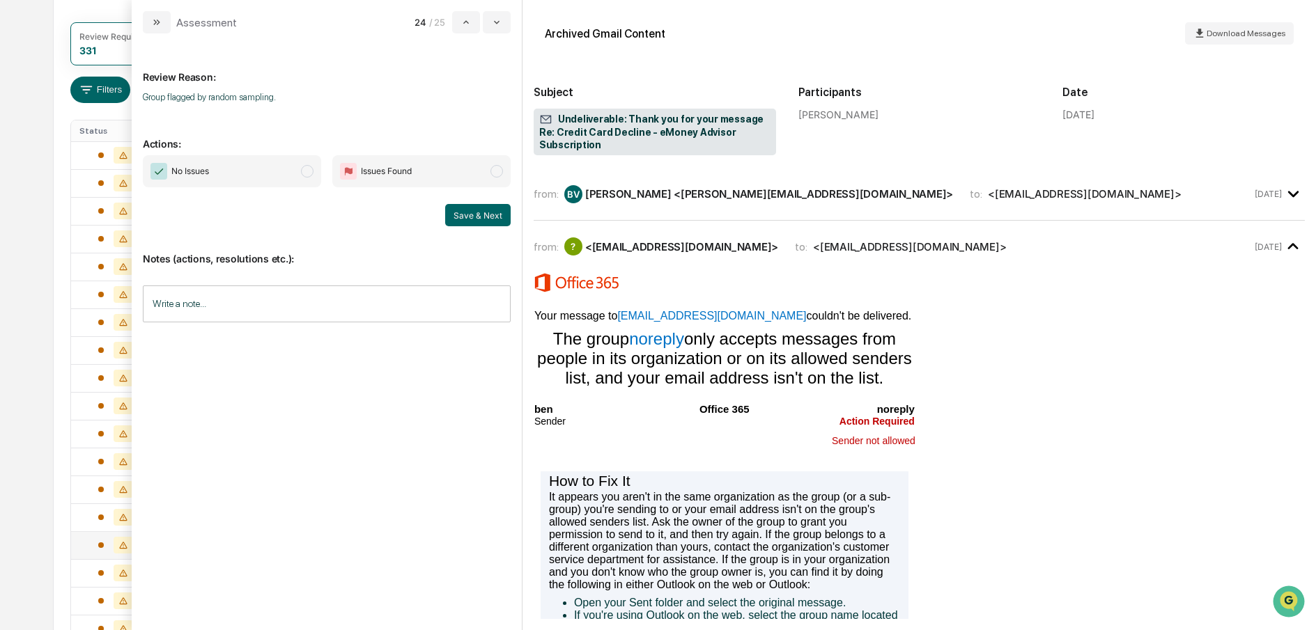
click at [308, 171] on span "modal" at bounding box center [307, 171] width 13 height 13
click at [476, 215] on button "Save & Next" at bounding box center [477, 215] width 65 height 22
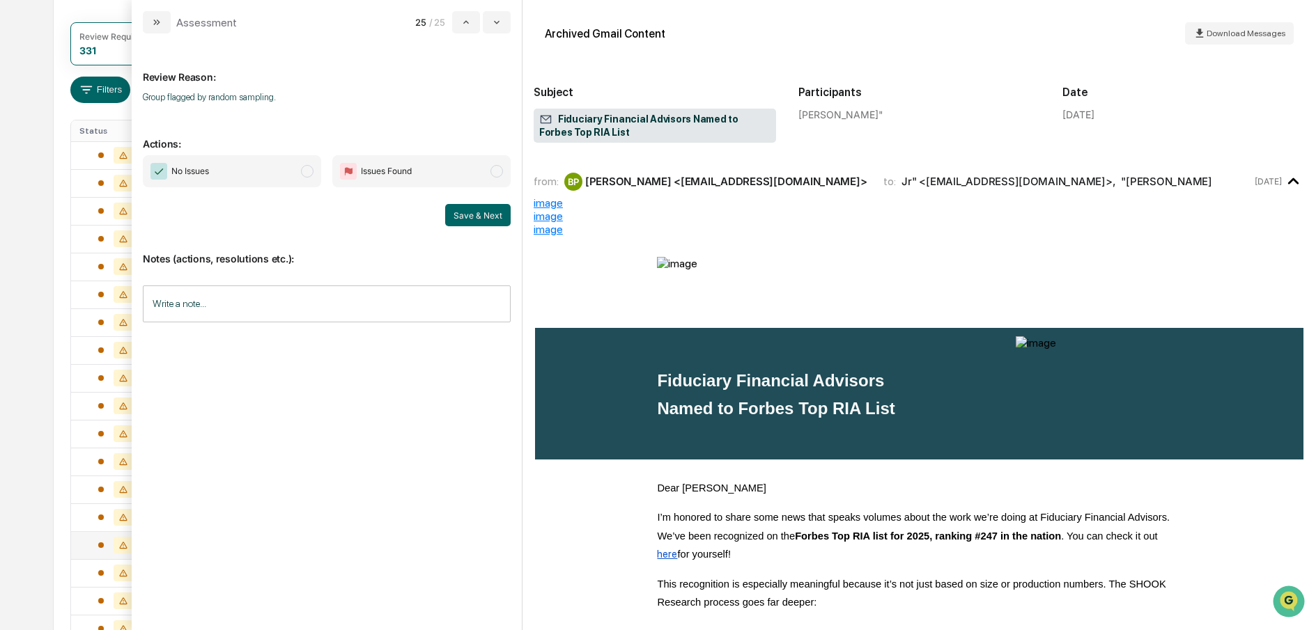
click at [299, 177] on span "No Issues" at bounding box center [232, 171] width 178 height 32
click at [483, 215] on button "Save & Next" at bounding box center [477, 215] width 65 height 22
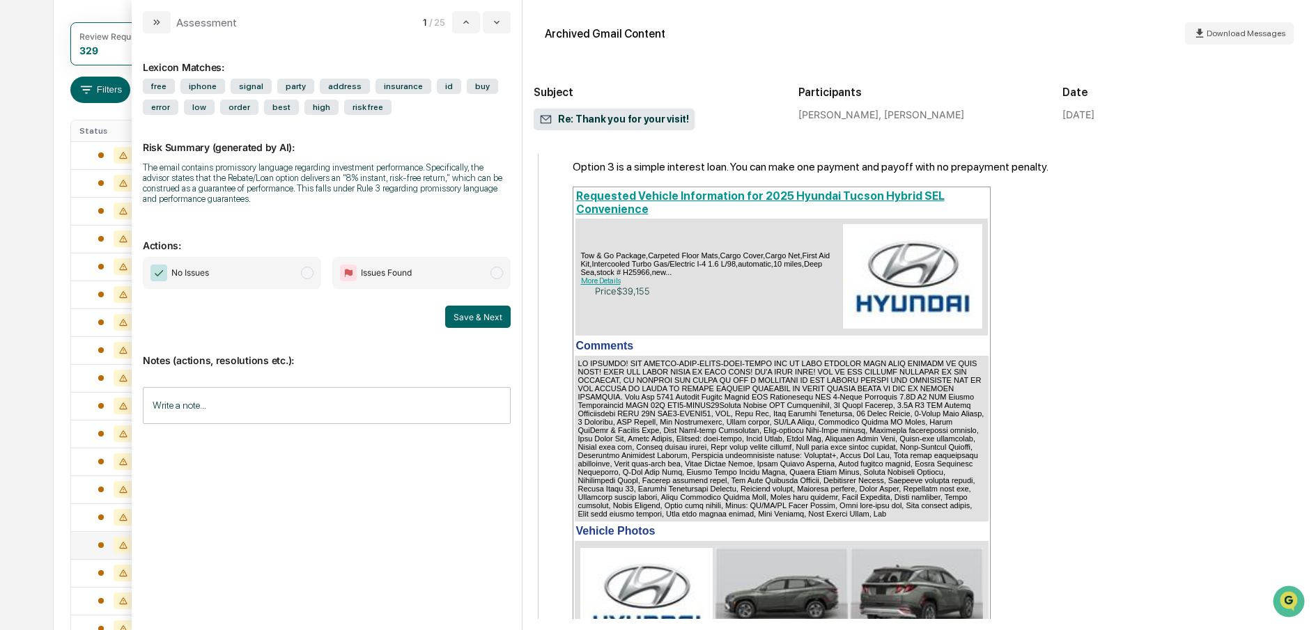
scroll to position [956, 0]
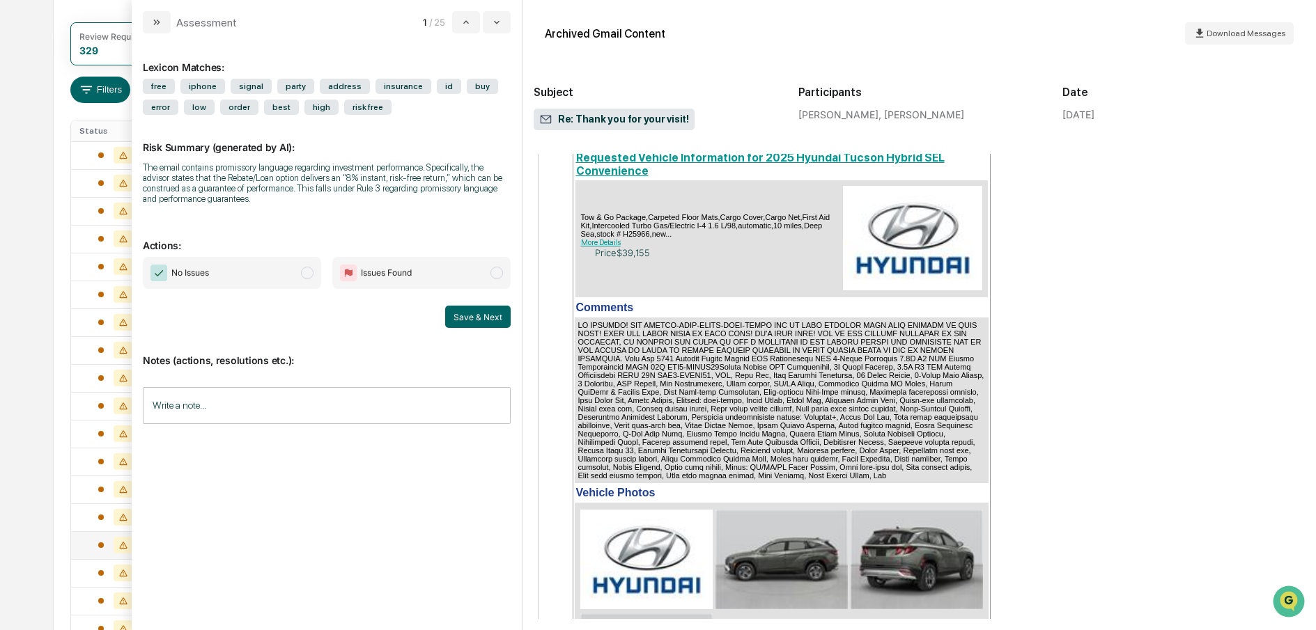
click at [305, 271] on span "modal" at bounding box center [307, 273] width 13 height 13
click at [469, 316] on button "Save & Next" at bounding box center [477, 317] width 65 height 22
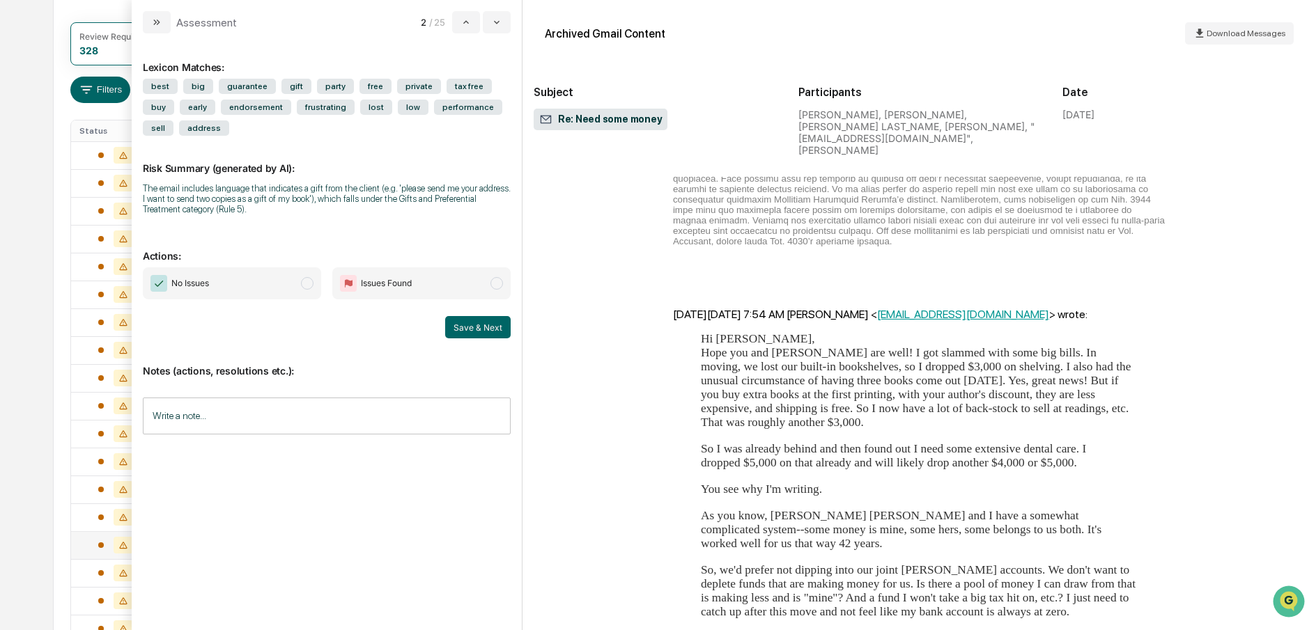
scroll to position [3280, 0]
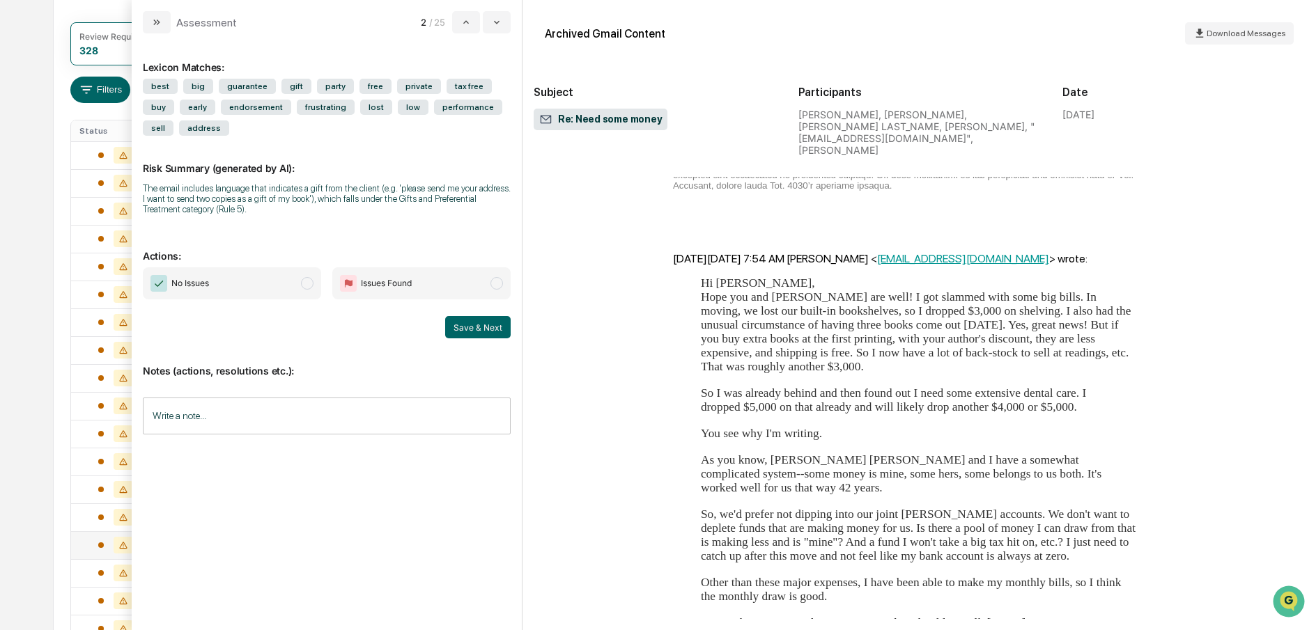
click at [313, 283] on span "modal" at bounding box center [307, 283] width 13 height 13
click at [494, 332] on button "Save & Next" at bounding box center [477, 327] width 65 height 22
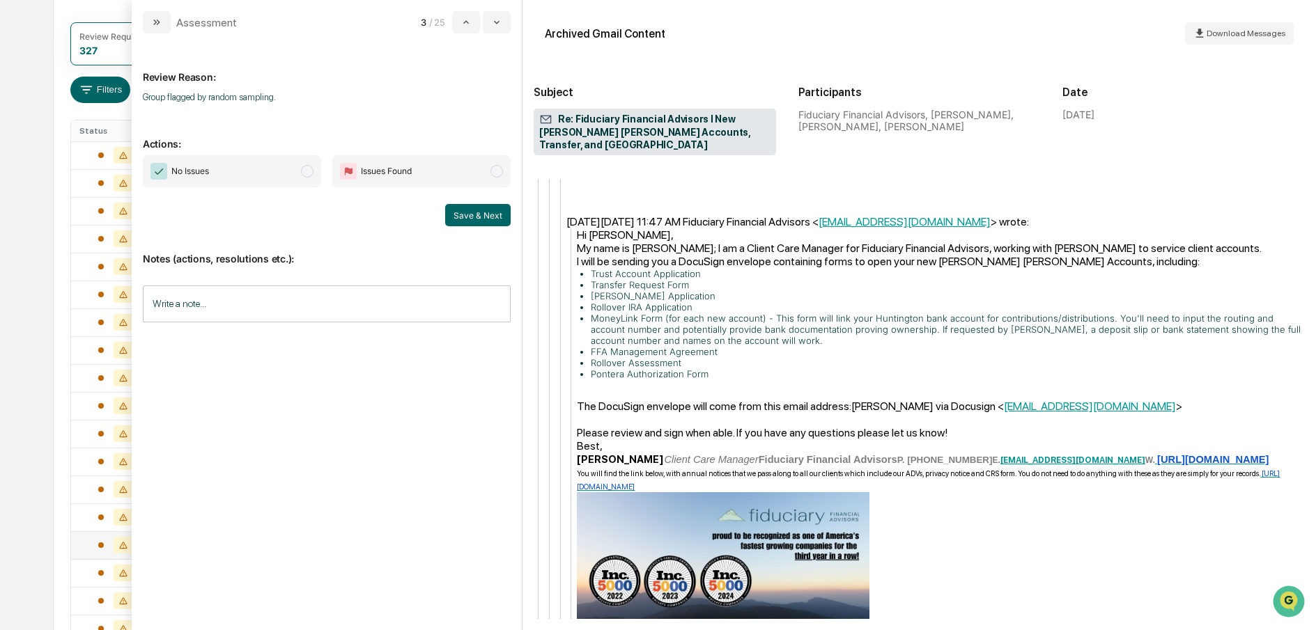
scroll to position [1873, 0]
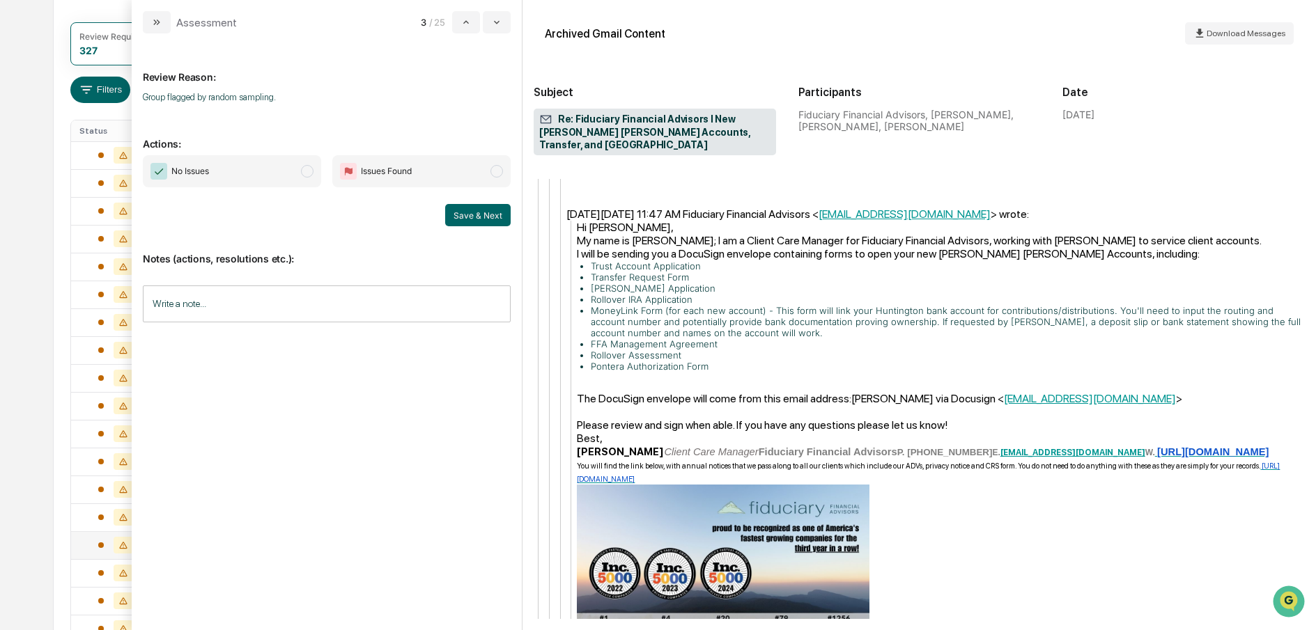
click at [304, 172] on span "modal" at bounding box center [307, 171] width 13 height 13
click at [459, 212] on button "Save & Next" at bounding box center [477, 215] width 65 height 22
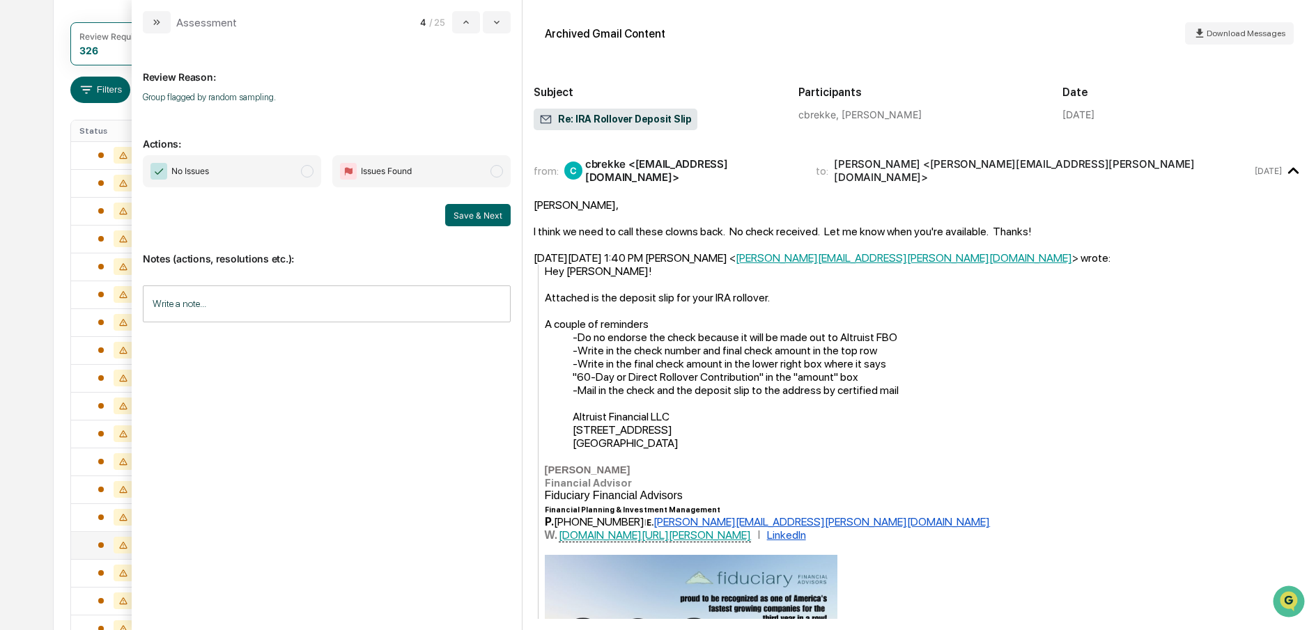
click at [307, 173] on span "modal" at bounding box center [307, 171] width 13 height 13
click at [464, 214] on button "Save & Next" at bounding box center [477, 215] width 65 height 22
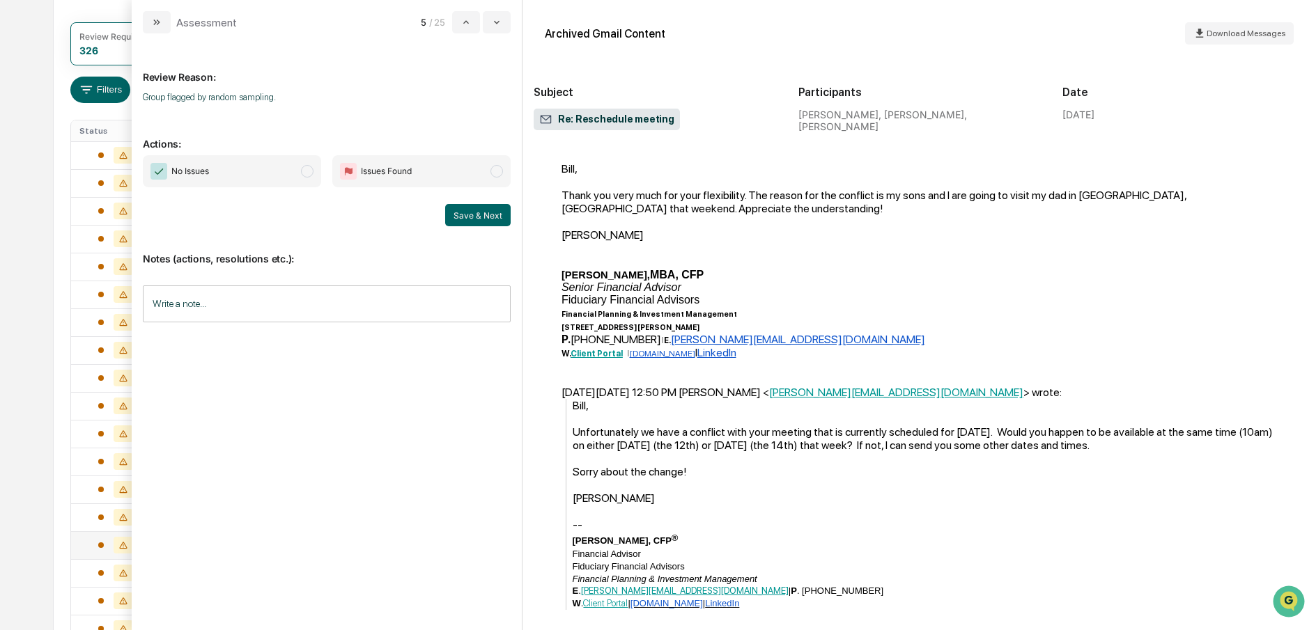
scroll to position [492, 0]
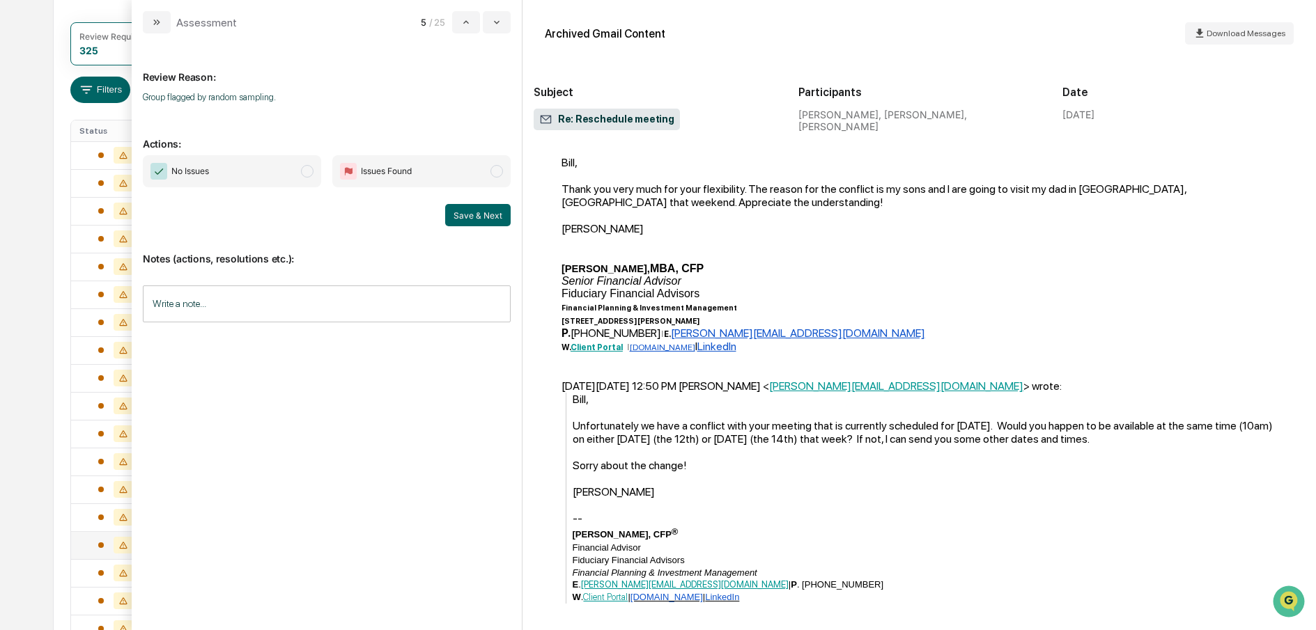
click at [306, 173] on span "modal" at bounding box center [307, 171] width 13 height 13
click at [460, 203] on div "No Issues Issues Found Save & Next" at bounding box center [327, 190] width 368 height 71
click at [470, 212] on button "Save & Next" at bounding box center [477, 215] width 65 height 22
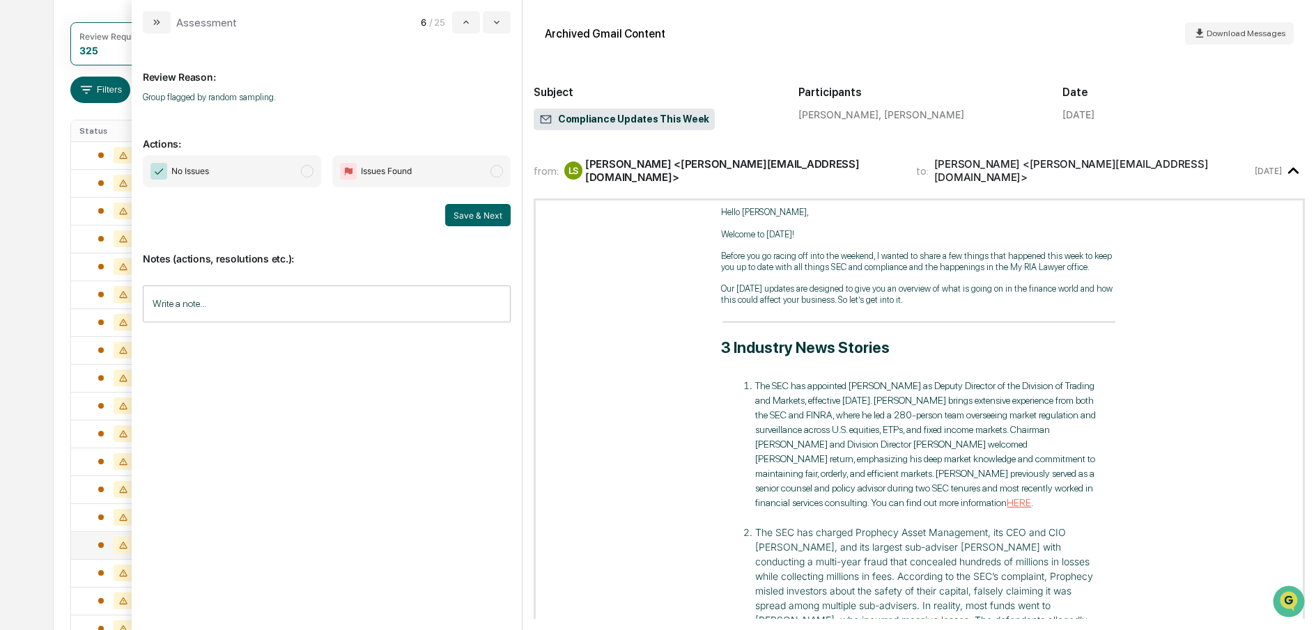
click at [315, 173] on span "No Issues" at bounding box center [232, 171] width 178 height 32
click at [481, 210] on button "Save & Next" at bounding box center [477, 215] width 65 height 22
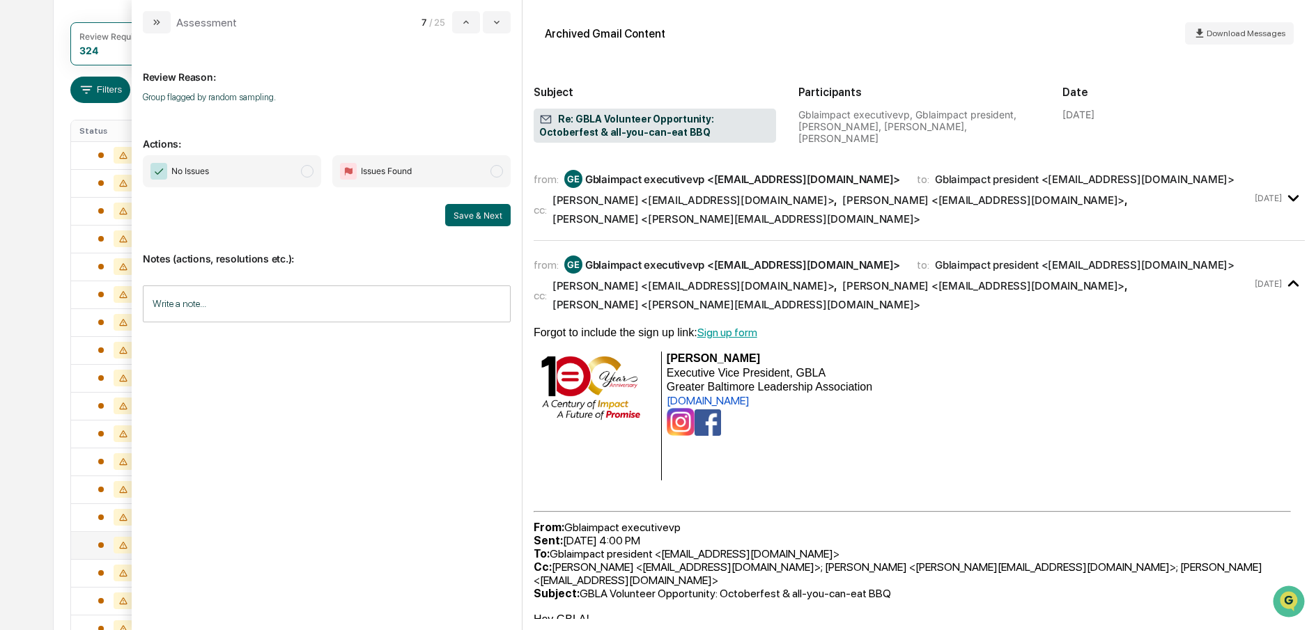
click at [306, 175] on span "modal" at bounding box center [307, 171] width 13 height 13
click at [481, 221] on button "Save & Next" at bounding box center [477, 215] width 65 height 22
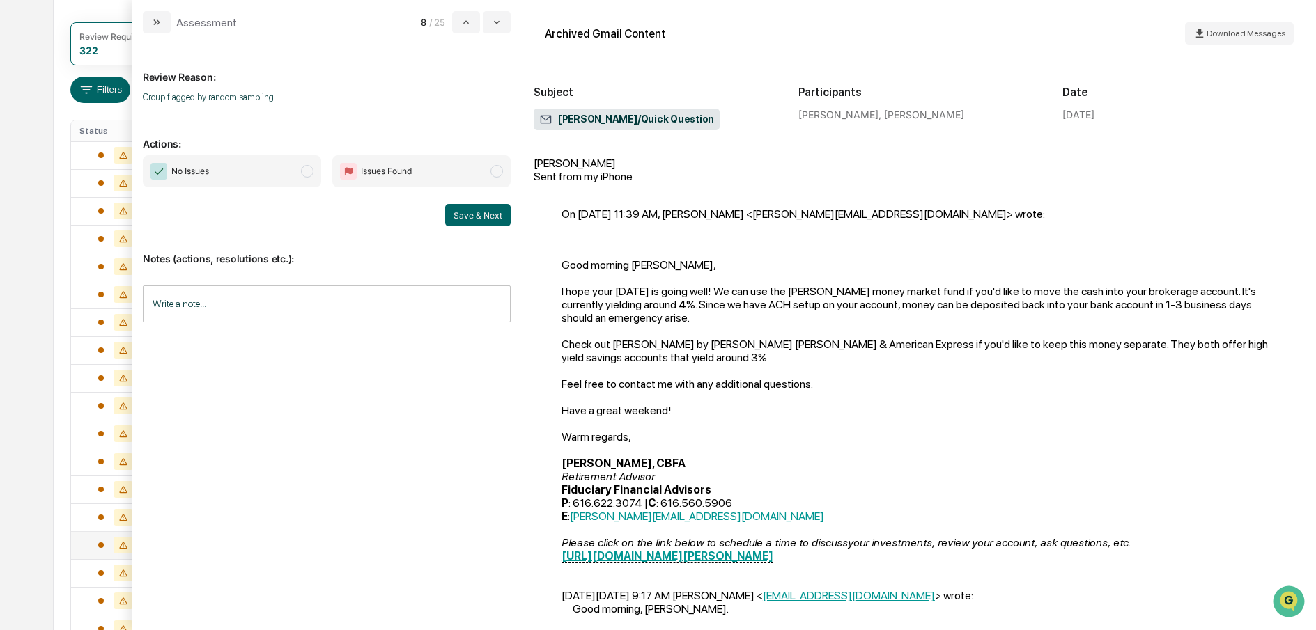
scroll to position [372, 0]
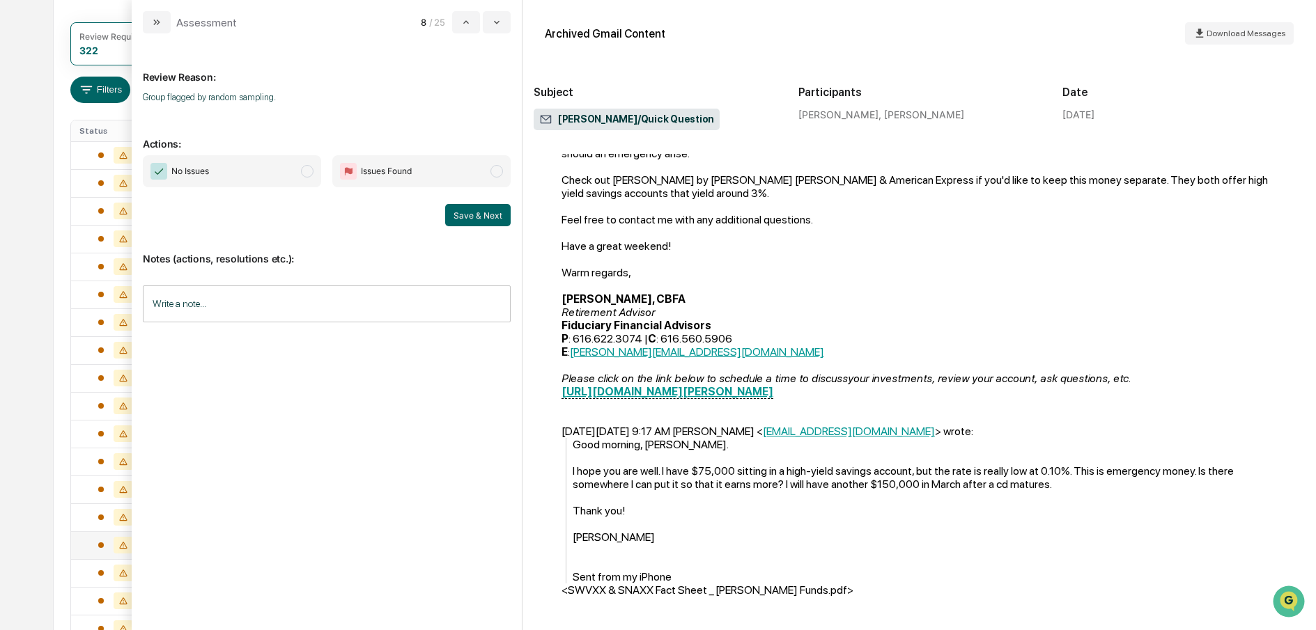
click at [310, 171] on span "modal" at bounding box center [307, 171] width 13 height 13
click at [478, 208] on button "Save & Next" at bounding box center [477, 215] width 65 height 22
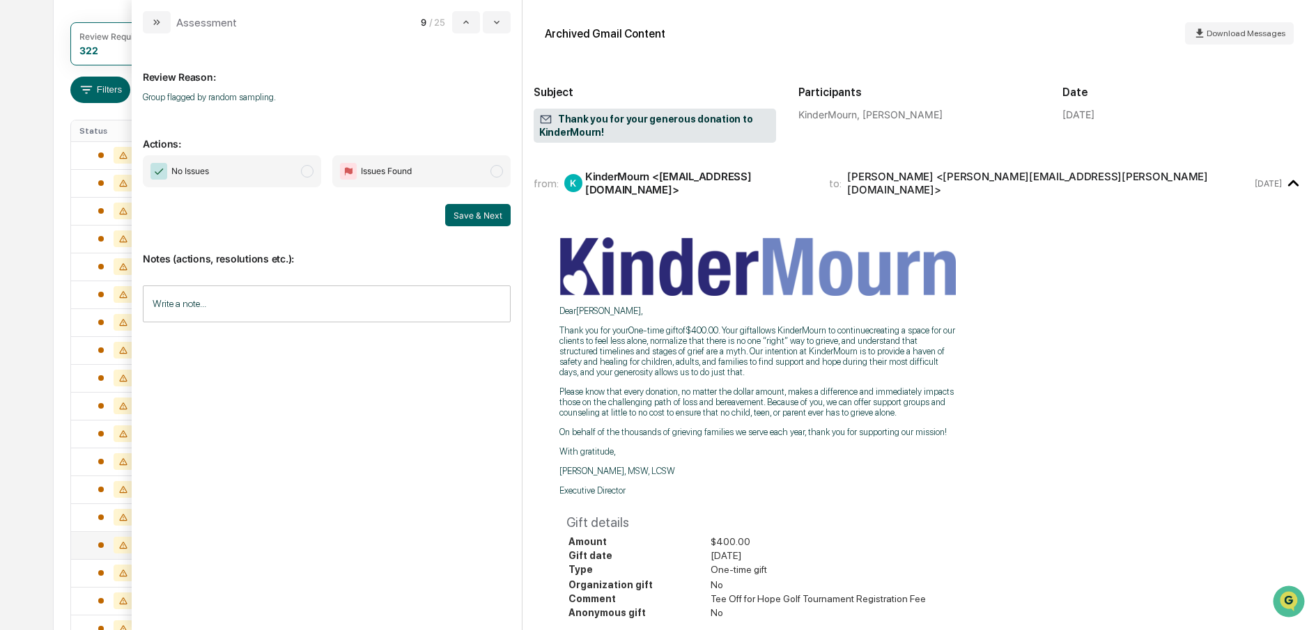
click at [312, 176] on span "No Issues" at bounding box center [232, 171] width 178 height 32
click at [494, 217] on button "Save & Next" at bounding box center [477, 215] width 65 height 22
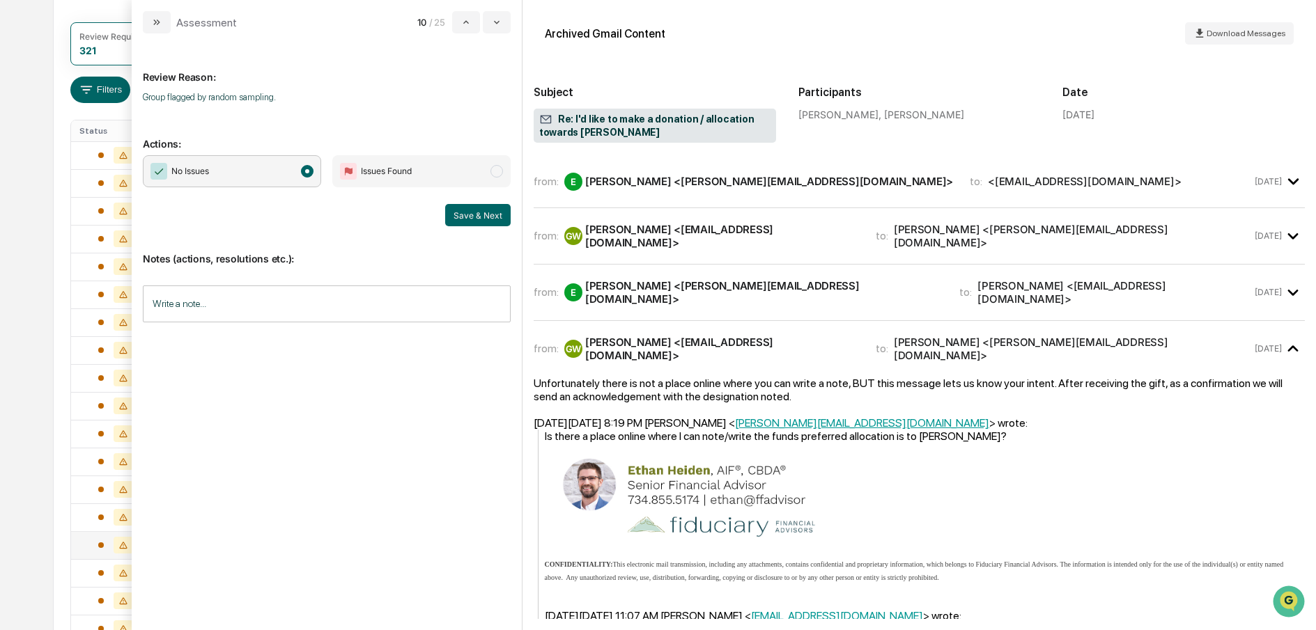
scroll to position [274, 0]
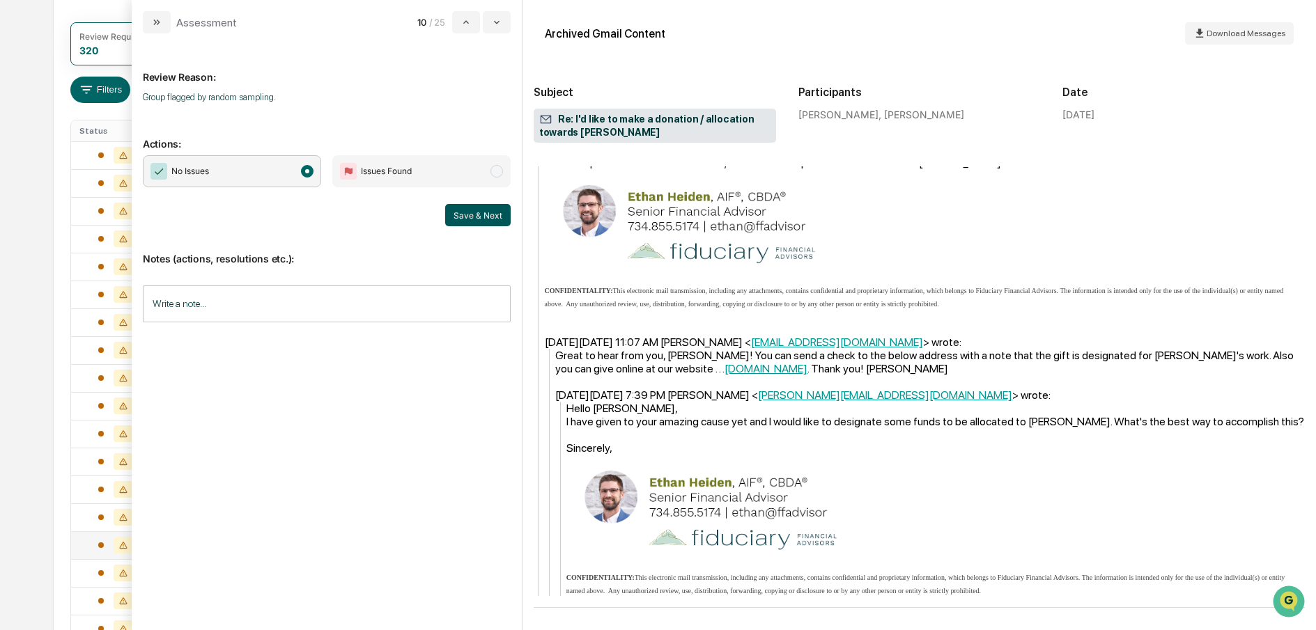
click at [468, 216] on button "Save & Next" at bounding box center [477, 215] width 65 height 22
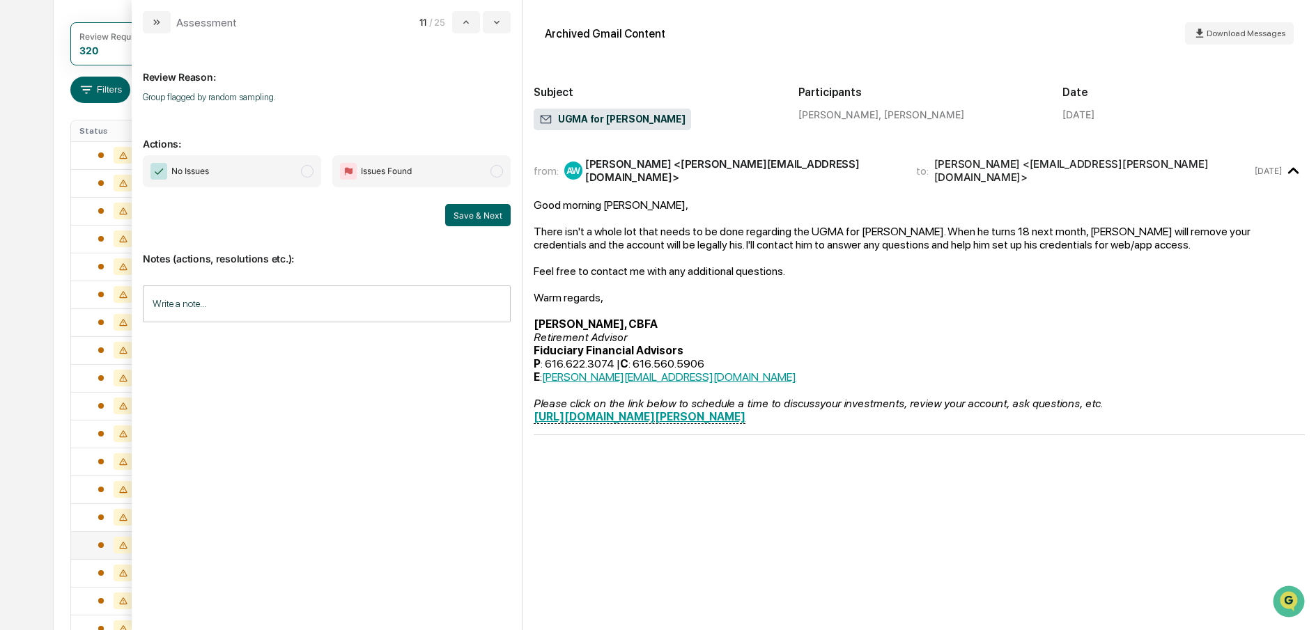
click at [312, 173] on span "modal" at bounding box center [307, 171] width 13 height 13
click at [469, 215] on button "Save & Next" at bounding box center [477, 215] width 65 height 22
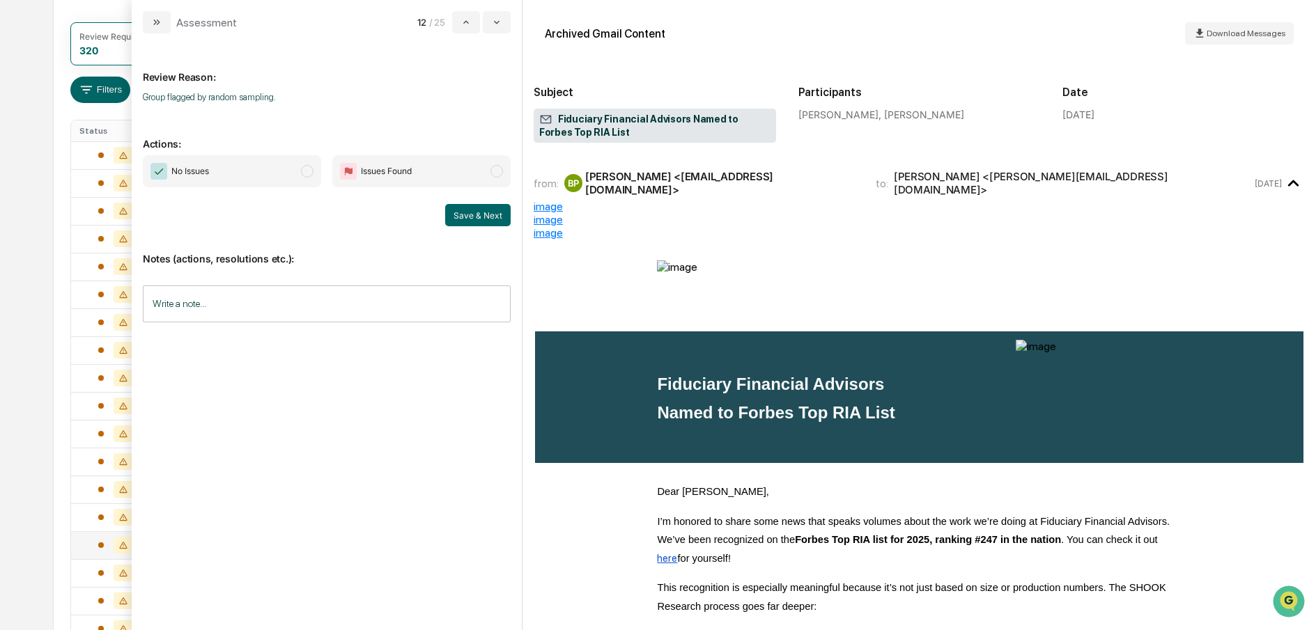
click at [309, 173] on span "modal" at bounding box center [307, 171] width 13 height 13
click at [481, 218] on button "Save & Next" at bounding box center [477, 215] width 65 height 22
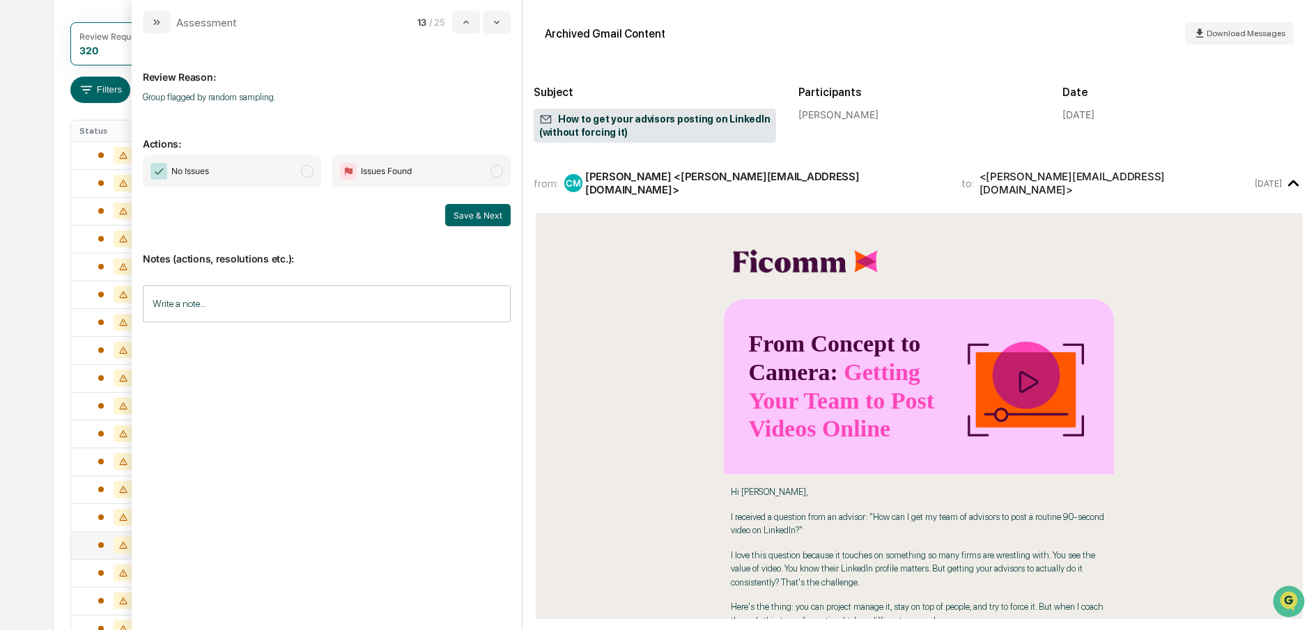
click at [311, 170] on span "modal" at bounding box center [307, 171] width 13 height 13
click at [478, 213] on button "Save & Next" at bounding box center [477, 215] width 65 height 22
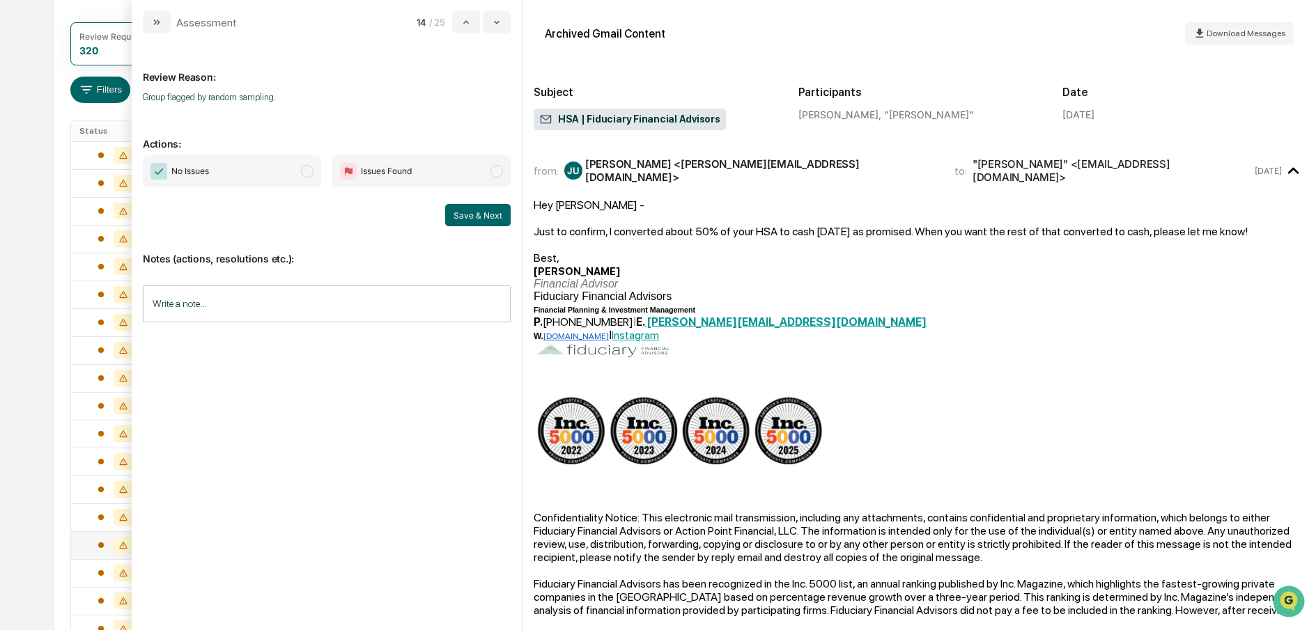
scroll to position [98, 0]
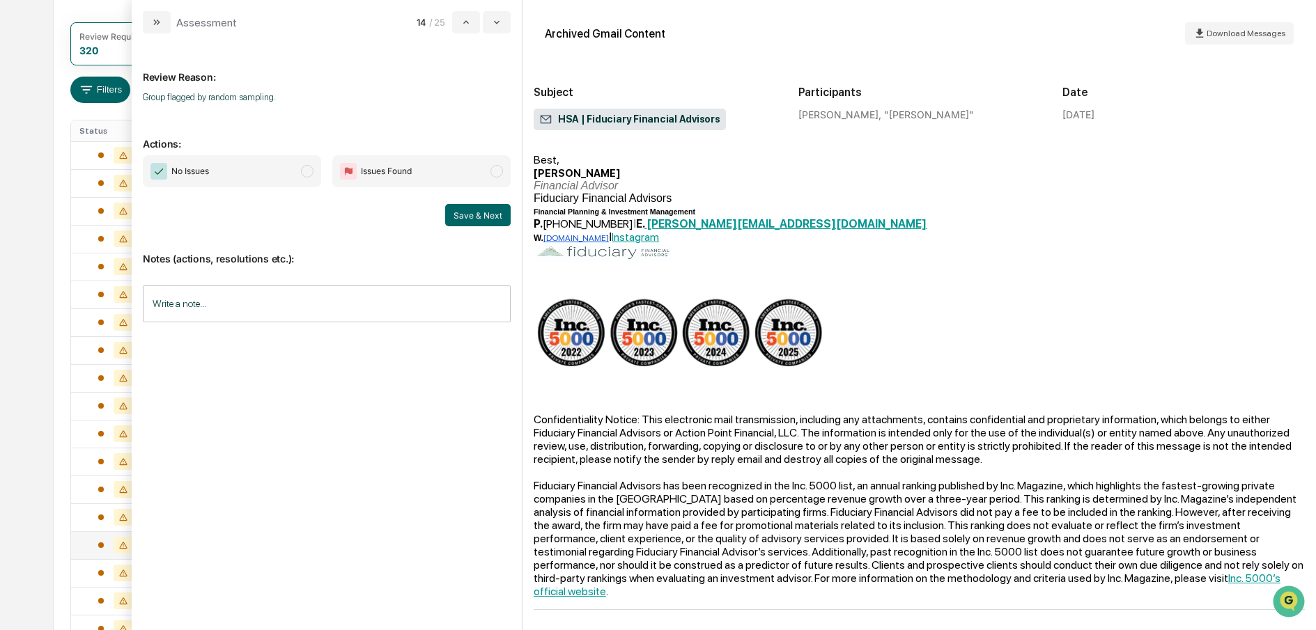
click at [304, 170] on span "modal" at bounding box center [307, 171] width 13 height 13
click at [486, 215] on button "Save & Next" at bounding box center [477, 215] width 65 height 22
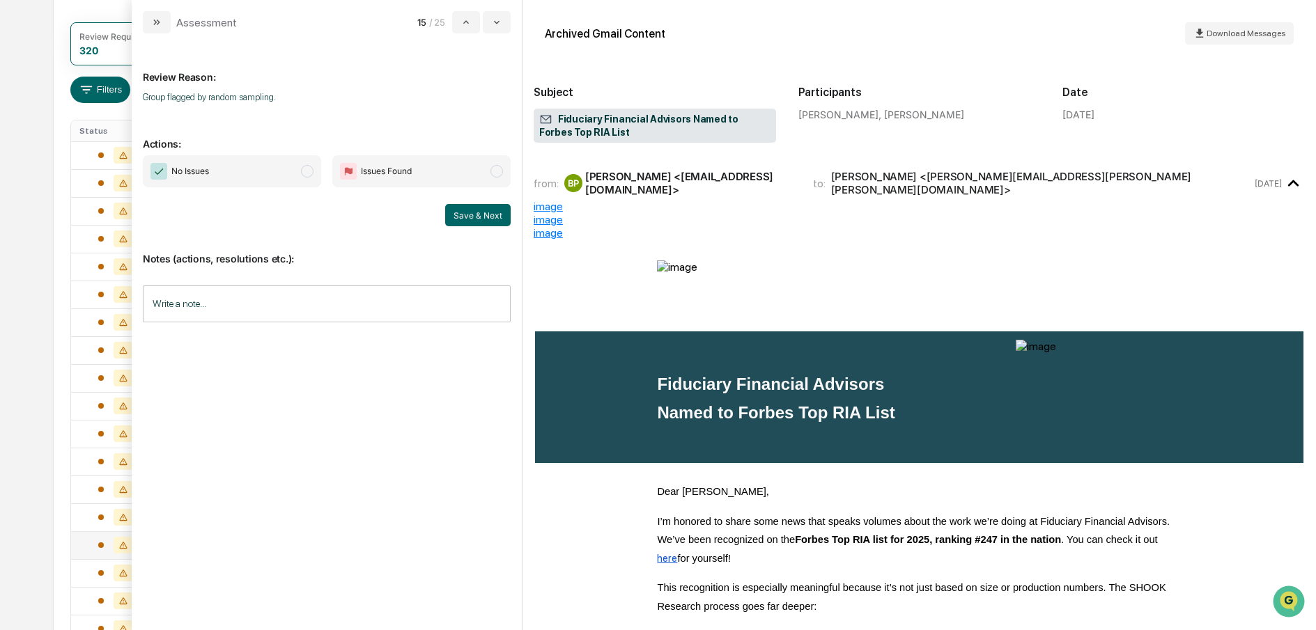
click at [311, 179] on span "No Issues" at bounding box center [232, 171] width 178 height 32
click at [471, 216] on button "Save & Next" at bounding box center [477, 215] width 65 height 22
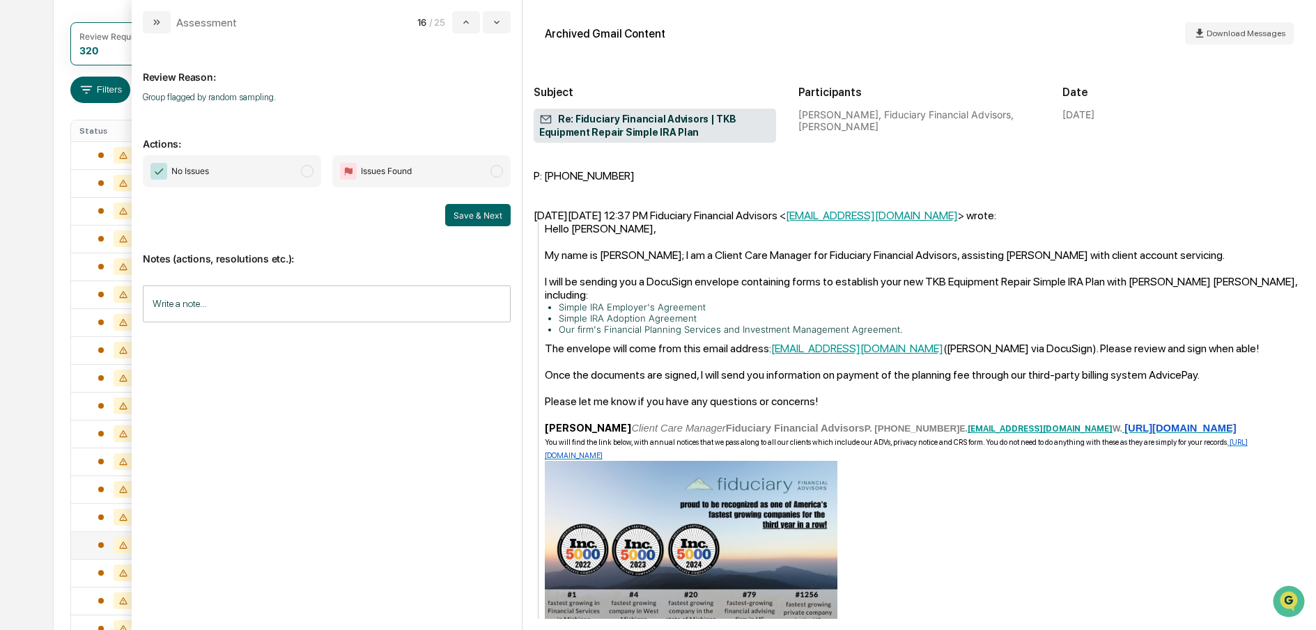
scroll to position [302, 0]
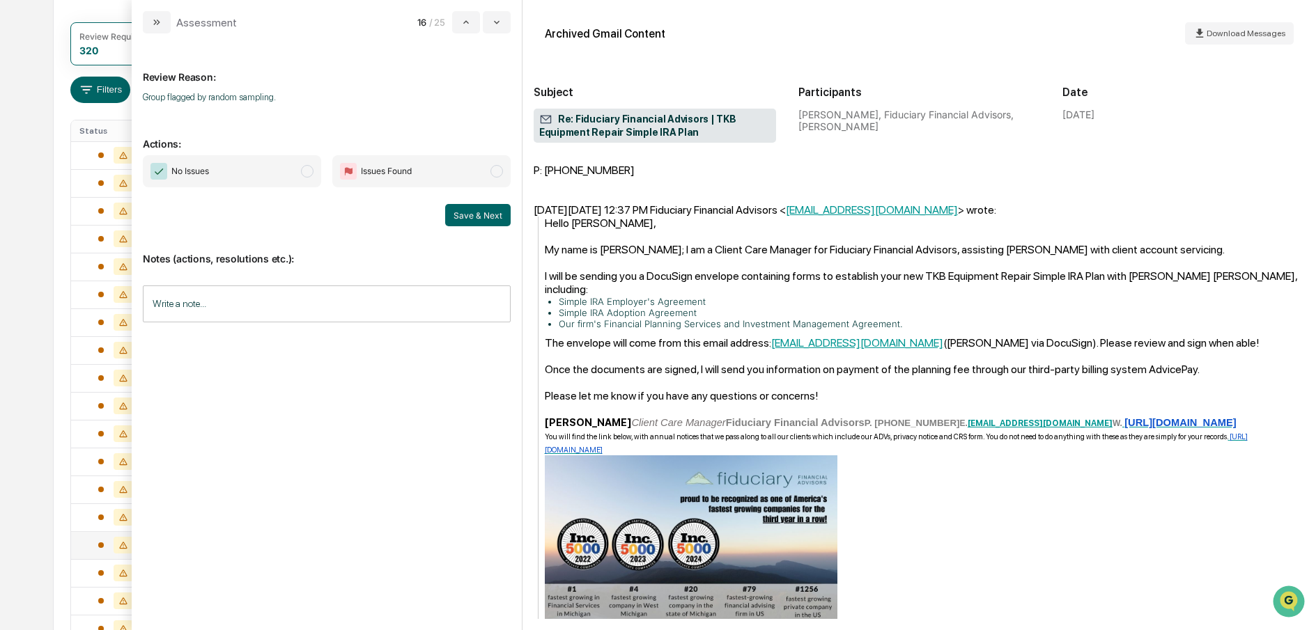
click at [313, 180] on span "No Issues" at bounding box center [232, 171] width 178 height 32
click at [452, 207] on button "Save & Next" at bounding box center [477, 215] width 65 height 22
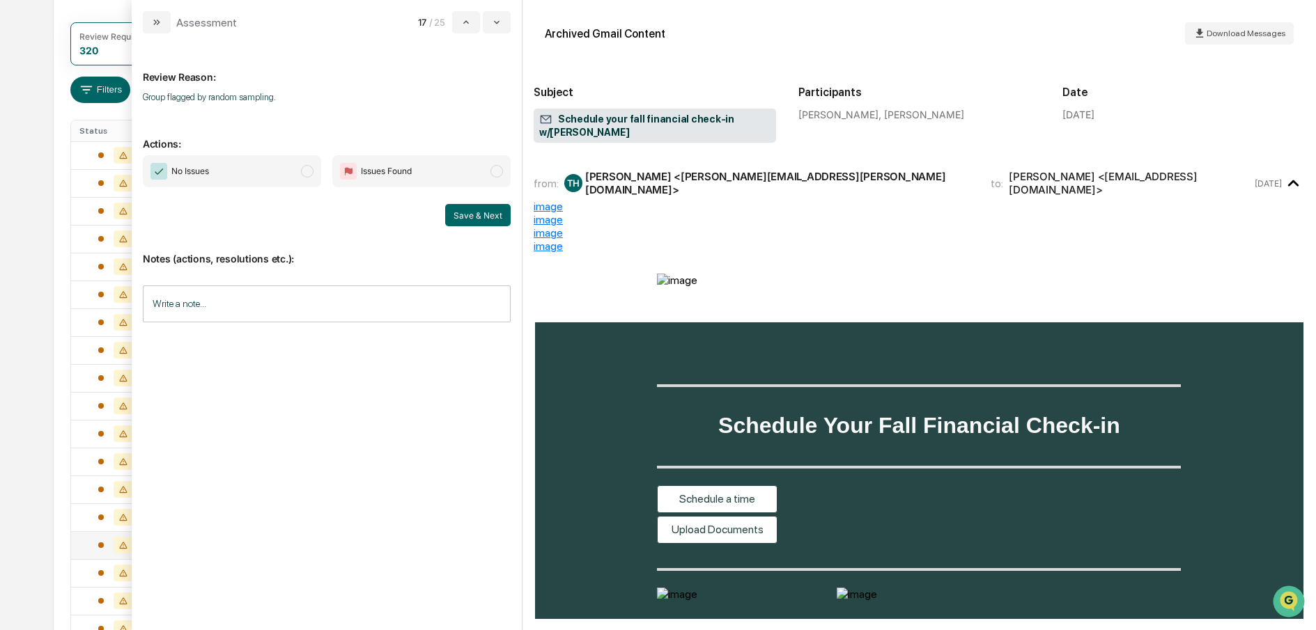
click at [311, 170] on span "modal" at bounding box center [307, 171] width 13 height 13
click at [472, 212] on button "Save & Next" at bounding box center [477, 215] width 65 height 22
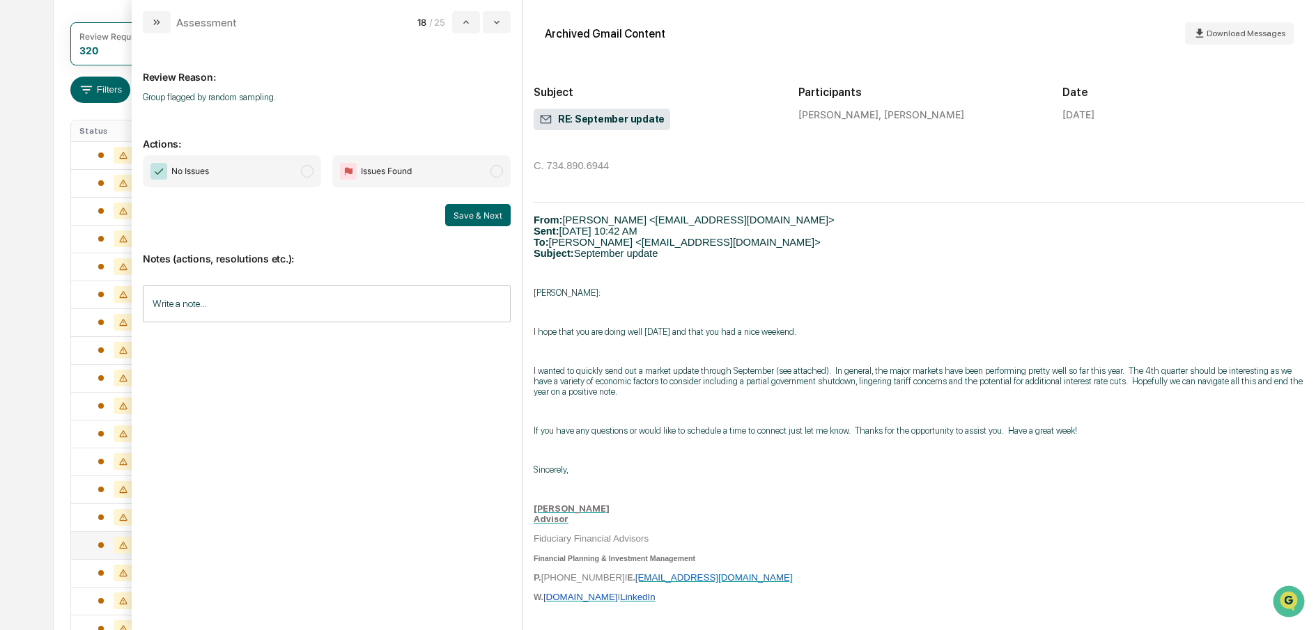
scroll to position [451, 0]
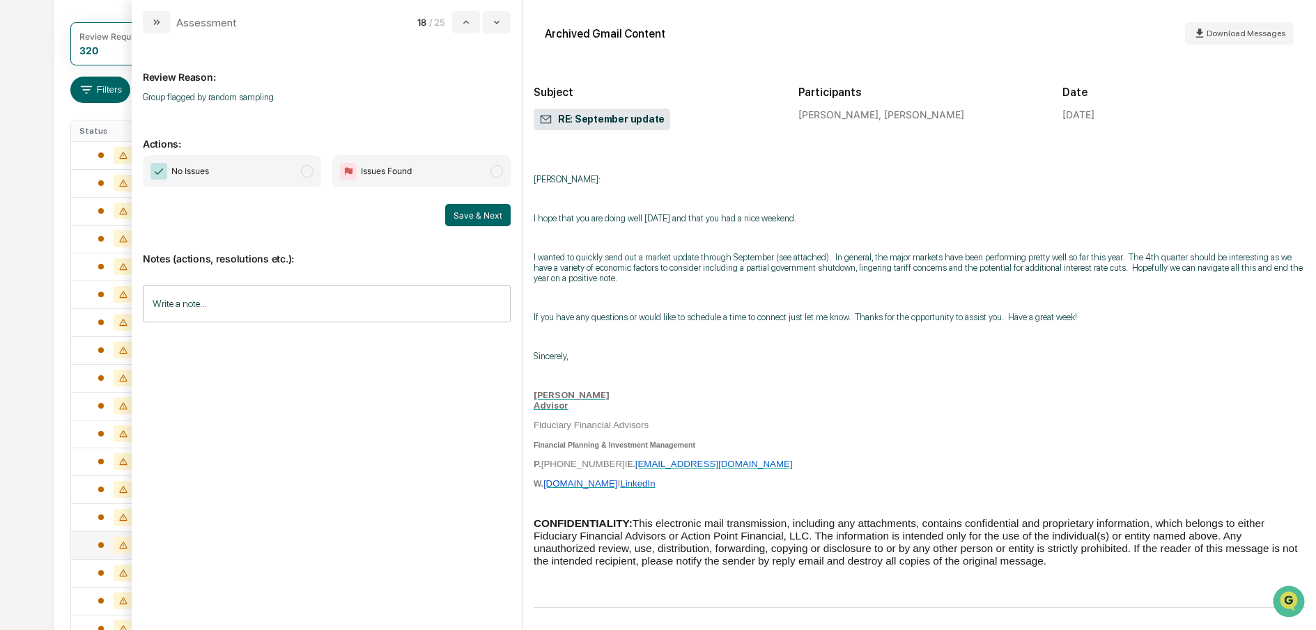
click at [313, 172] on span "No Issues" at bounding box center [232, 171] width 178 height 32
click at [481, 215] on button "Save & Next" at bounding box center [477, 215] width 65 height 22
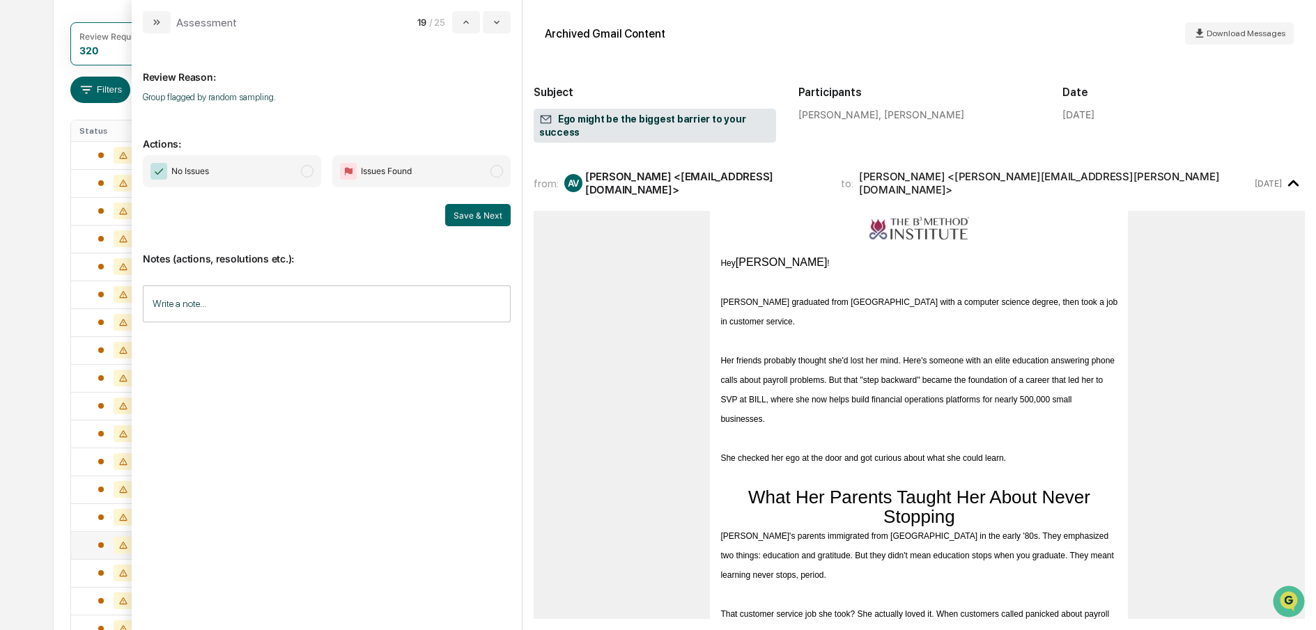
click at [314, 173] on span "No Issues" at bounding box center [232, 171] width 178 height 32
click at [465, 210] on button "Save & Next" at bounding box center [477, 215] width 65 height 22
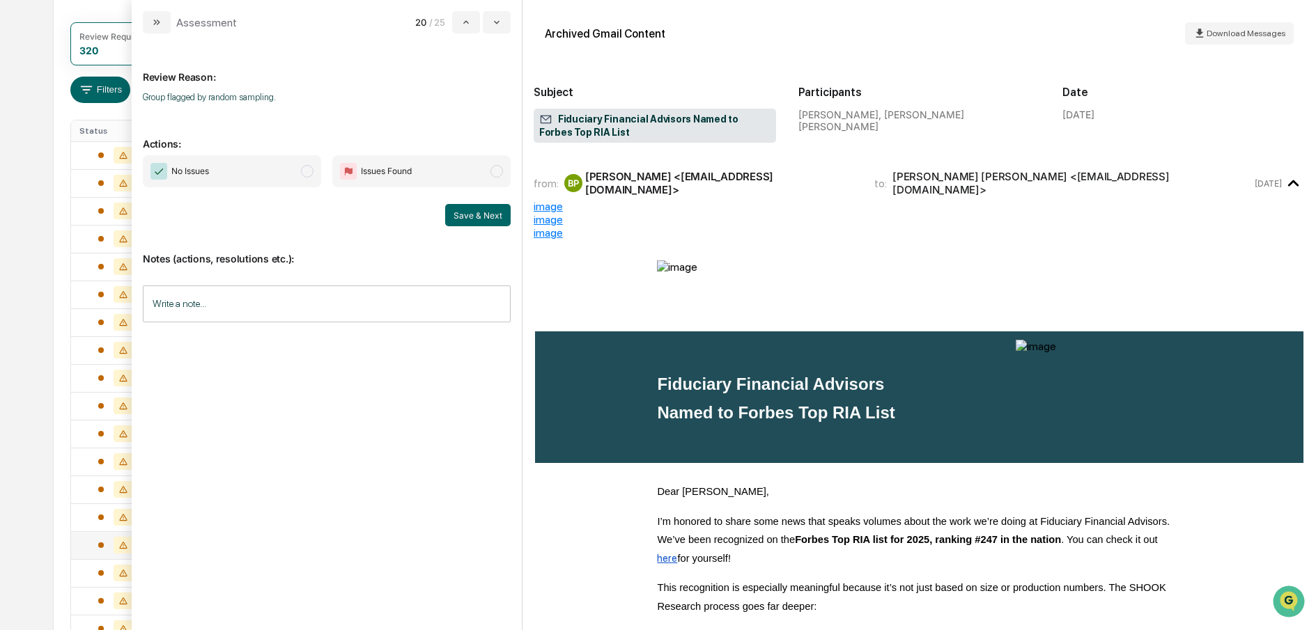
click at [311, 176] on span "No Issues" at bounding box center [232, 171] width 178 height 32
click at [474, 210] on button "Save & Next" at bounding box center [477, 215] width 65 height 22
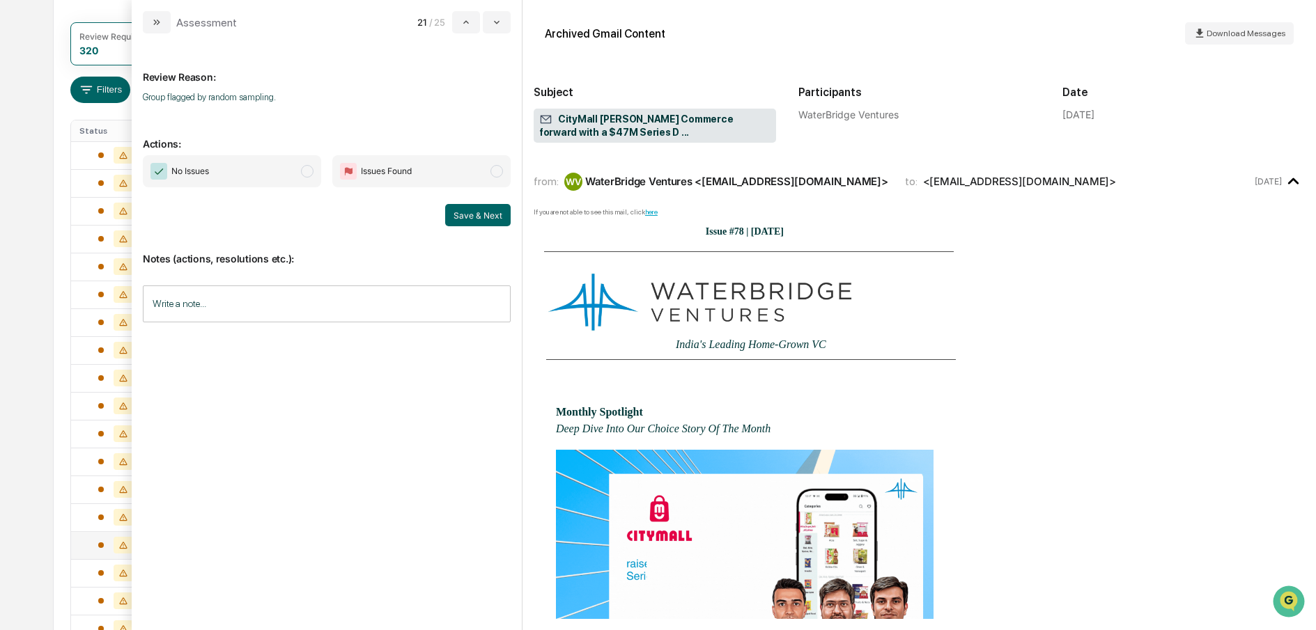
click at [297, 171] on span "No Issues" at bounding box center [232, 171] width 178 height 32
click at [482, 213] on button "Save & Next" at bounding box center [477, 215] width 65 height 22
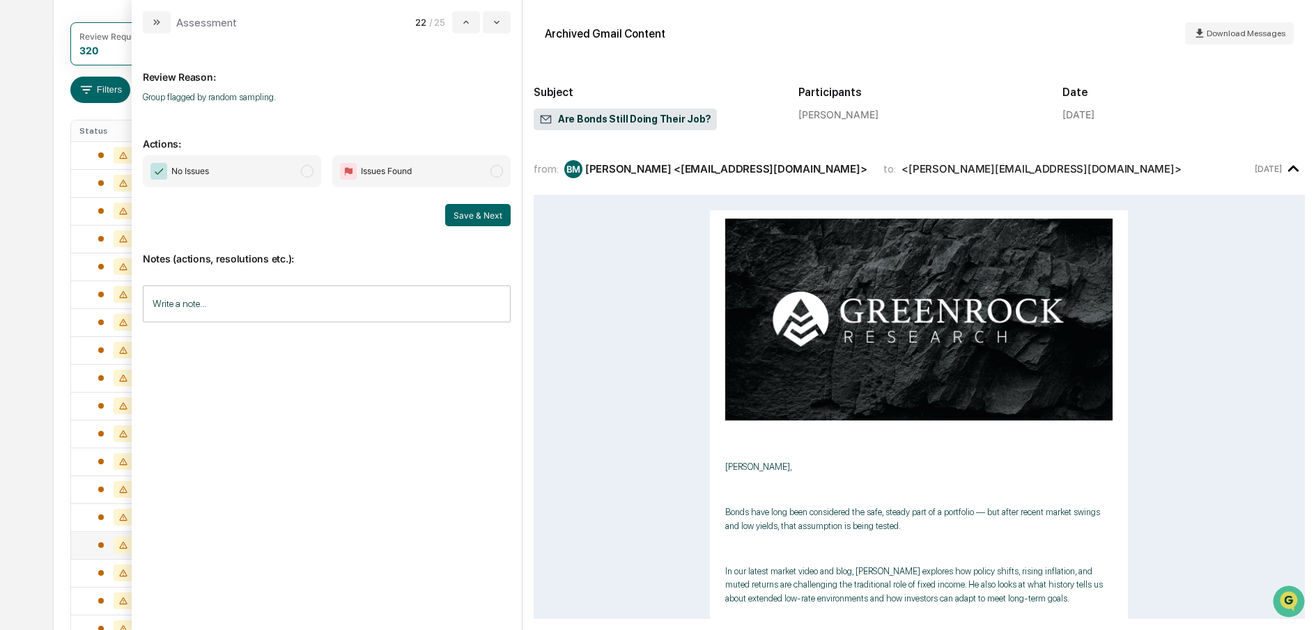
click at [309, 172] on span "modal" at bounding box center [307, 171] width 13 height 13
click at [488, 210] on button "Save & Next" at bounding box center [477, 215] width 65 height 22
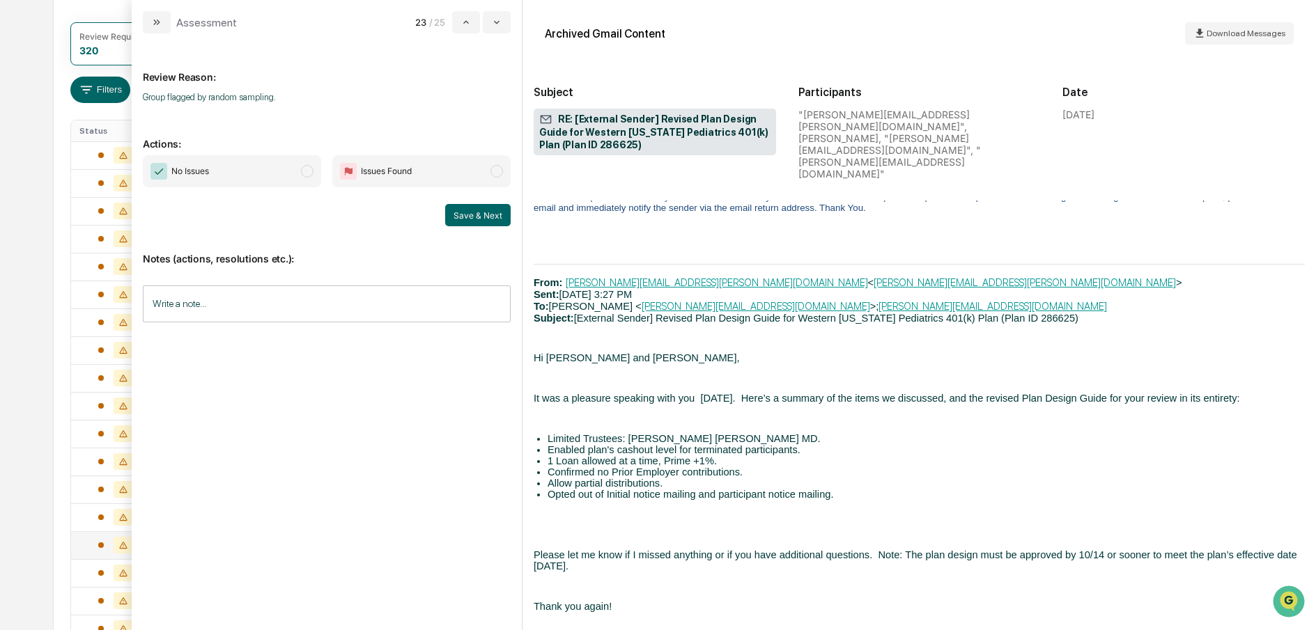
scroll to position [1609, 0]
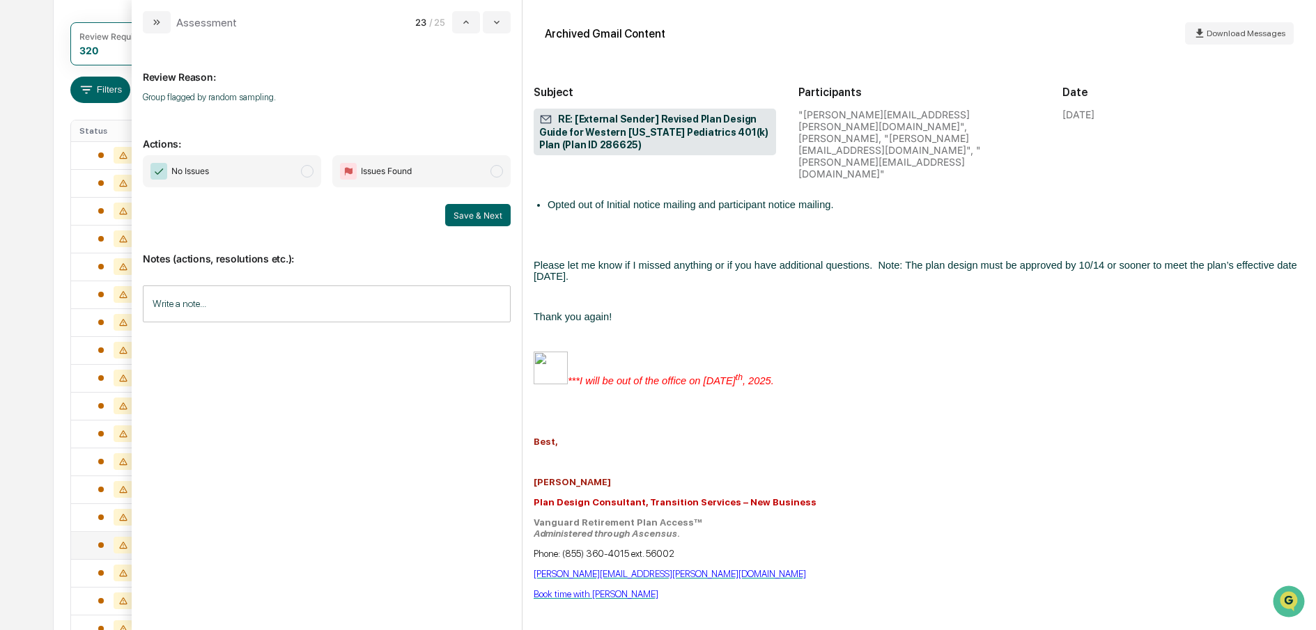
click at [304, 176] on span "modal" at bounding box center [307, 171] width 13 height 13
click at [479, 215] on button "Save & Next" at bounding box center [477, 215] width 65 height 22
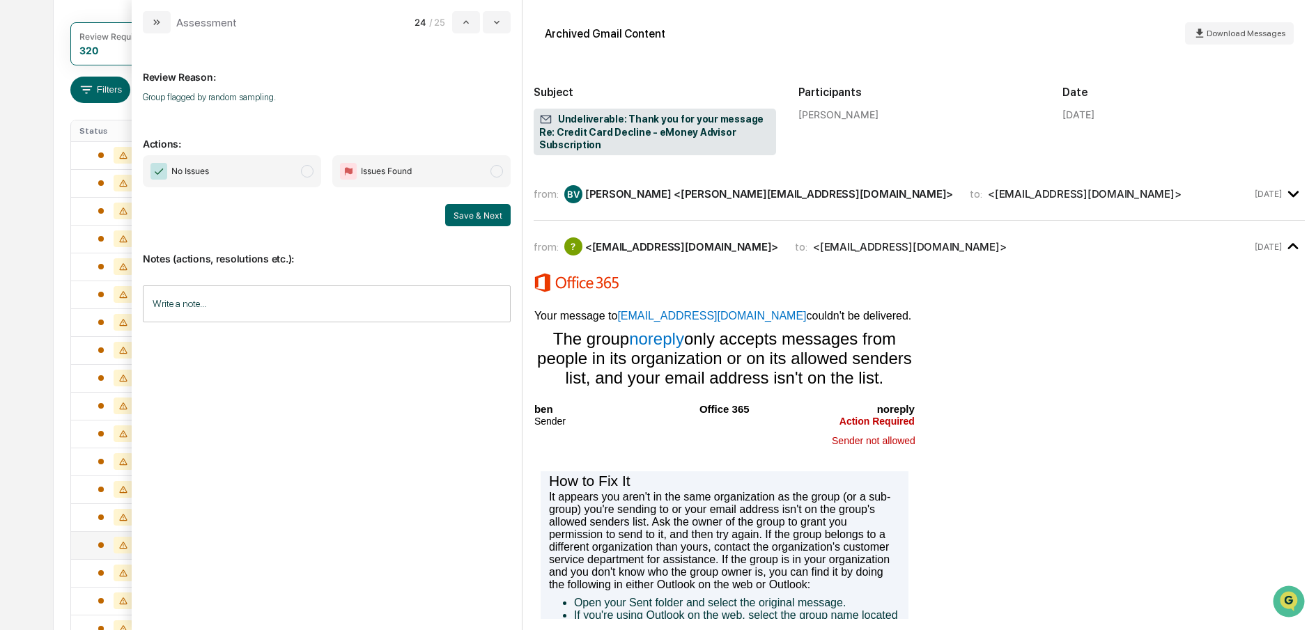
click at [313, 173] on span "modal" at bounding box center [307, 171] width 13 height 13
click at [488, 211] on button "Save & Next" at bounding box center [477, 215] width 65 height 22
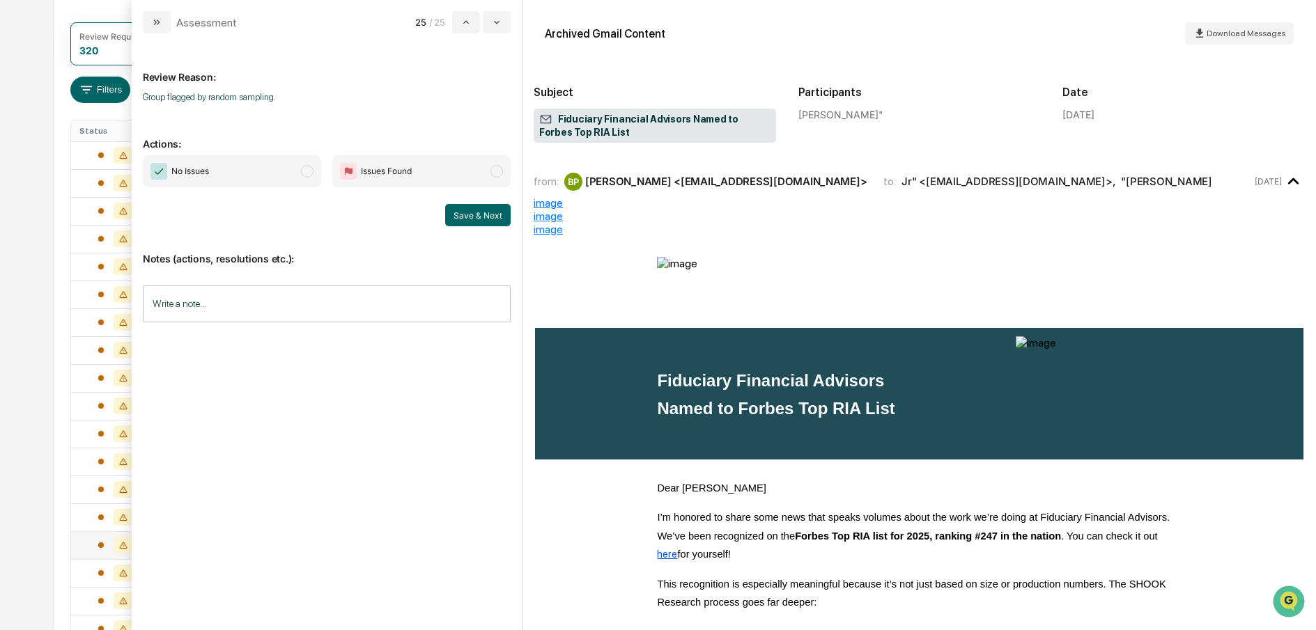
click at [315, 169] on span "No Issues" at bounding box center [232, 171] width 178 height 32
click at [488, 217] on button "Save & Next" at bounding box center [477, 215] width 65 height 22
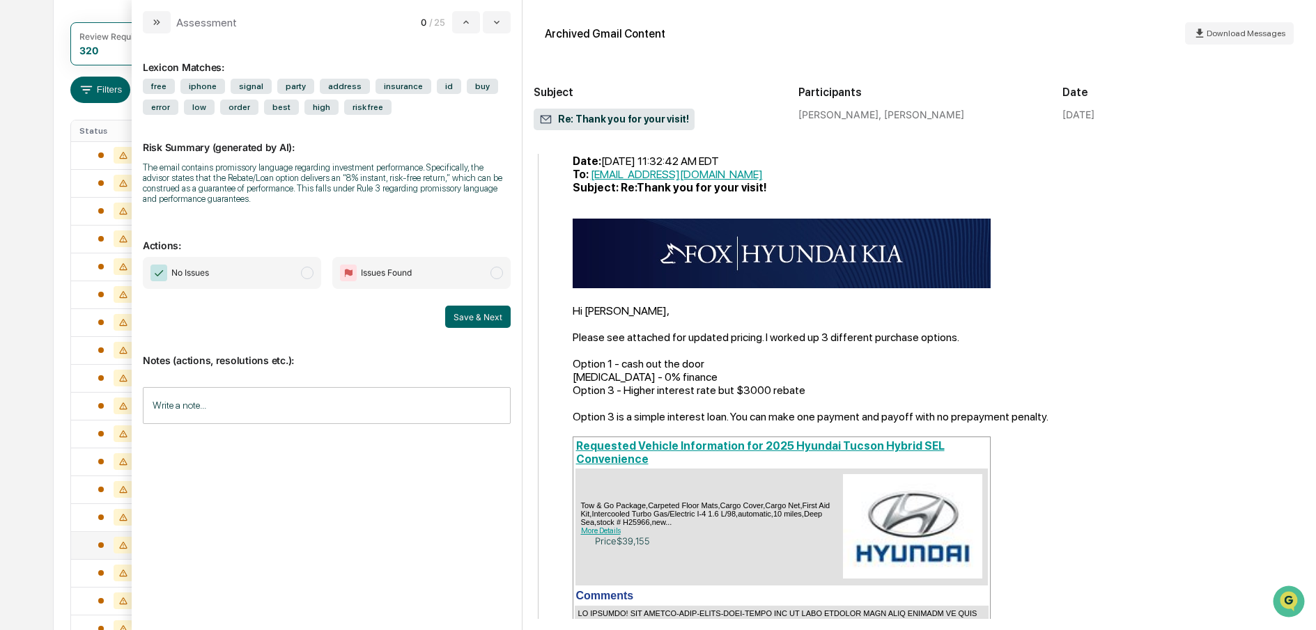
scroll to position [1116, 0]
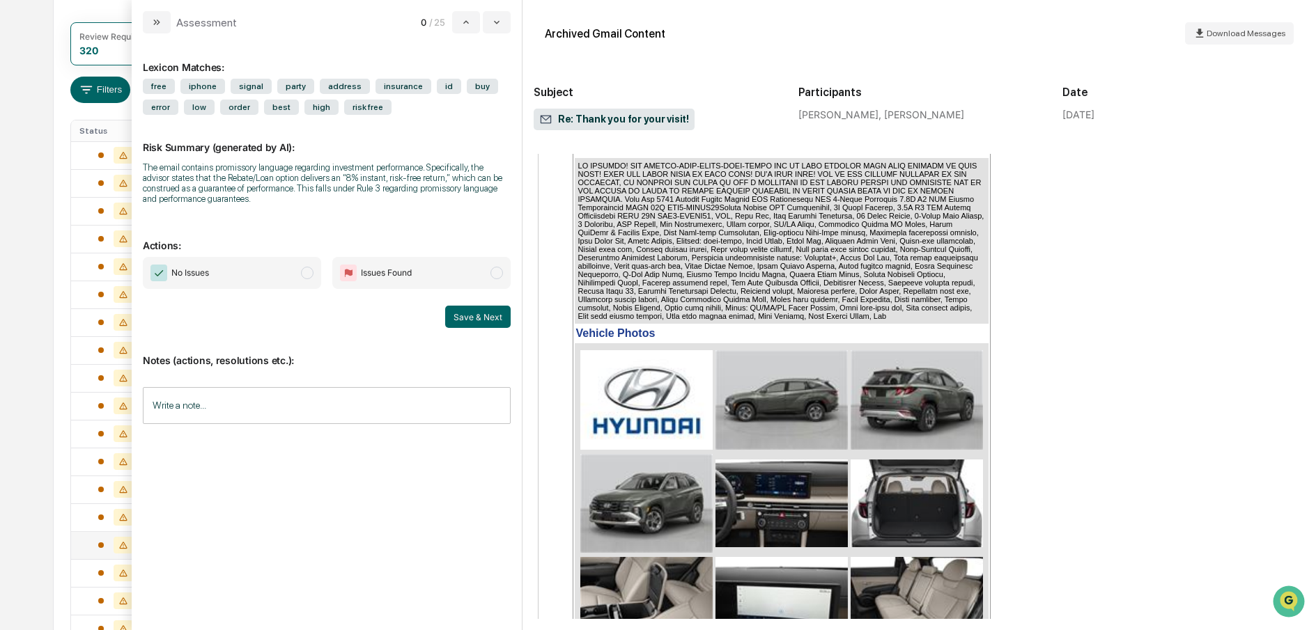
click at [310, 272] on span "modal" at bounding box center [307, 273] width 13 height 13
click at [475, 323] on button "Save & Next" at bounding box center [477, 317] width 65 height 22
click at [304, 272] on span "modal" at bounding box center [307, 273] width 13 height 13
click at [463, 315] on button "Save & Next" at bounding box center [477, 317] width 65 height 22
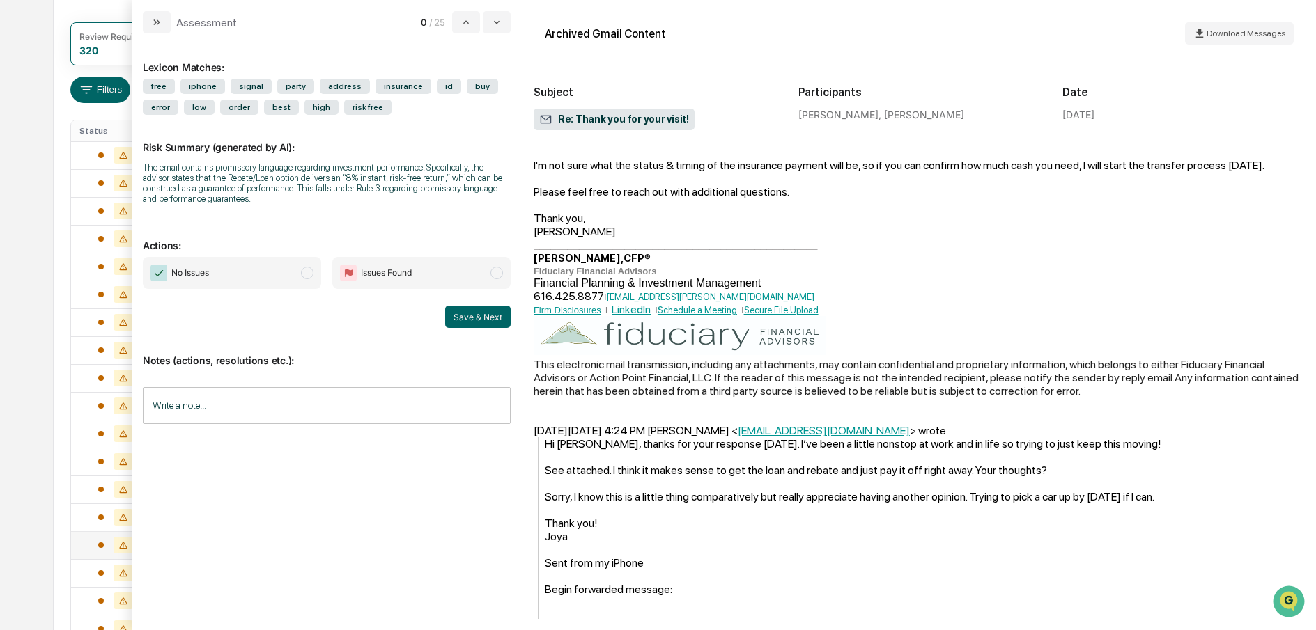
scroll to position [188, 0]
click at [315, 275] on span "No Issues" at bounding box center [232, 273] width 178 height 32
click at [475, 315] on button "Save & Next" at bounding box center [477, 317] width 65 height 22
click at [116, 266] on icon at bounding box center [124, 266] width 20 height 17
